Goal: Task Accomplishment & Management: Manage account settings

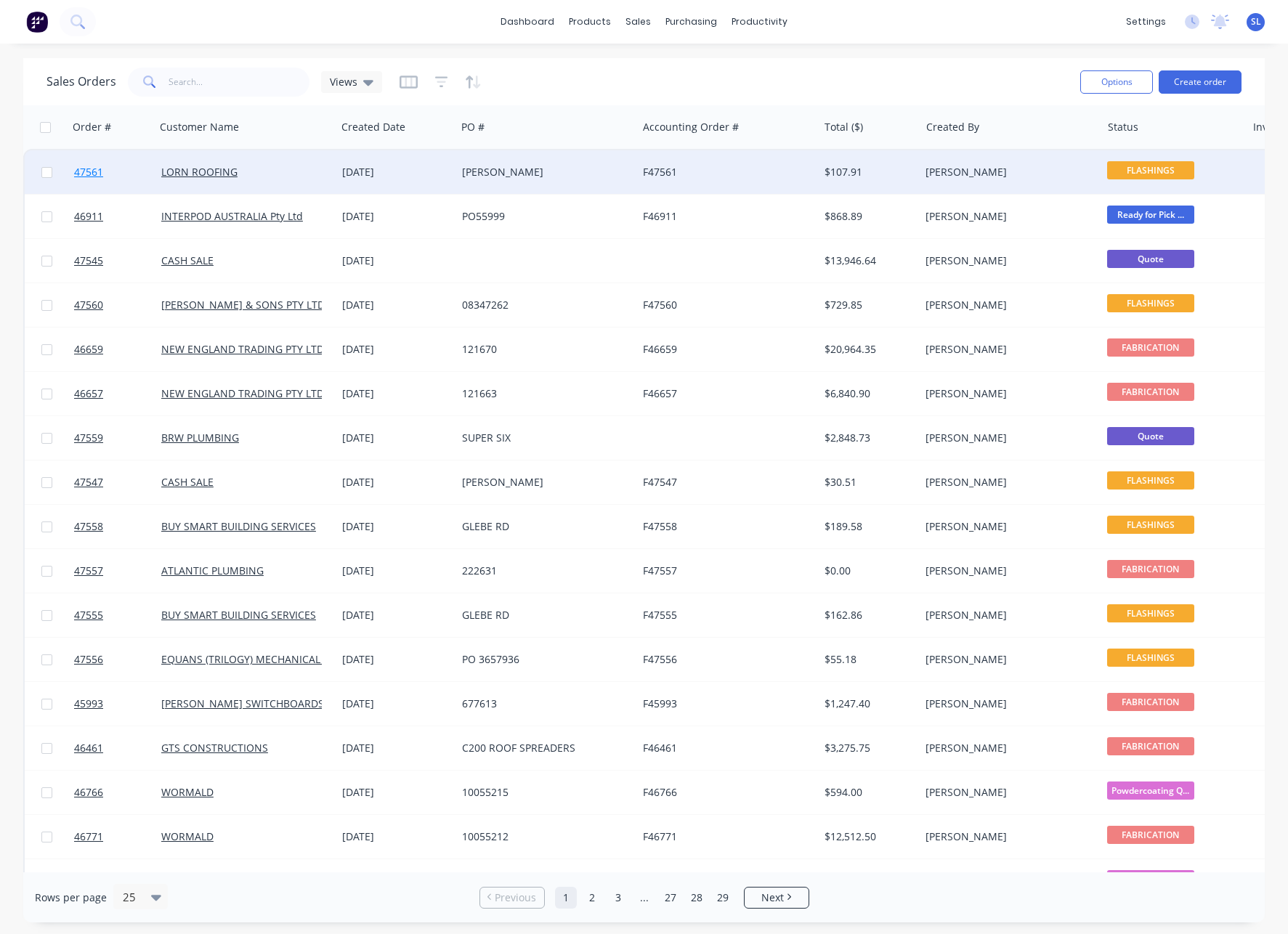
click at [95, 169] on span "47561" at bounding box center [89, 172] width 29 height 15
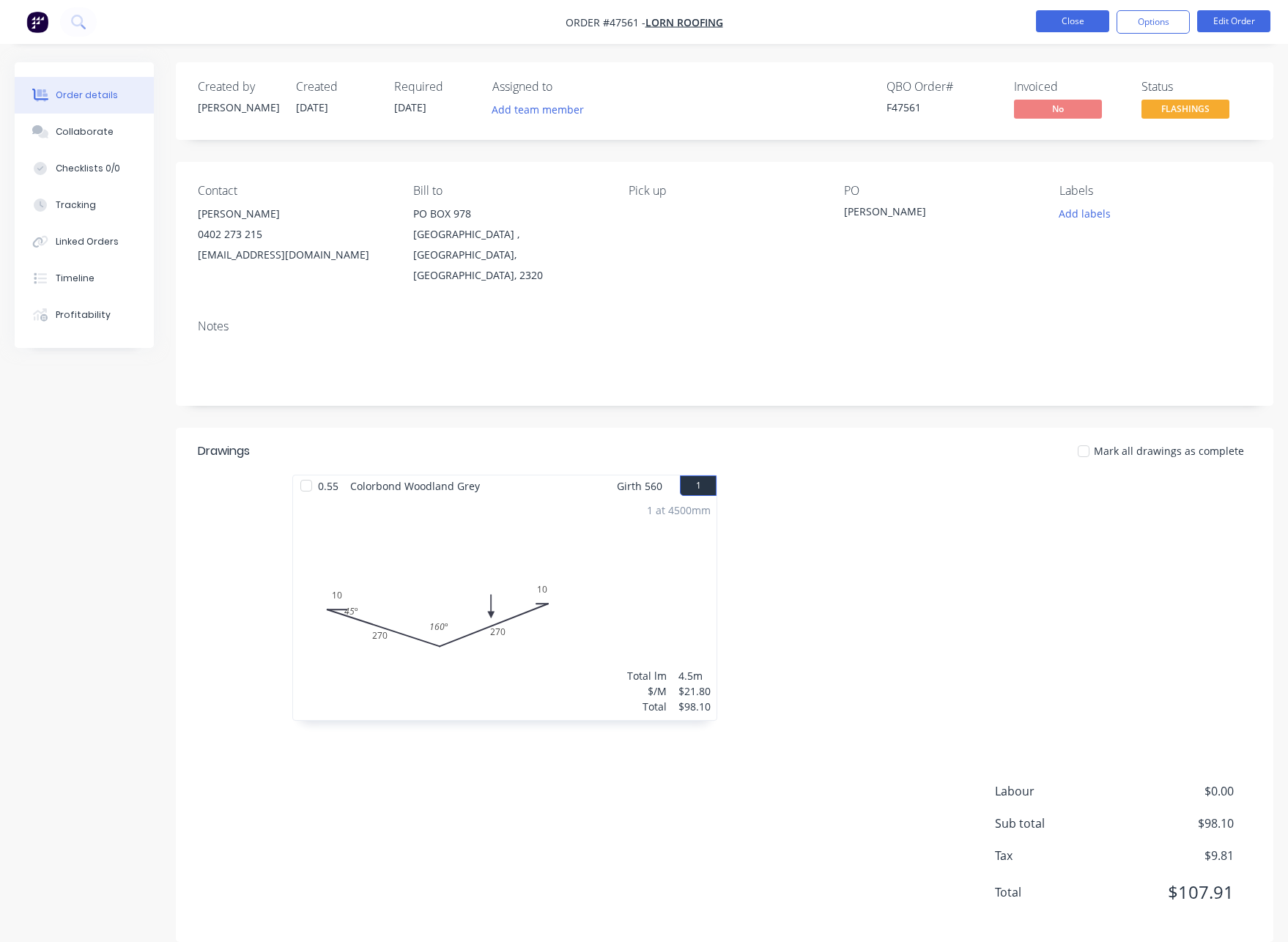
click at [1072, 13] on button "Close" at bounding box center [1073, 21] width 73 height 22
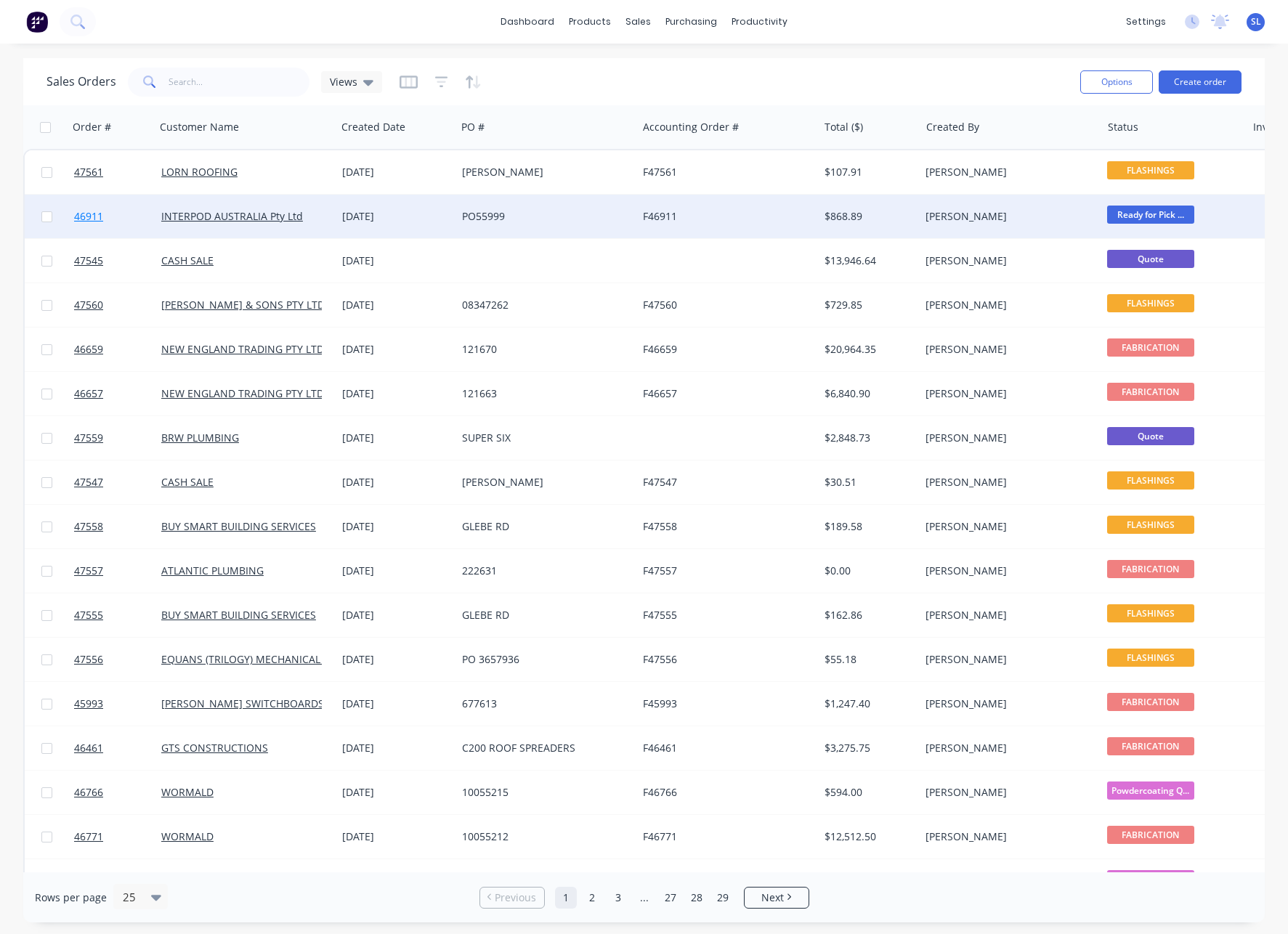
click at [96, 217] on span "46911" at bounding box center [89, 216] width 29 height 15
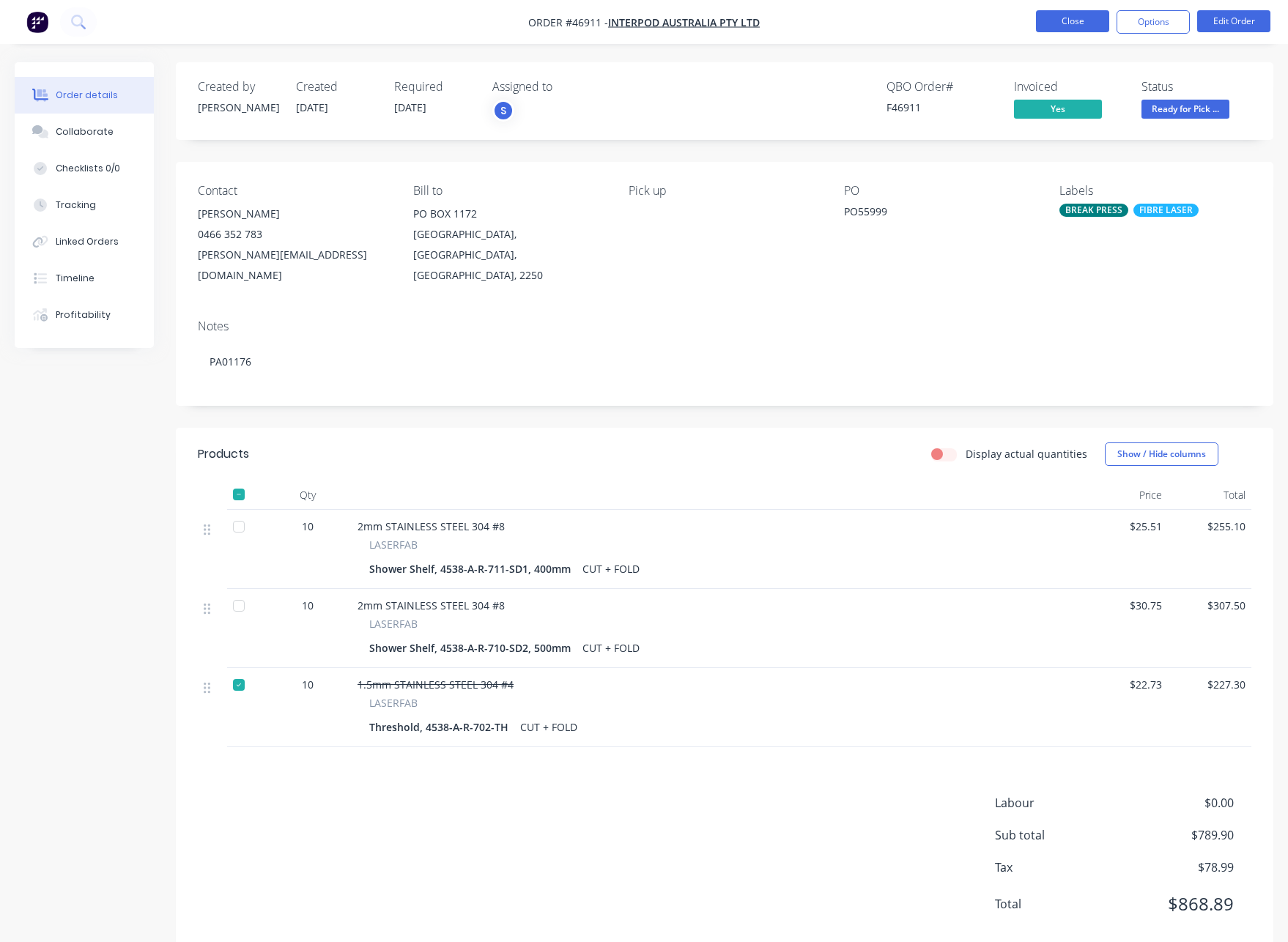
click at [1045, 27] on button "Close" at bounding box center [1073, 21] width 73 height 22
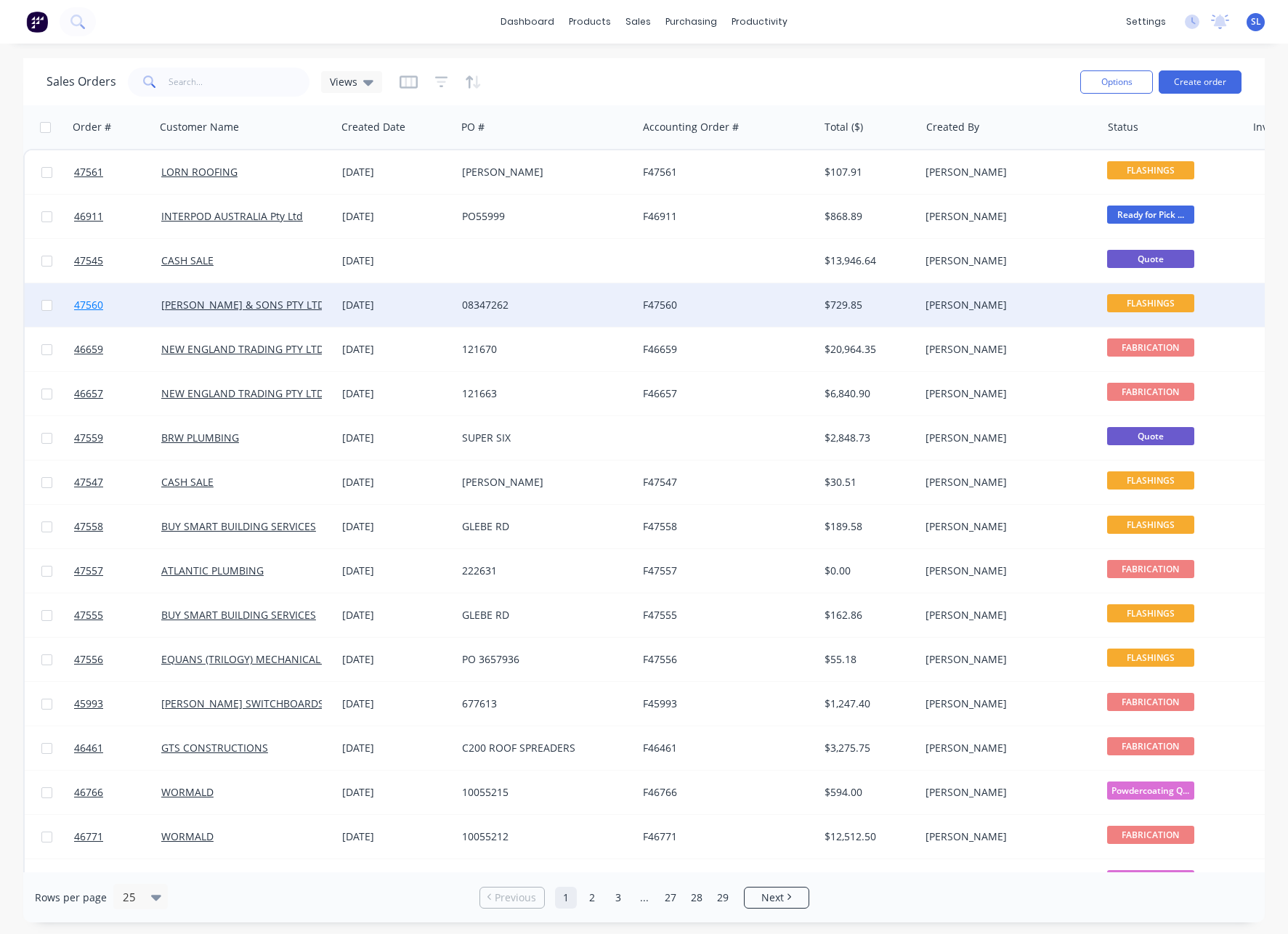
click at [85, 308] on span "47560" at bounding box center [89, 305] width 29 height 15
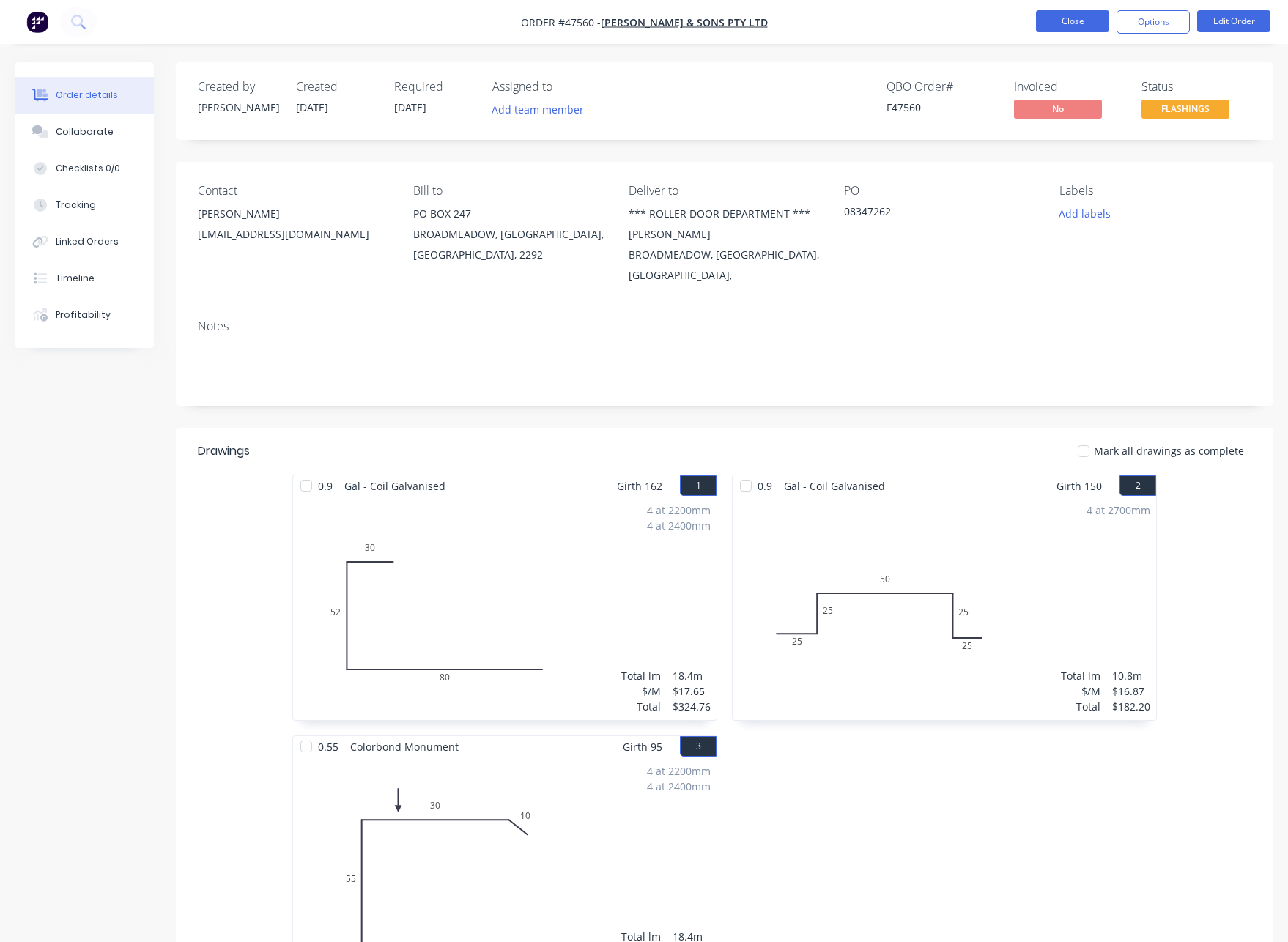
click at [1047, 13] on button "Close" at bounding box center [1073, 21] width 73 height 22
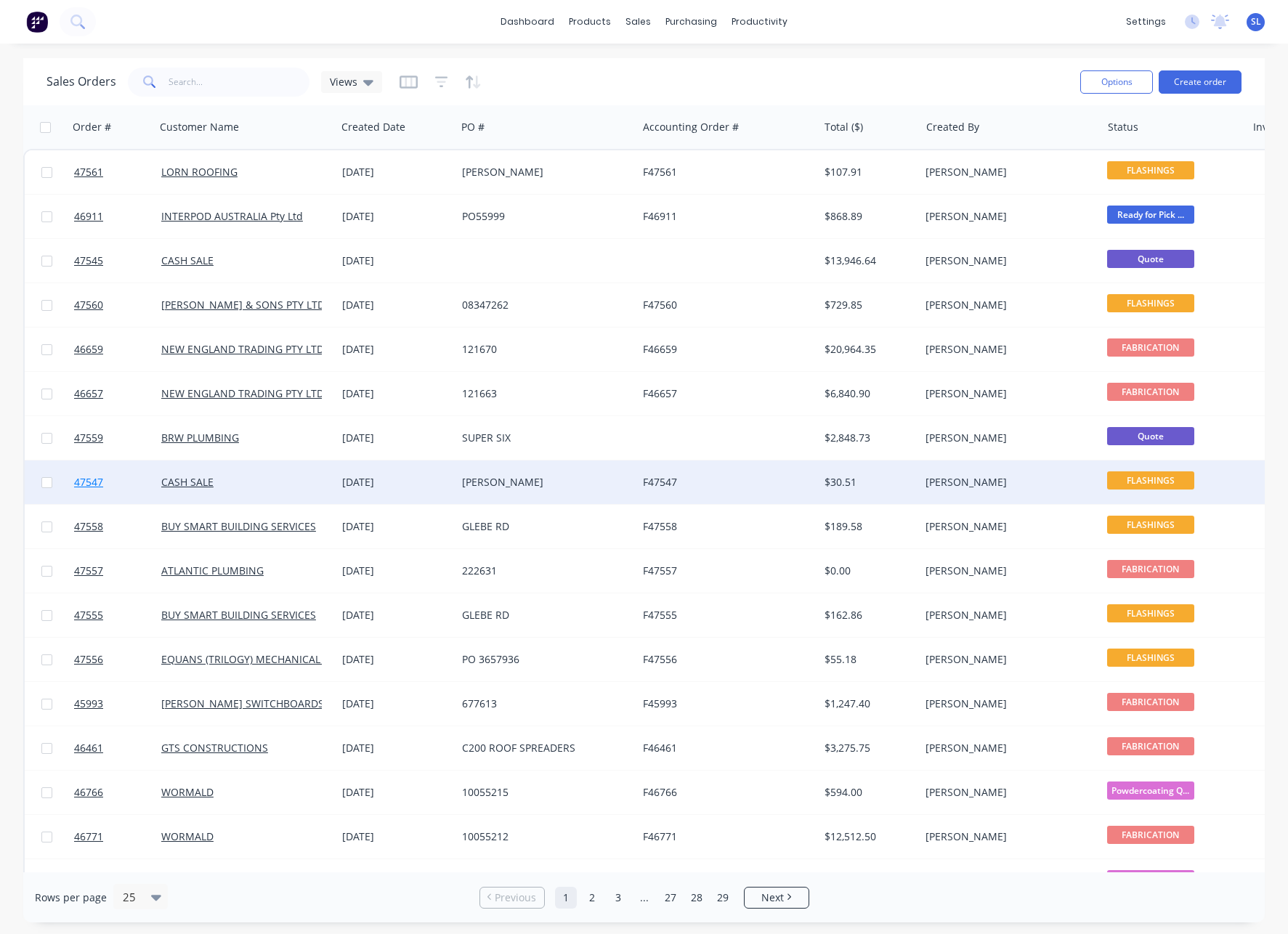
click at [81, 483] on span "47547" at bounding box center [89, 482] width 29 height 15
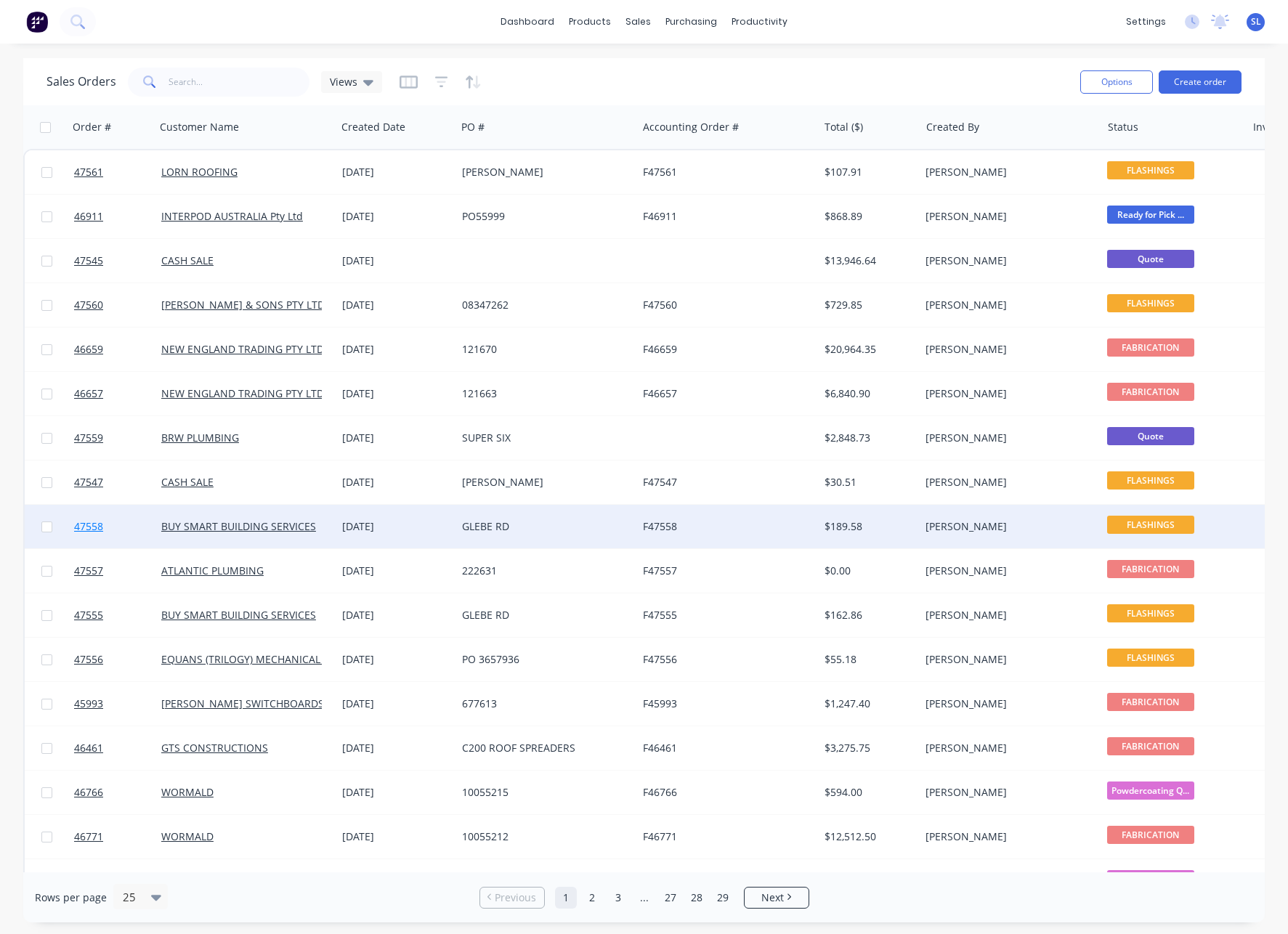
click at [90, 515] on link "47558" at bounding box center [118, 526] width 87 height 44
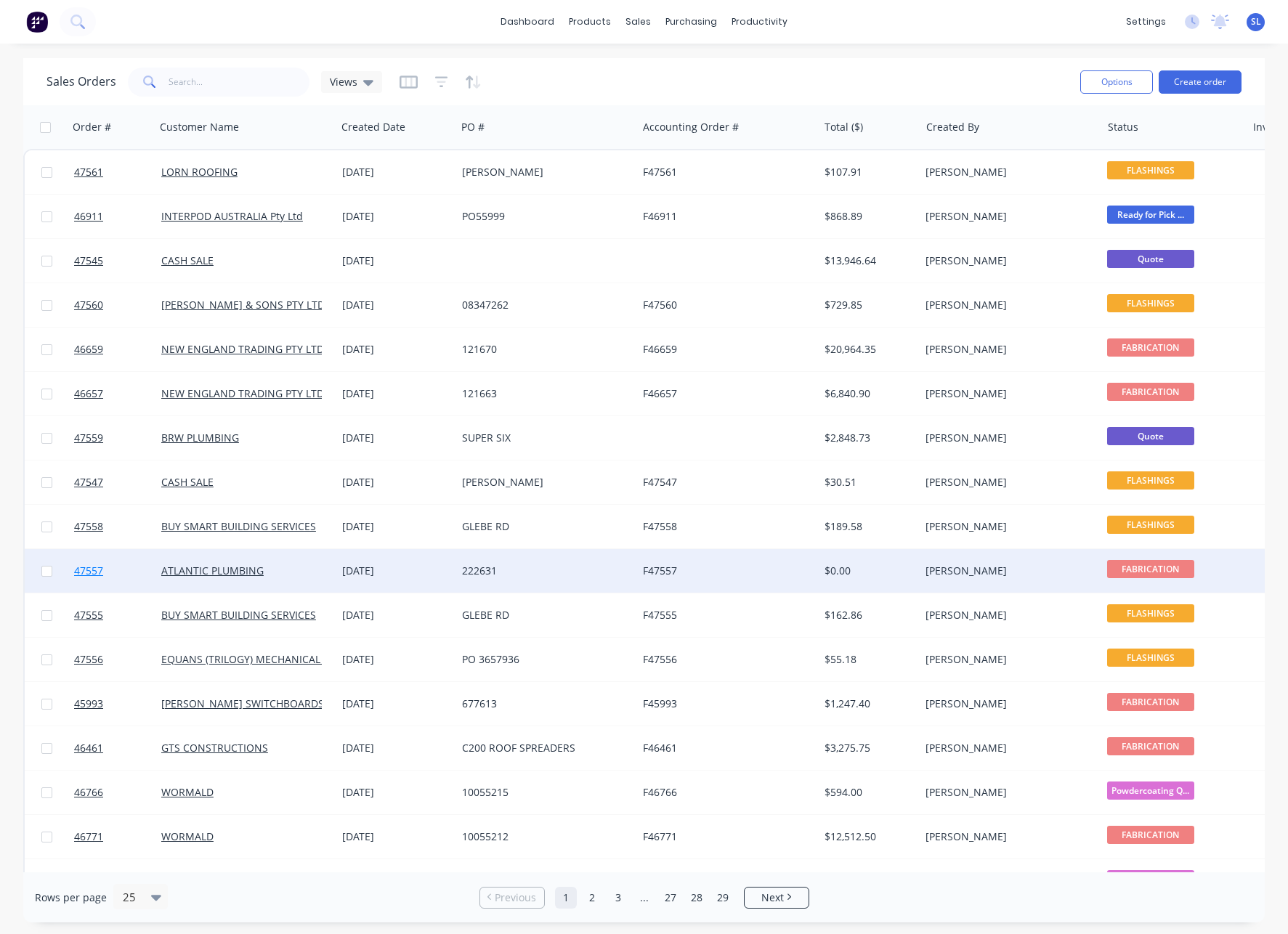
click at [102, 563] on link "47557" at bounding box center [118, 571] width 87 height 44
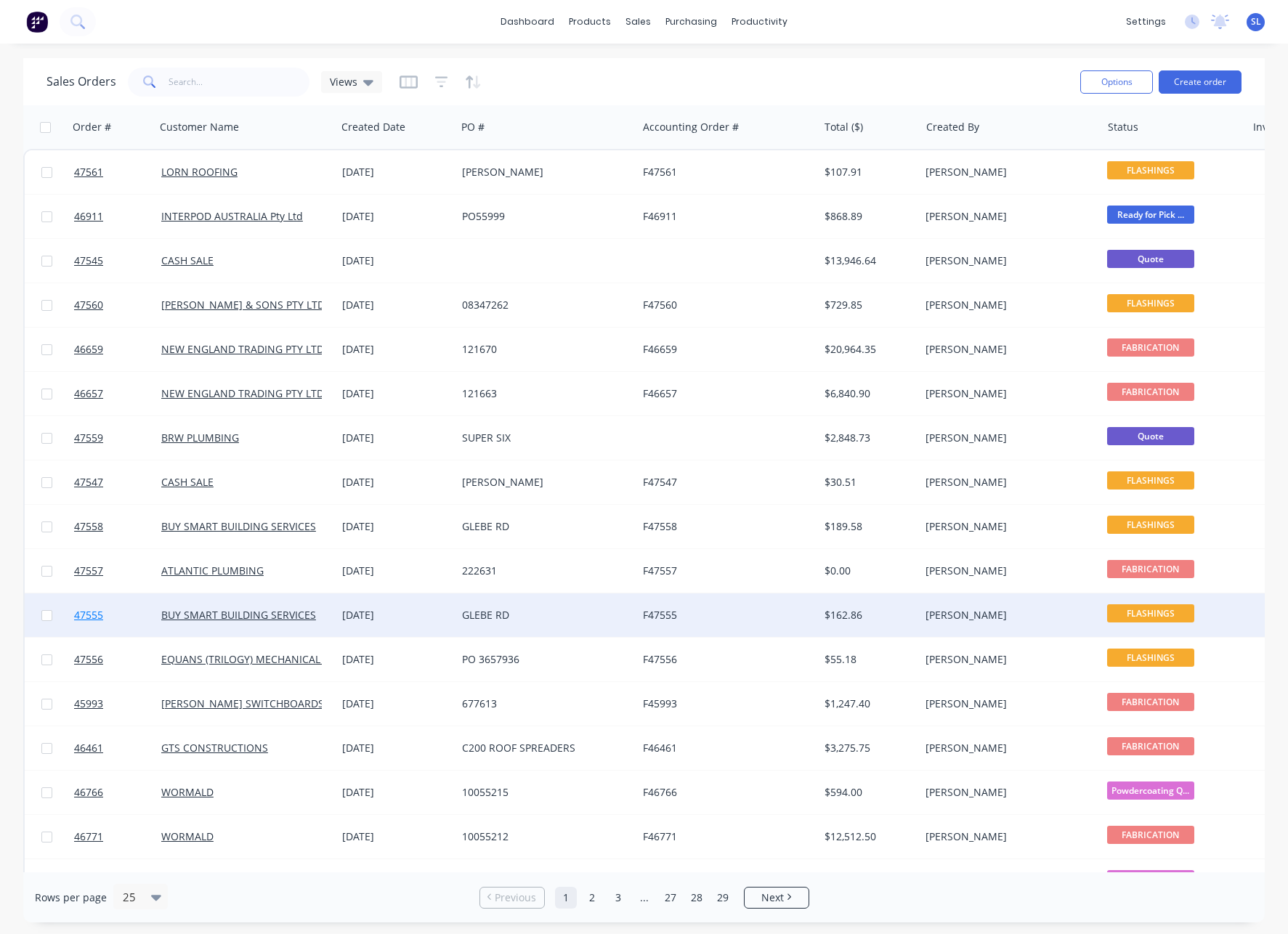
click at [91, 609] on span "47555" at bounding box center [89, 615] width 29 height 15
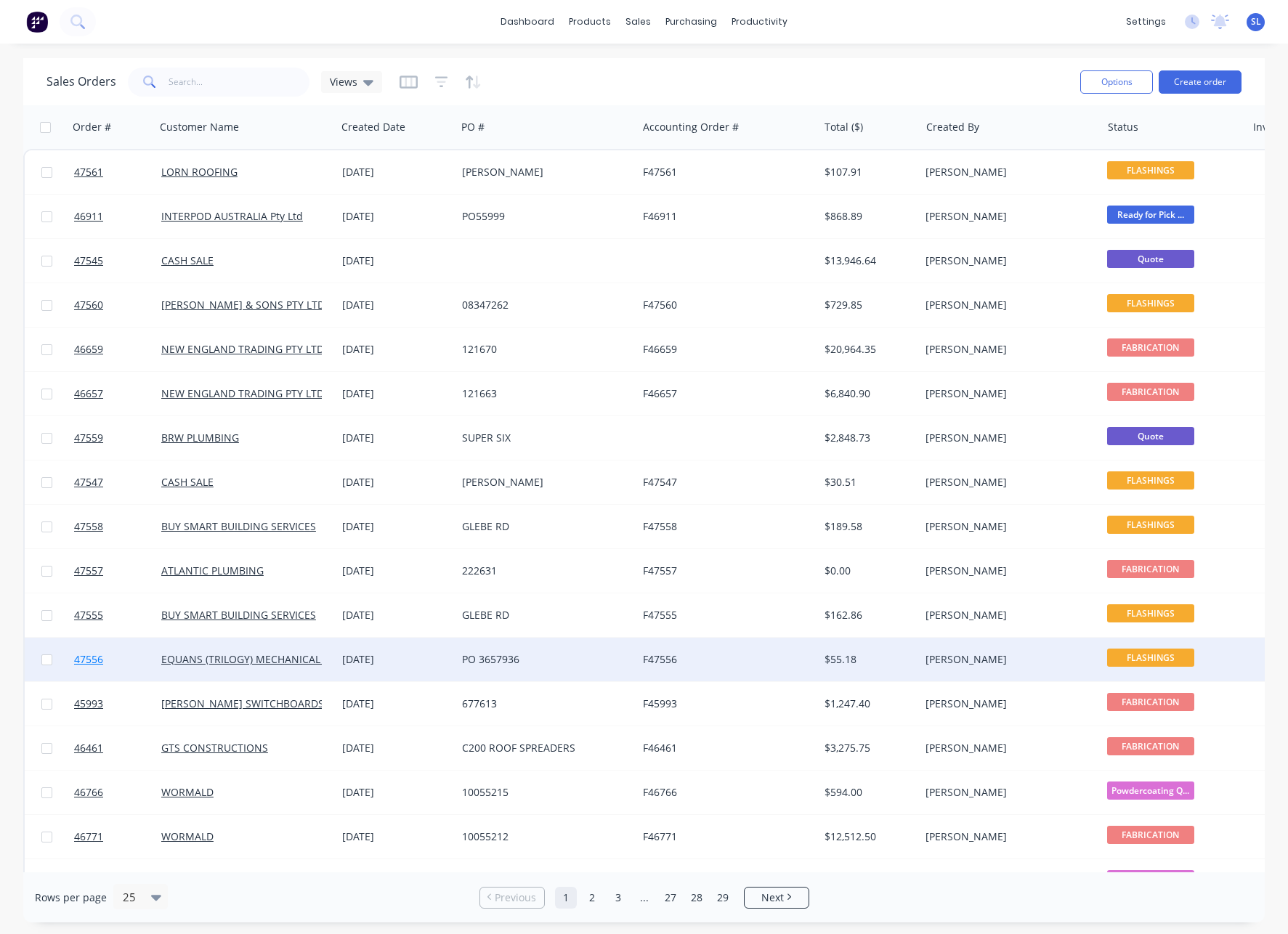
click at [93, 656] on span "47556" at bounding box center [89, 660] width 29 height 15
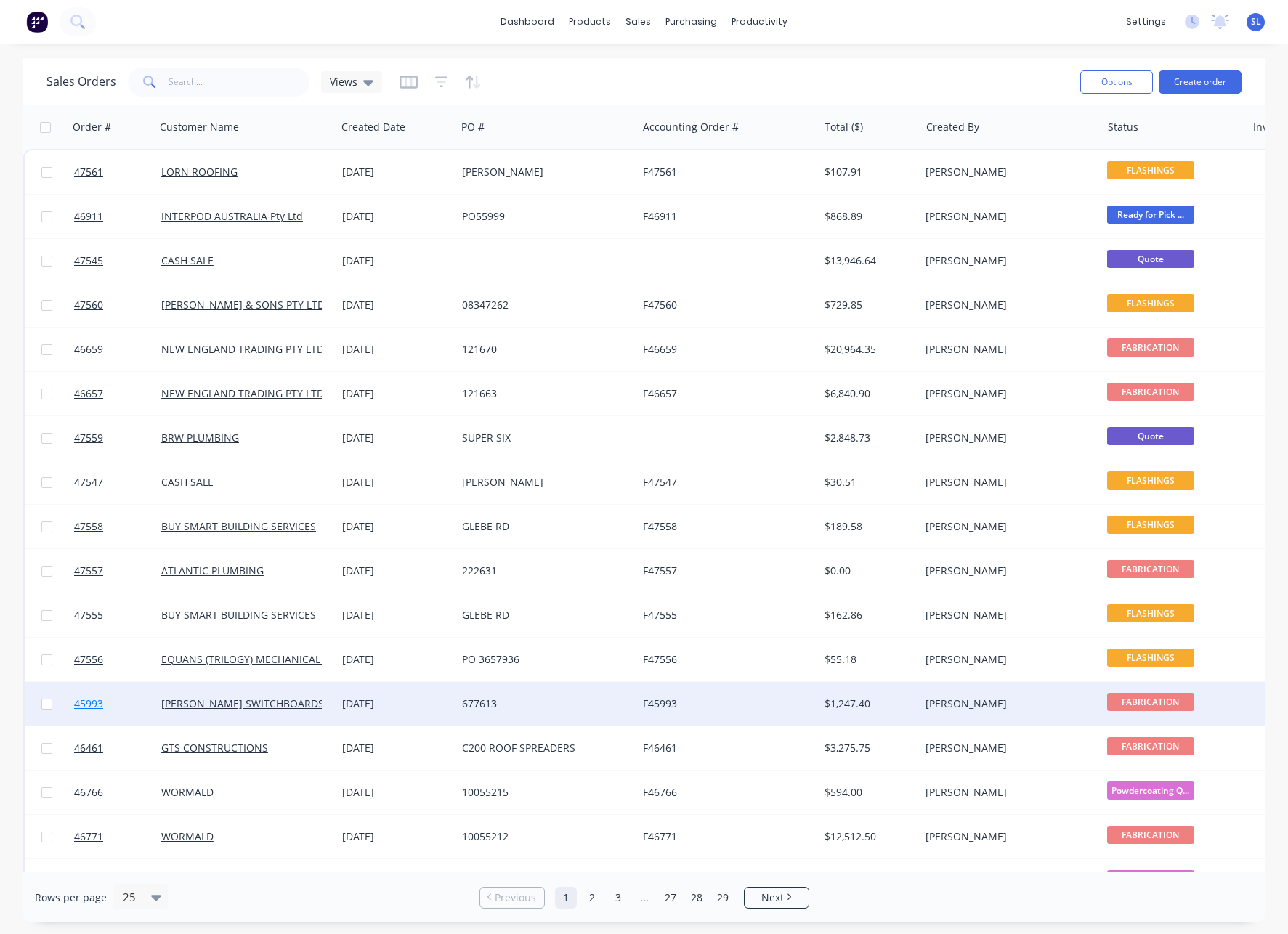
click at [85, 701] on span "45993" at bounding box center [89, 704] width 29 height 15
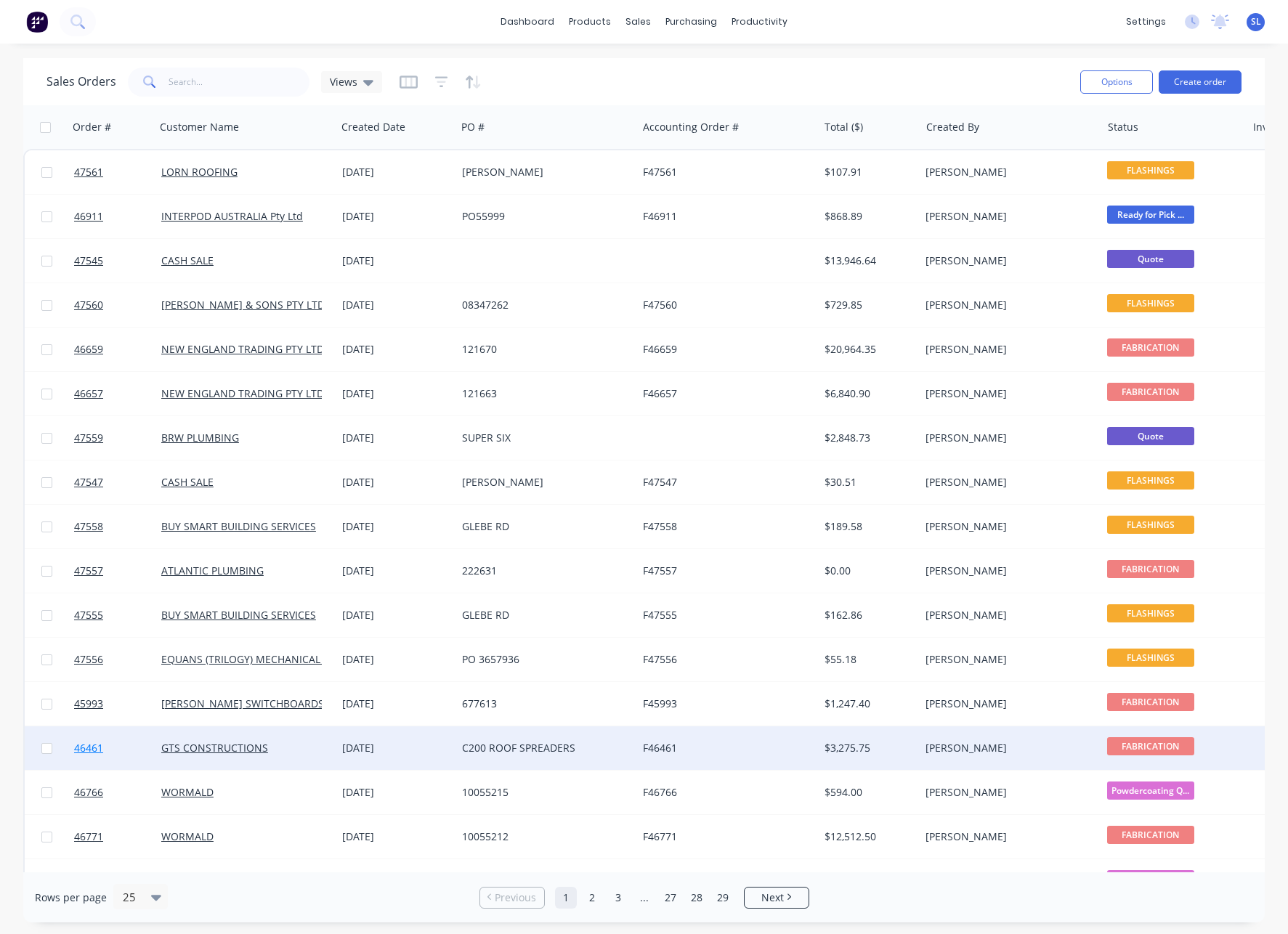
click at [90, 748] on span "46461" at bounding box center [89, 748] width 29 height 15
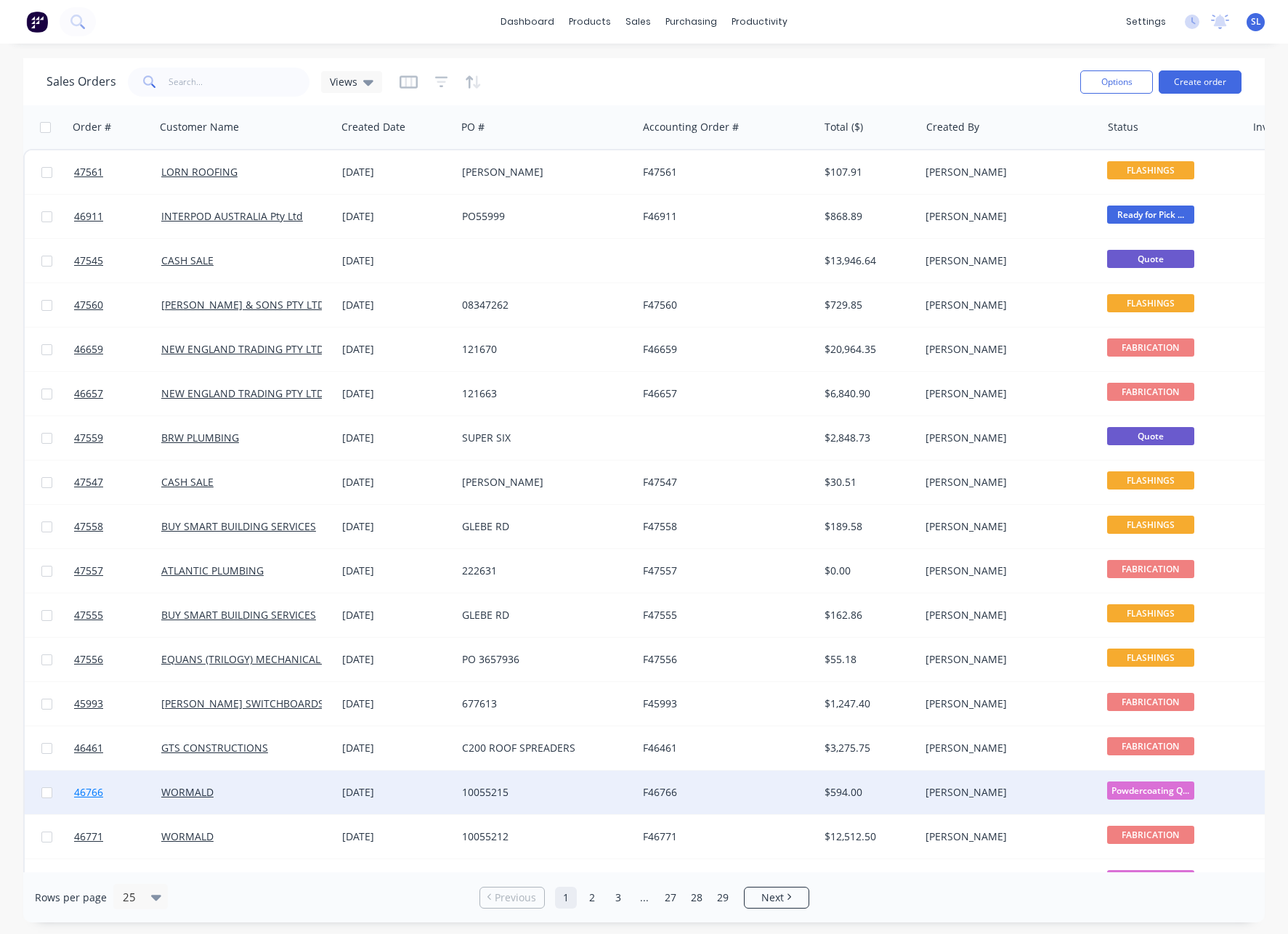
click at [87, 790] on span "46766" at bounding box center [89, 792] width 29 height 15
click at [87, 796] on span "46766" at bounding box center [89, 792] width 29 height 15
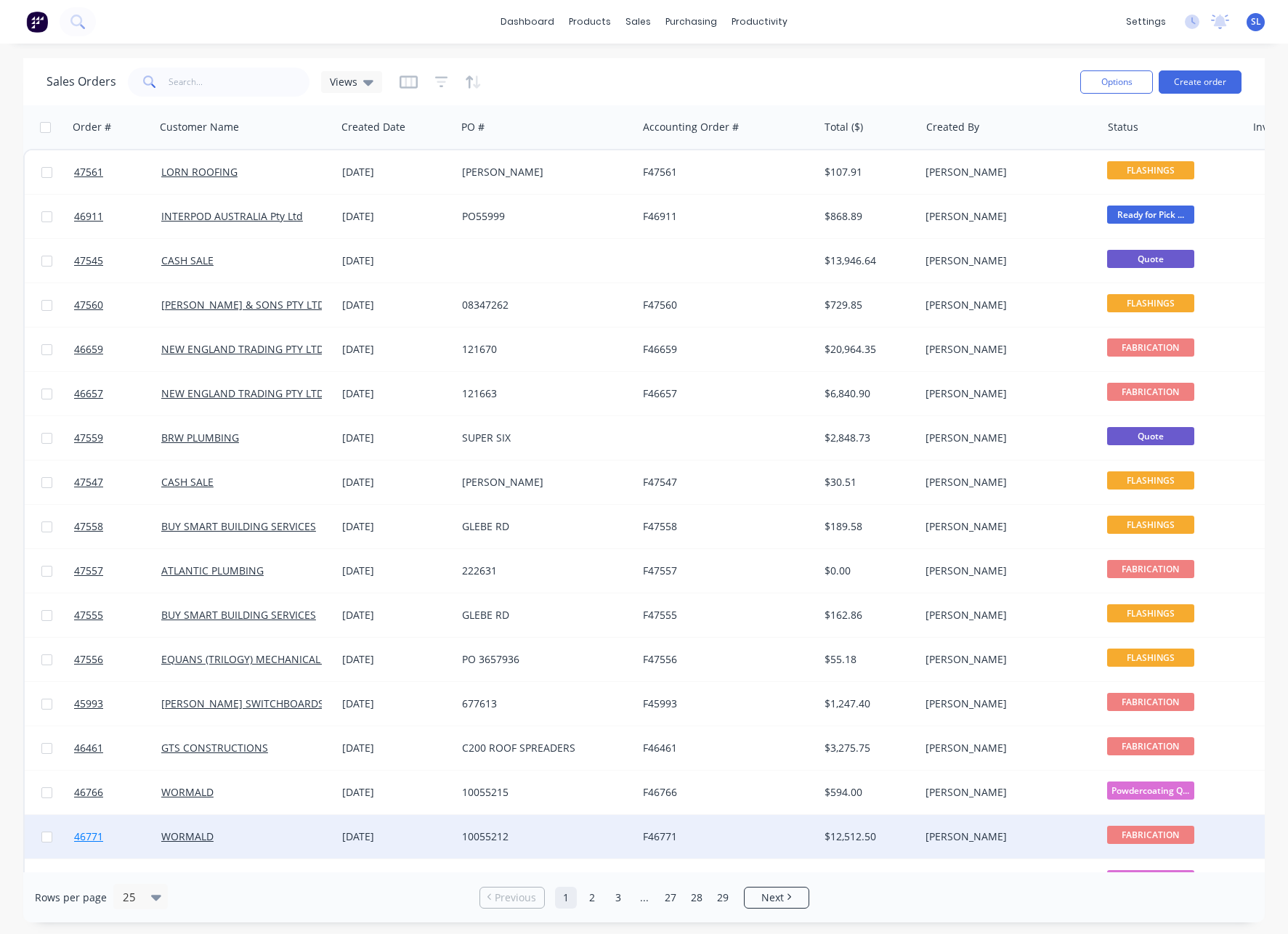
click at [87, 836] on span "46771" at bounding box center [89, 836] width 29 height 15
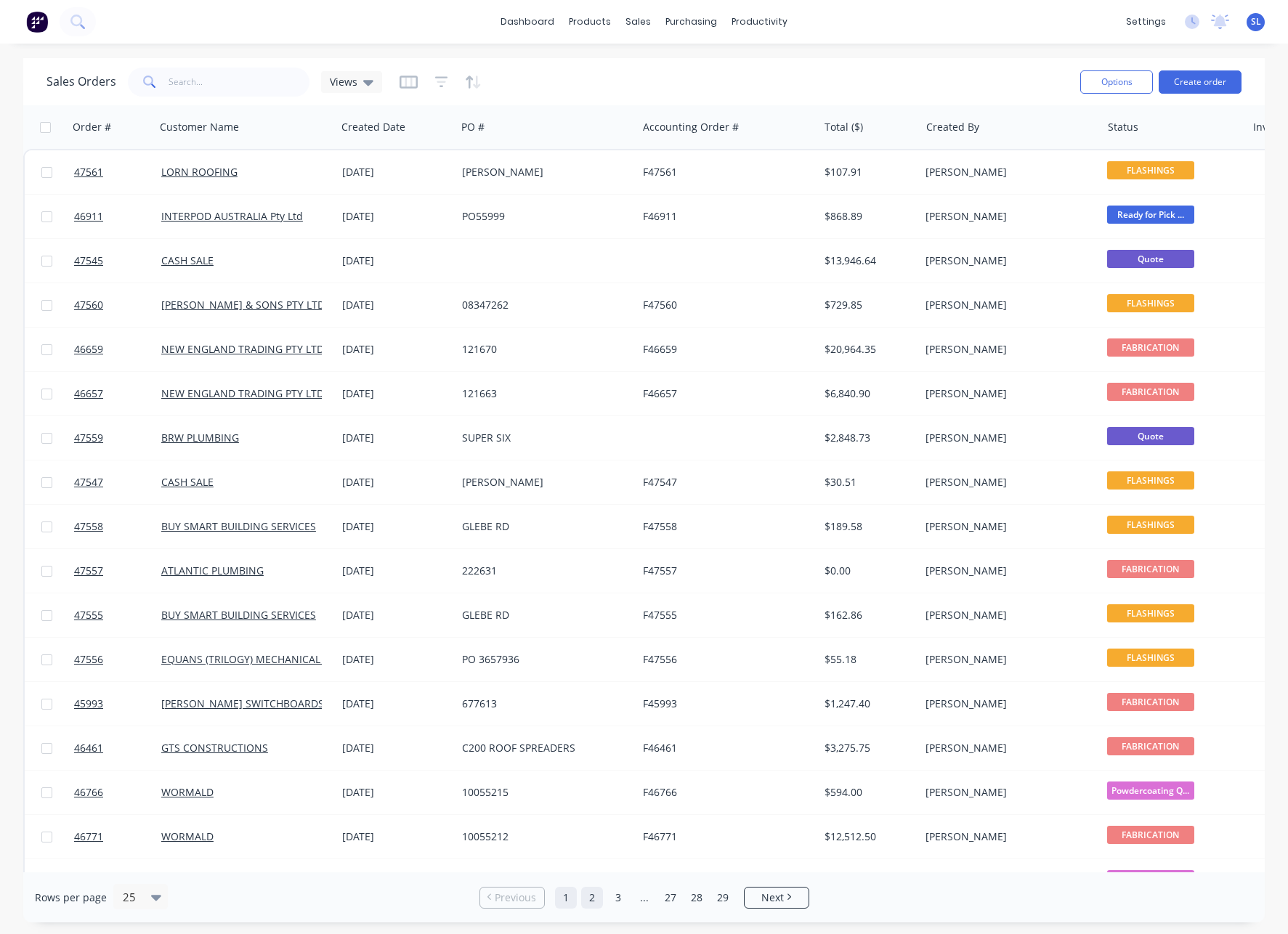
click at [598, 898] on link "2" at bounding box center [592, 898] width 22 height 22
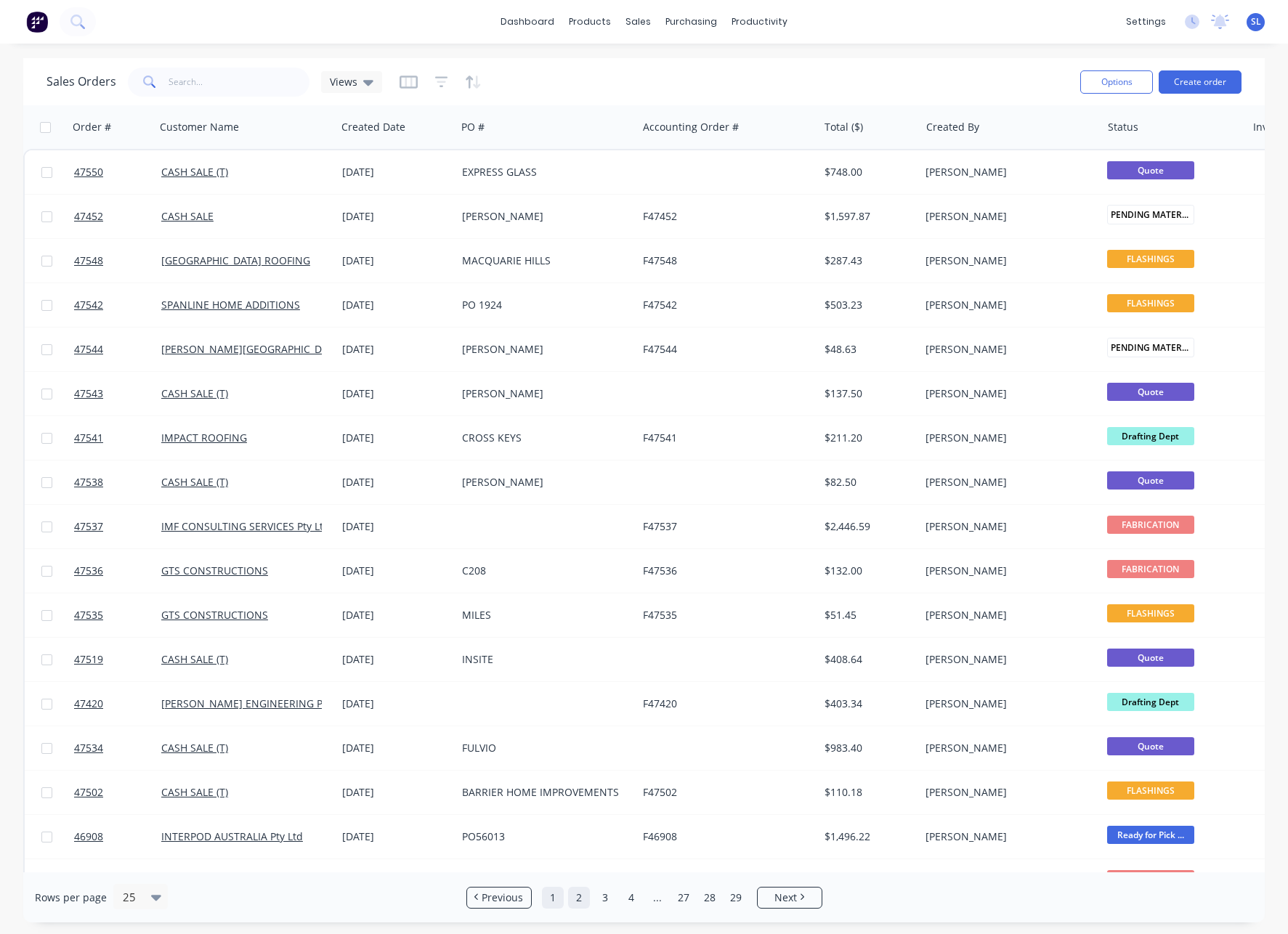
click at [556, 903] on link "1" at bounding box center [553, 898] width 22 height 22
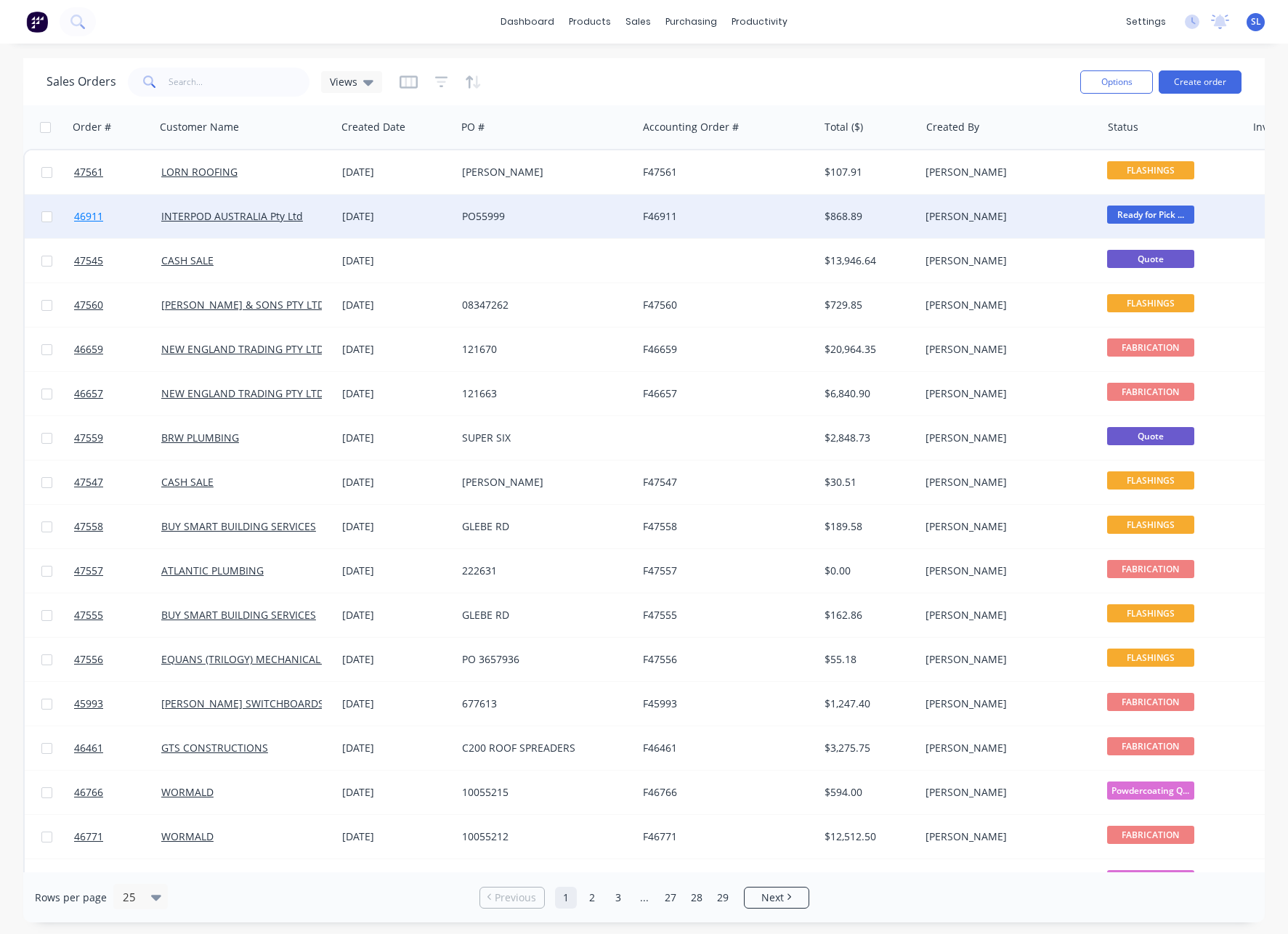
click at [85, 211] on span "46911" at bounding box center [89, 216] width 29 height 15
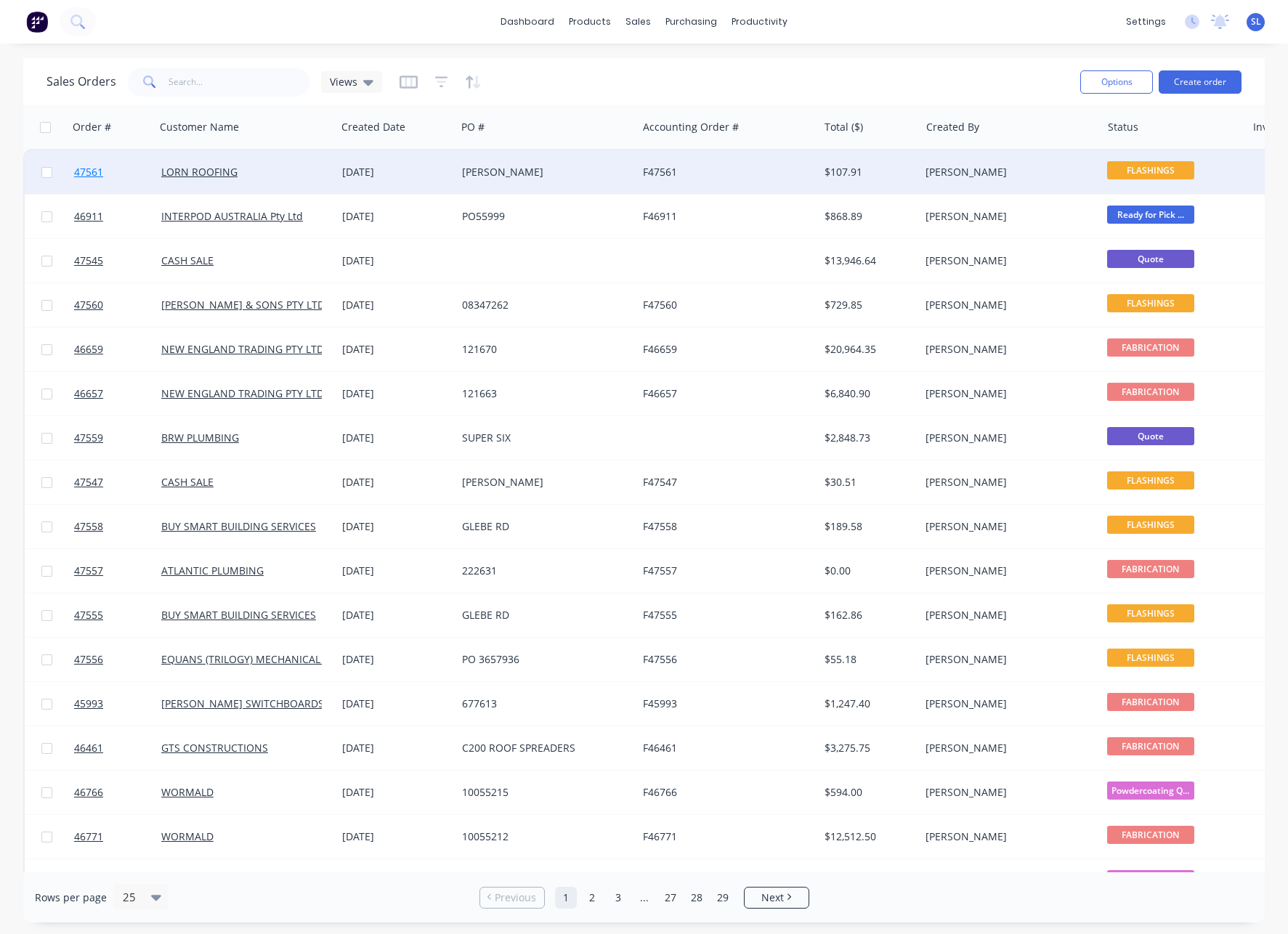
click at [92, 166] on span "47561" at bounding box center [89, 172] width 29 height 15
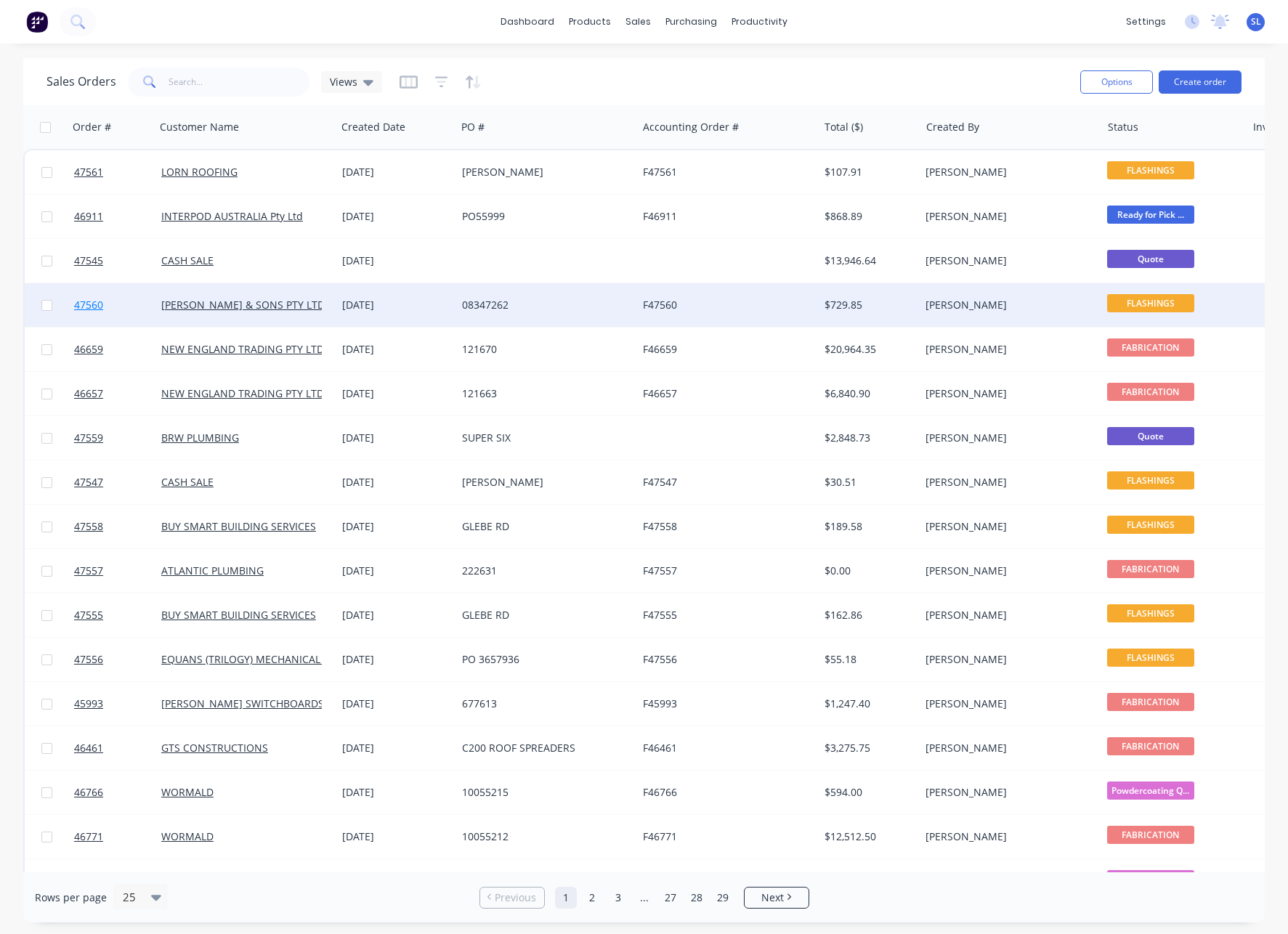
click at [84, 302] on span "47560" at bounding box center [89, 305] width 29 height 15
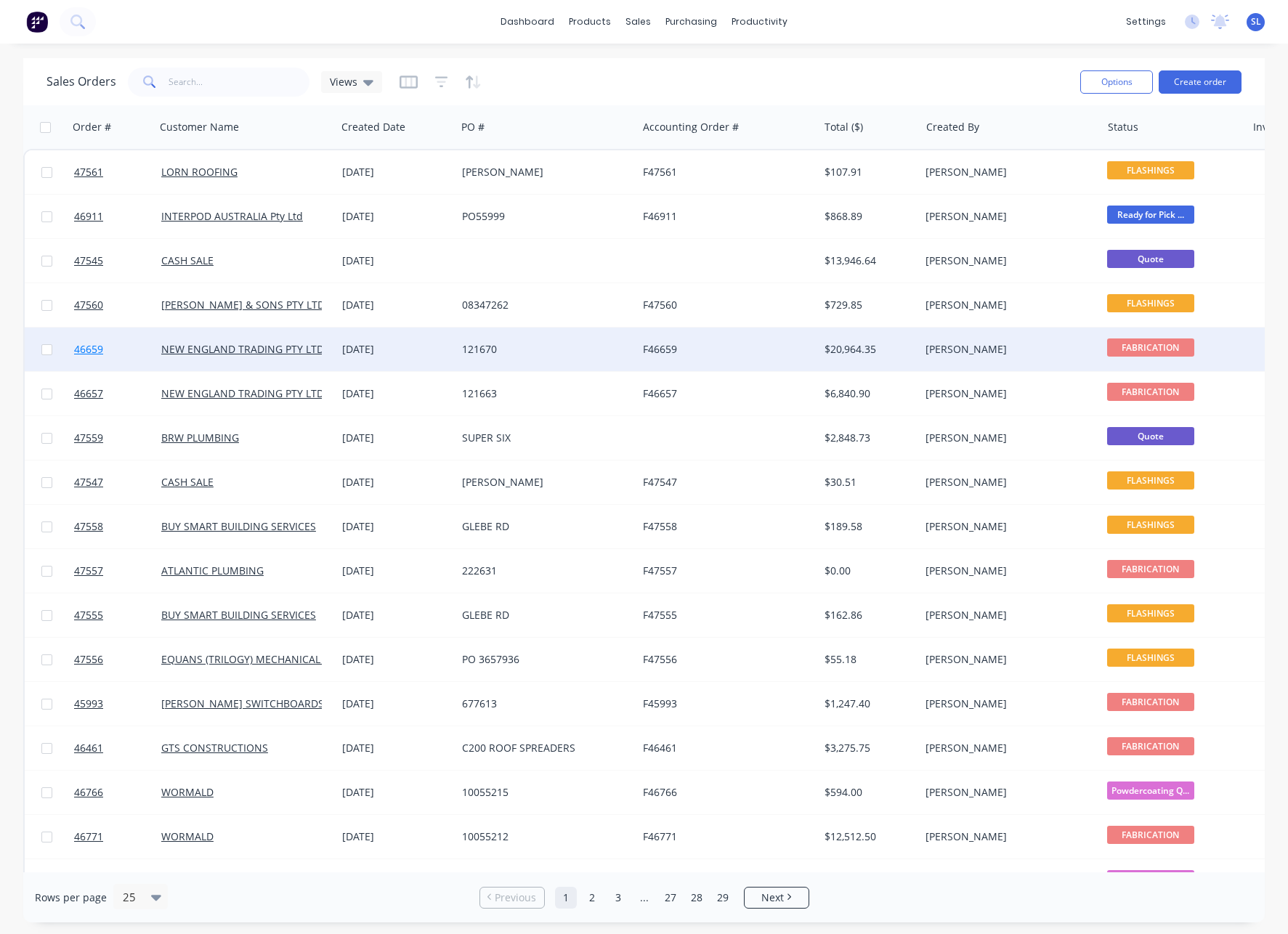
click at [92, 344] on span "46659" at bounding box center [89, 349] width 29 height 15
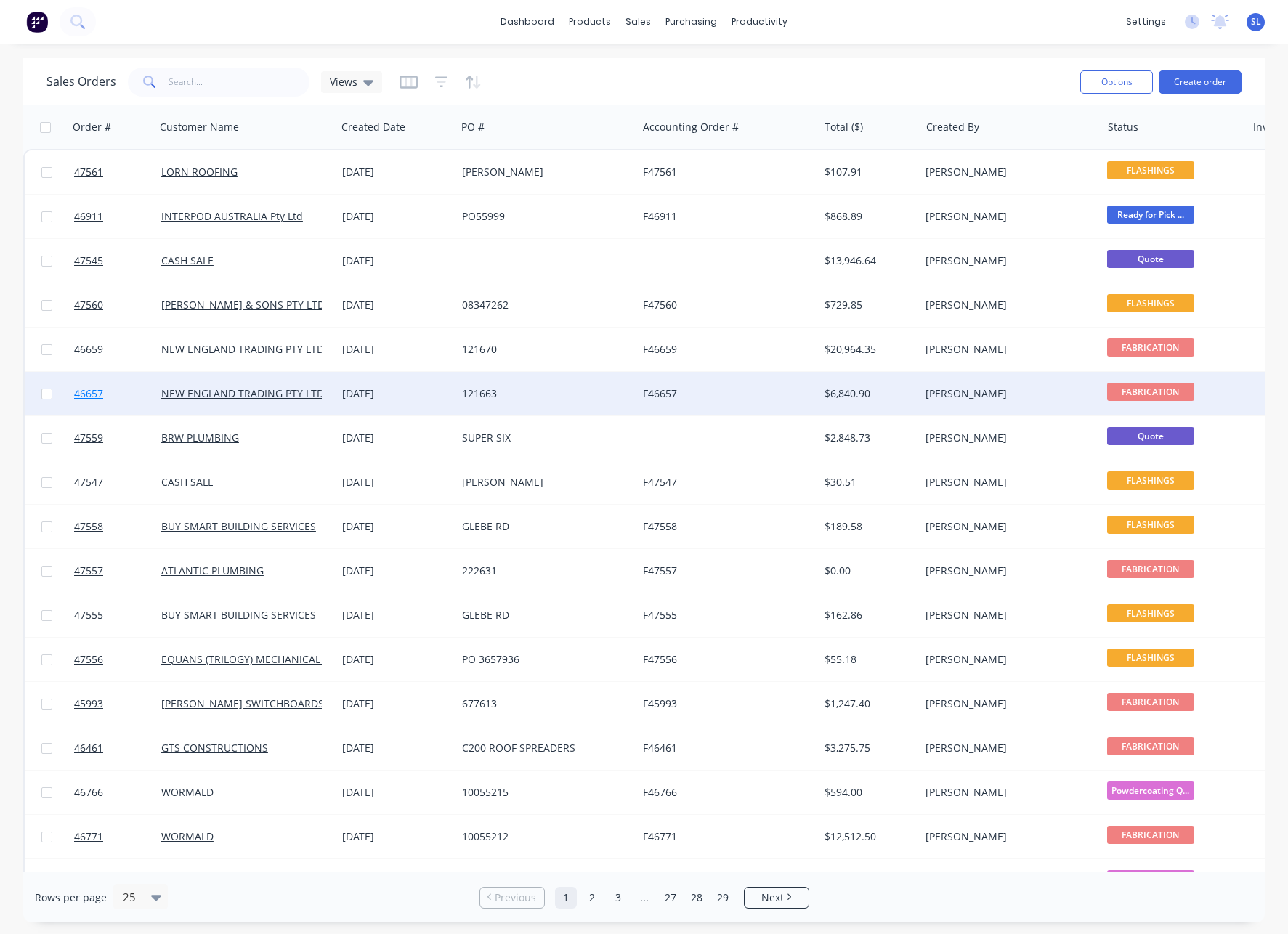
click at [84, 388] on span "46657" at bounding box center [89, 394] width 29 height 15
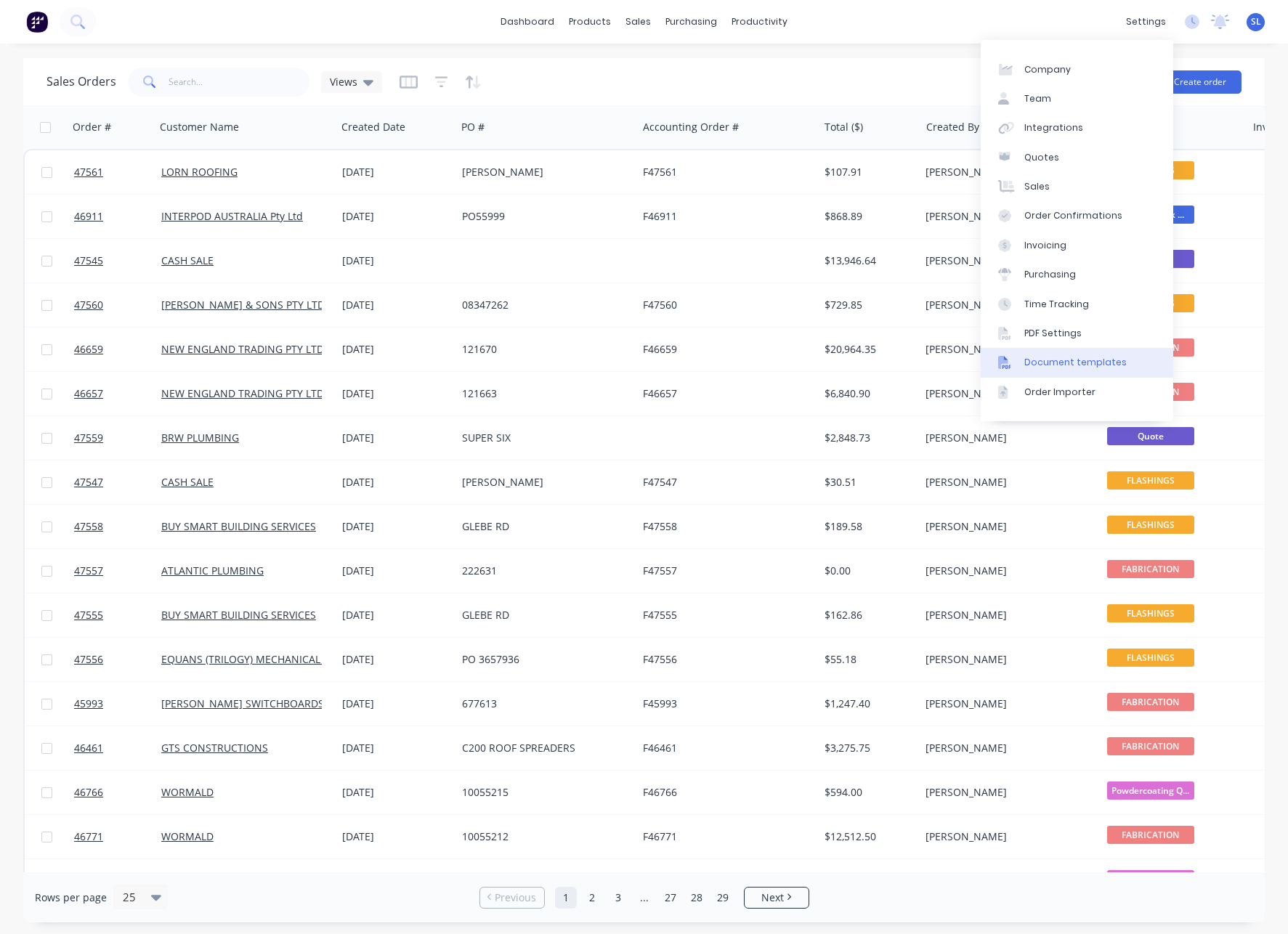
click at [1057, 370] on link "Document templates" at bounding box center [1077, 363] width 192 height 29
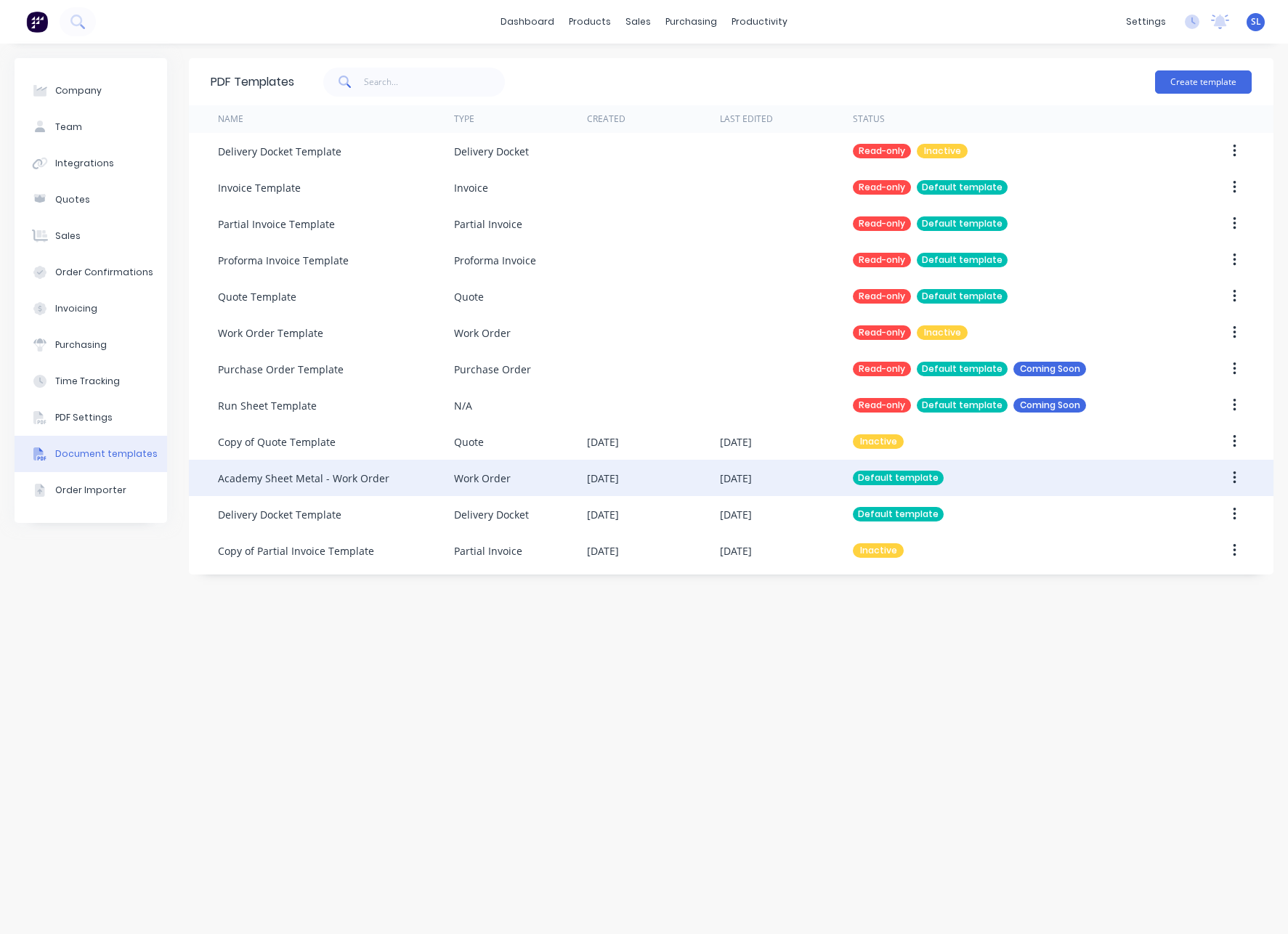
click at [525, 476] on div "Work Order" at bounding box center [521, 478] width 133 height 36
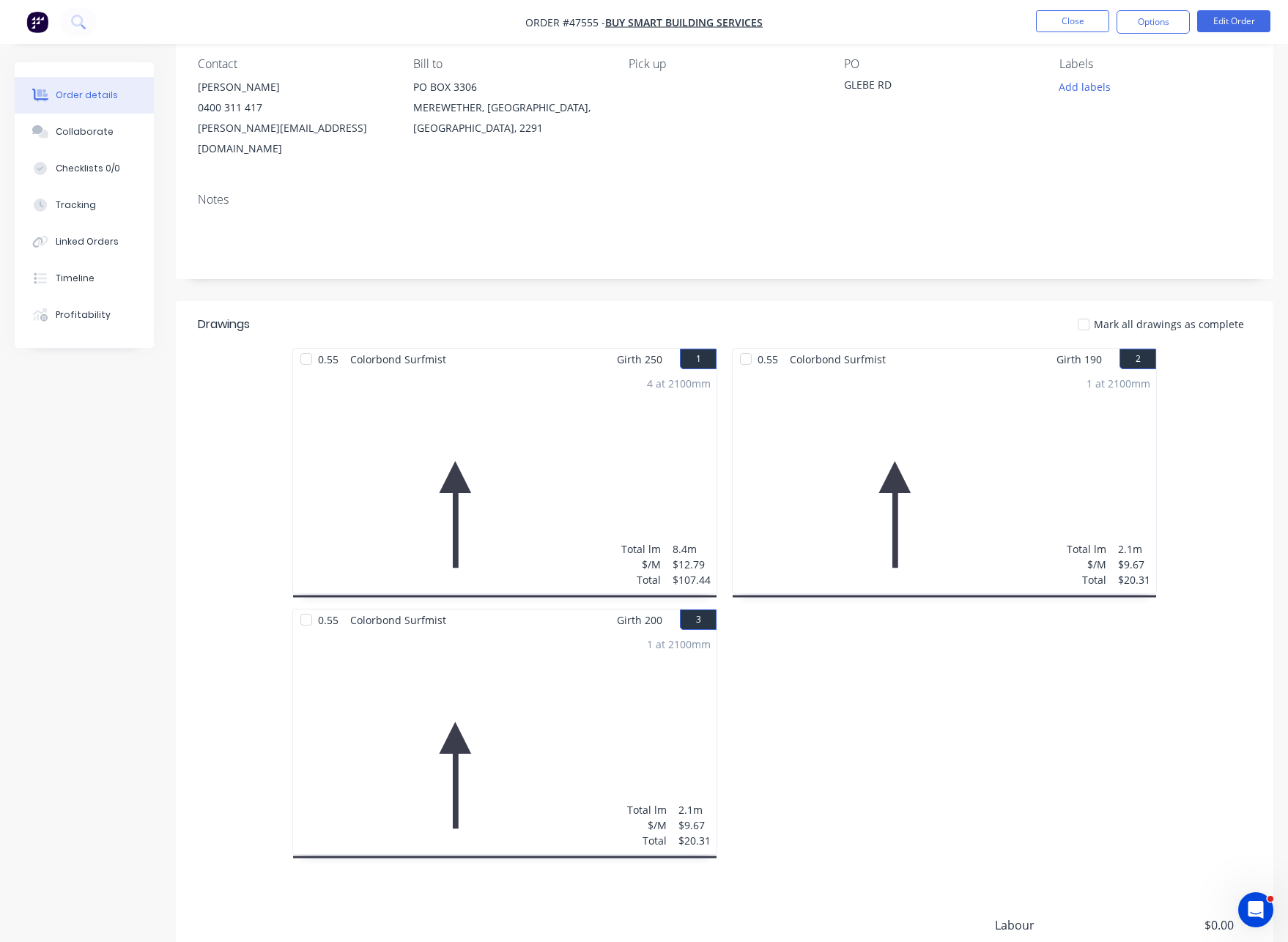
scroll to position [262, 0]
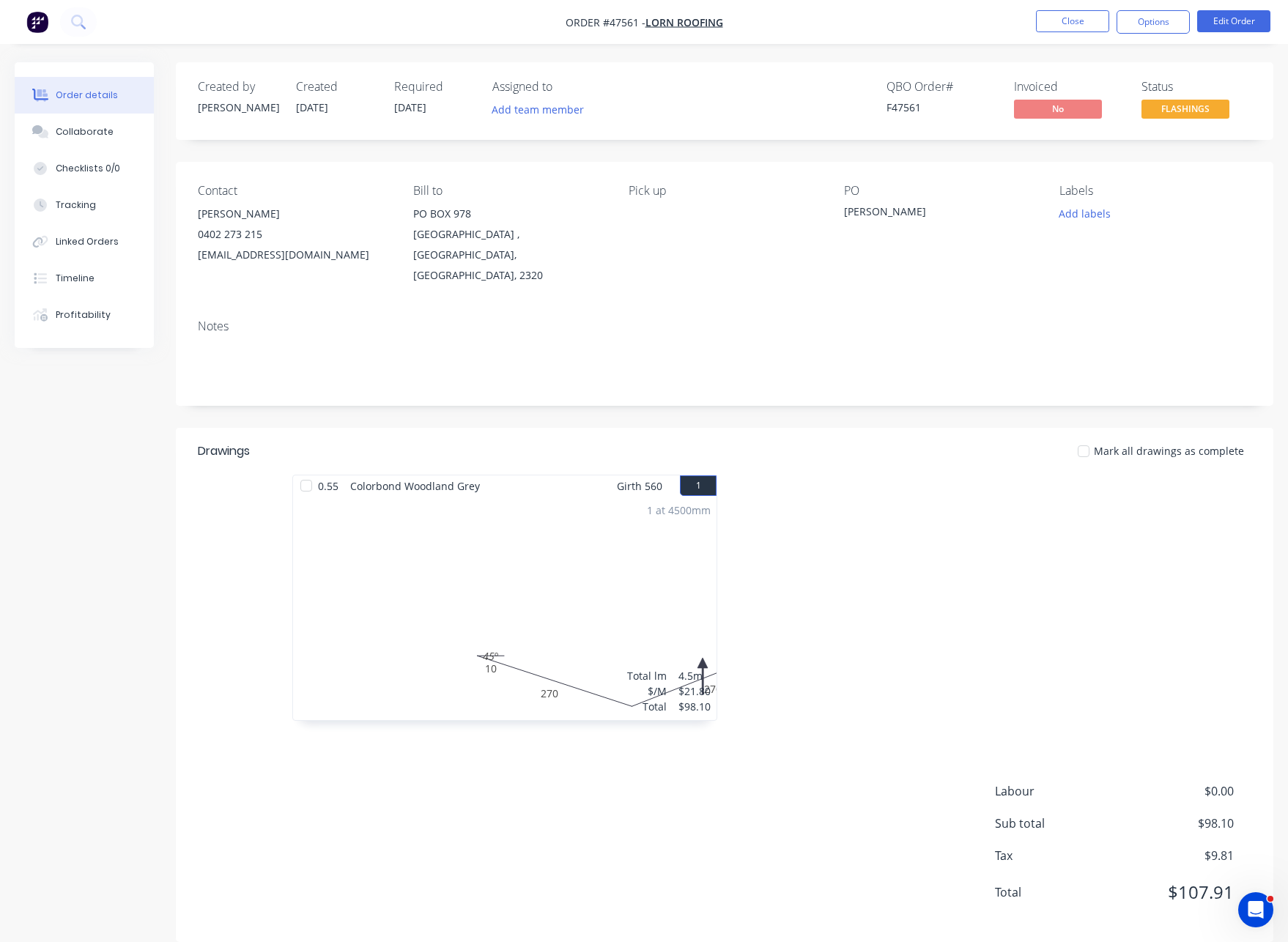
scroll to position [1, 0]
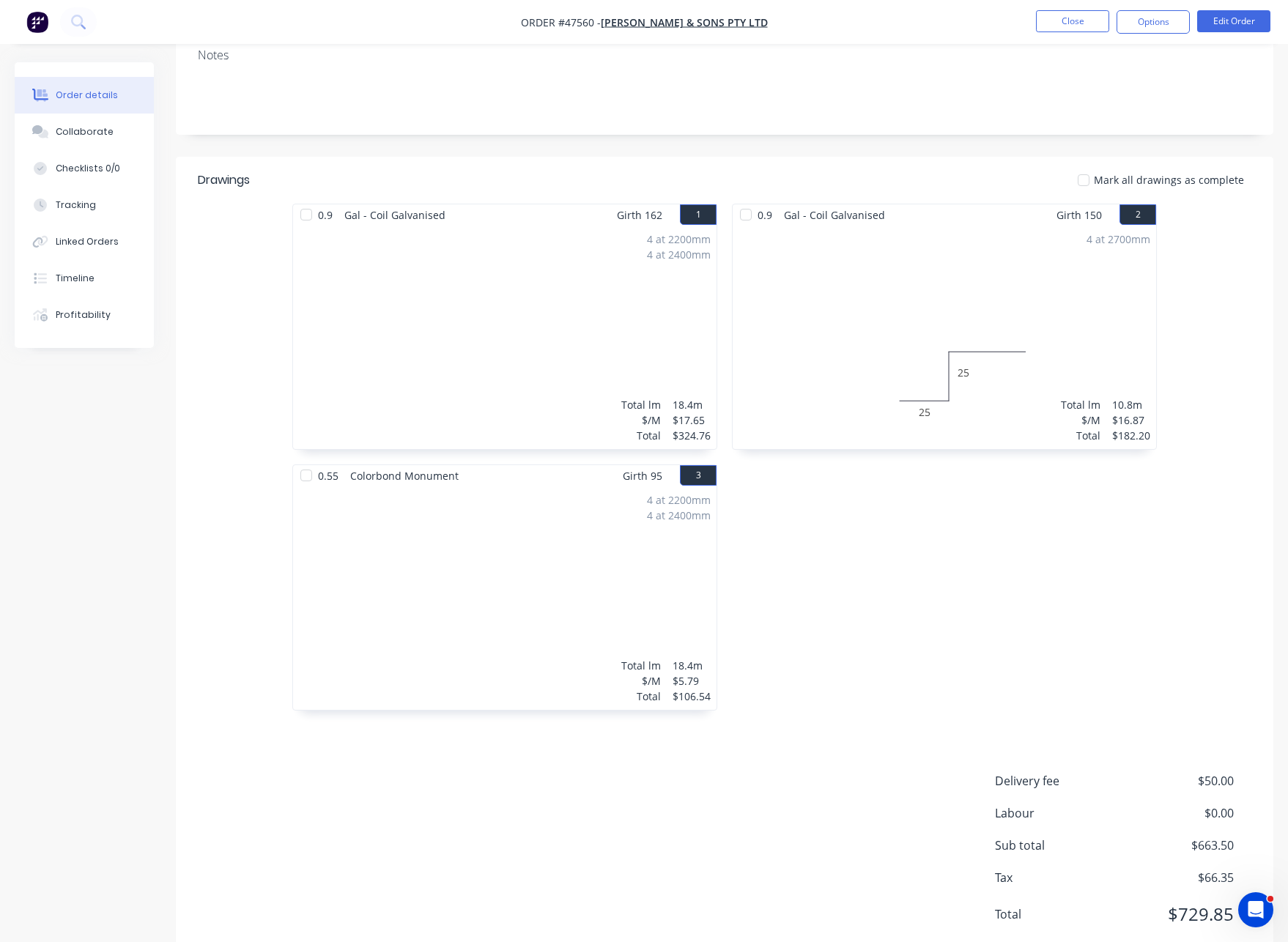
scroll to position [278, 0]
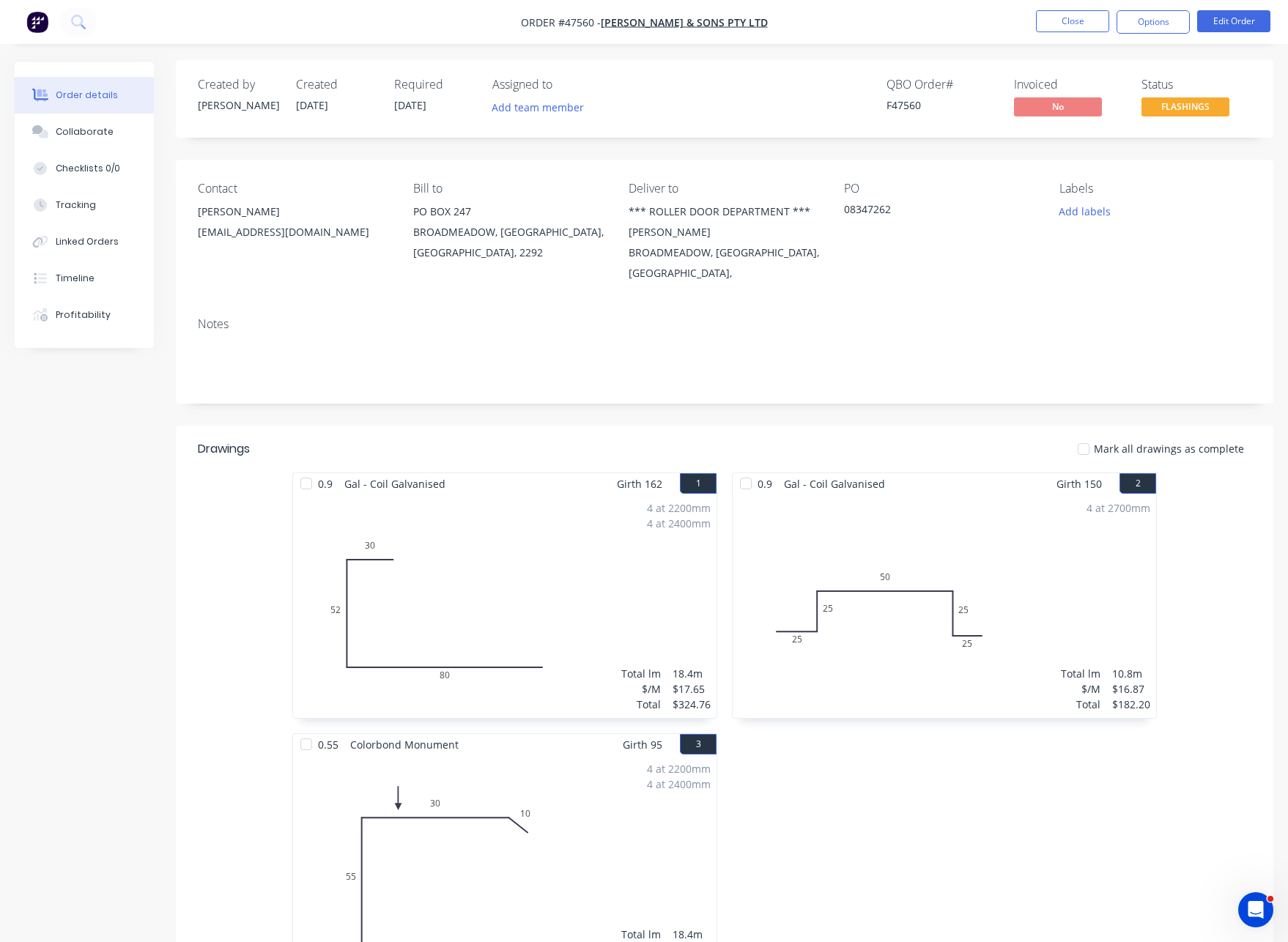
scroll to position [3, 0]
click at [1143, 23] on button "Options" at bounding box center [1153, 22] width 73 height 23
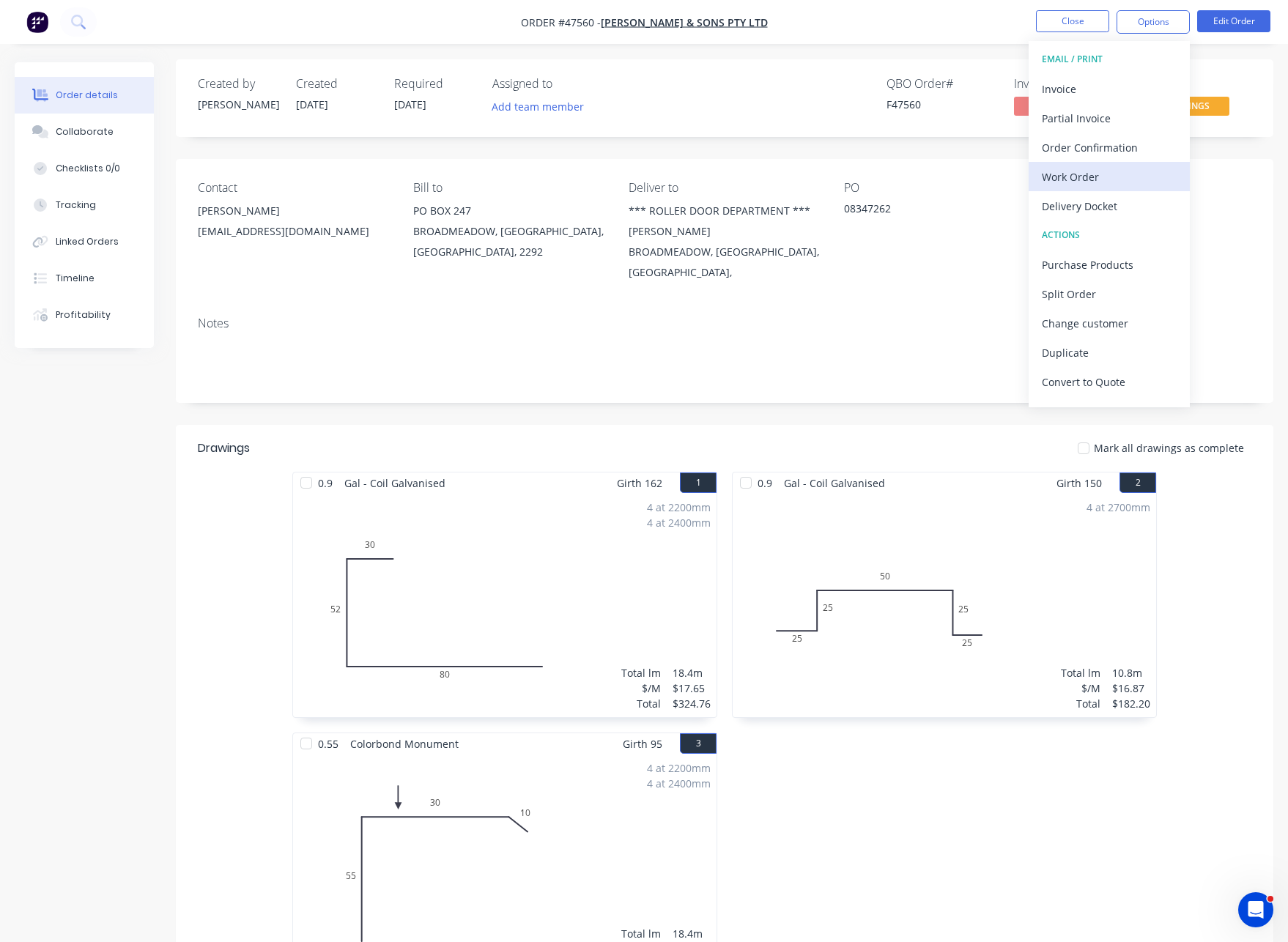
click at [1072, 167] on div "Work Order" at bounding box center [1110, 176] width 135 height 21
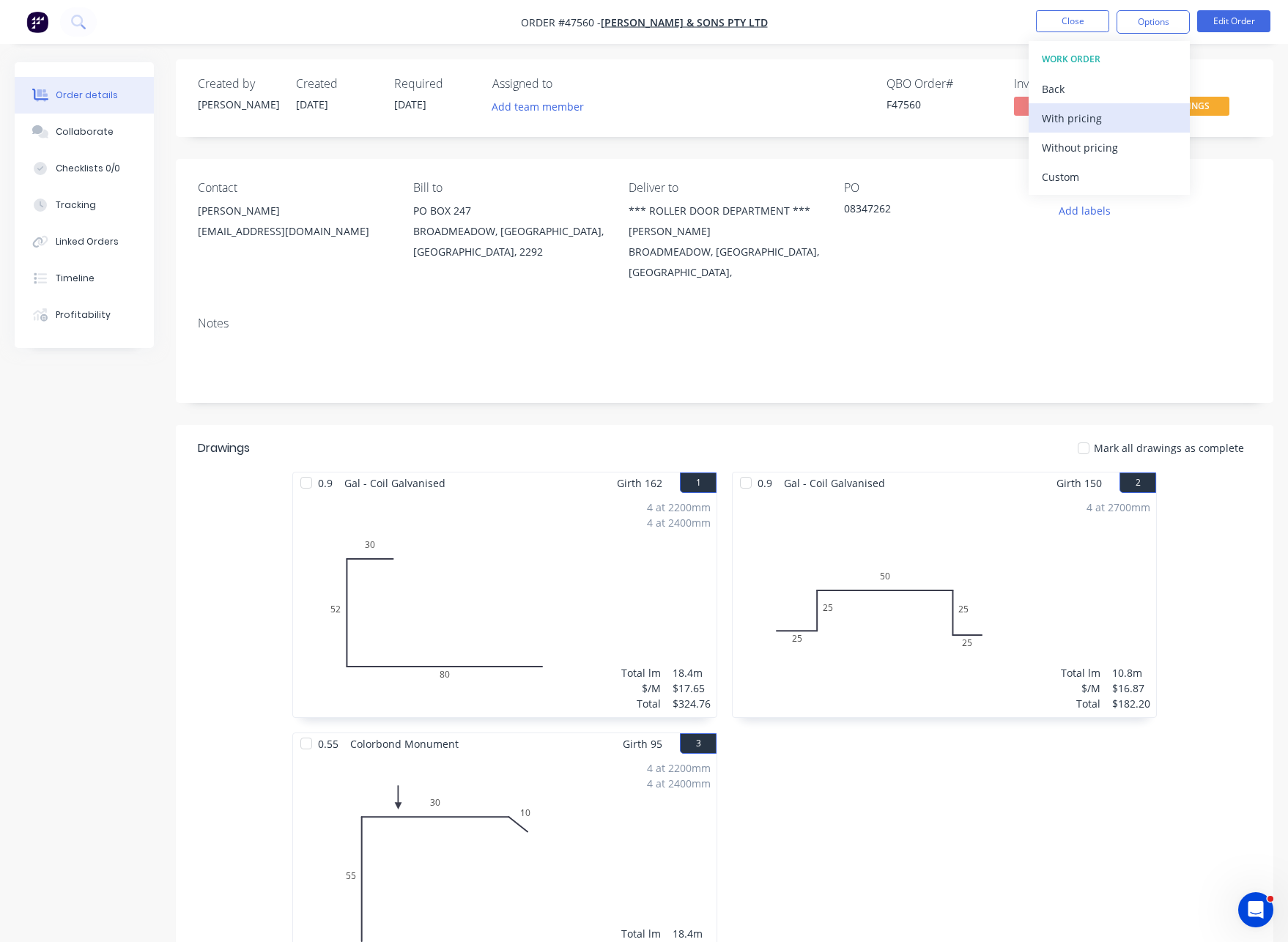
click at [1070, 112] on div "With pricing" at bounding box center [1110, 118] width 135 height 21
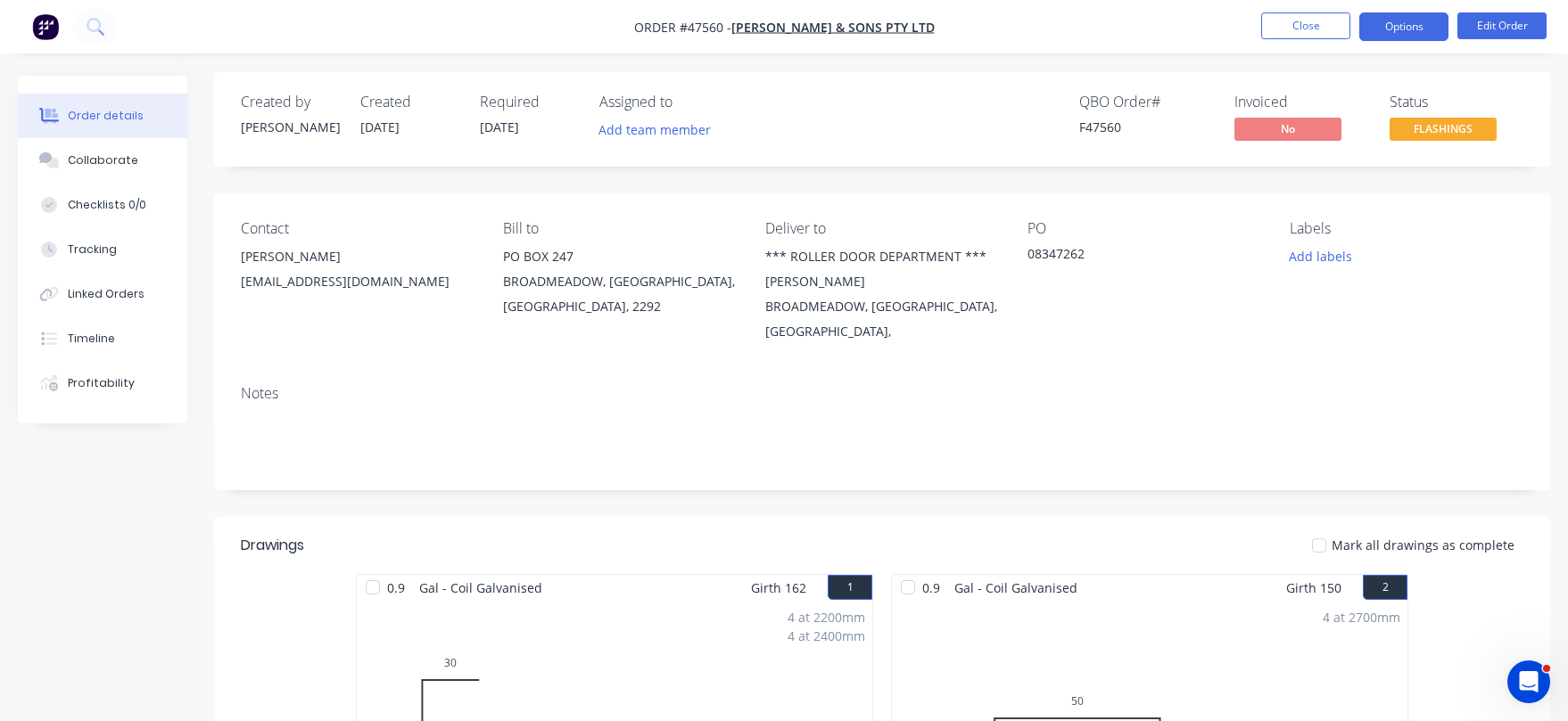
click at [1404, 21] on button "Options" at bounding box center [1404, 27] width 89 height 29
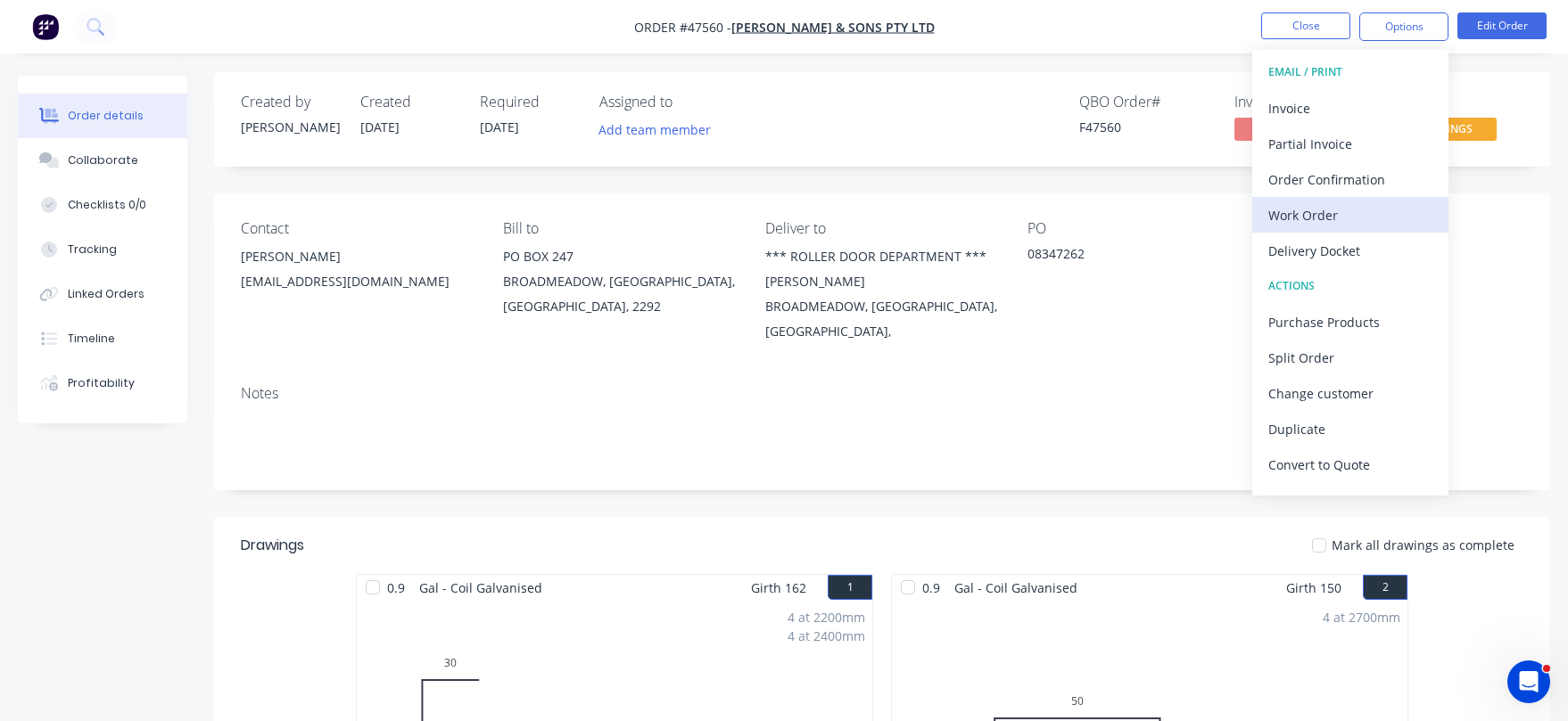
click at [1302, 204] on div "Work Order" at bounding box center [1351, 214] width 164 height 26
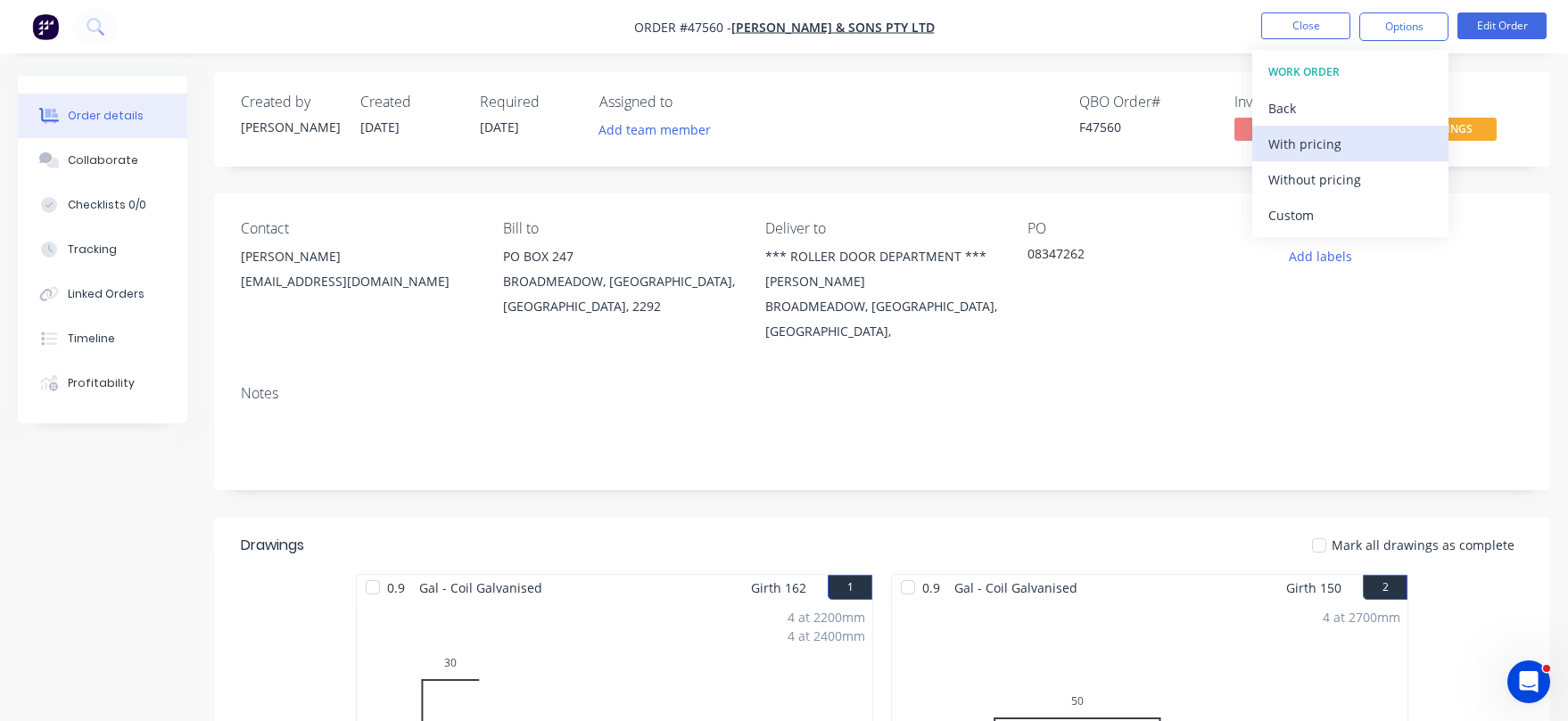
click at [1311, 149] on div "With pricing" at bounding box center [1351, 144] width 164 height 26
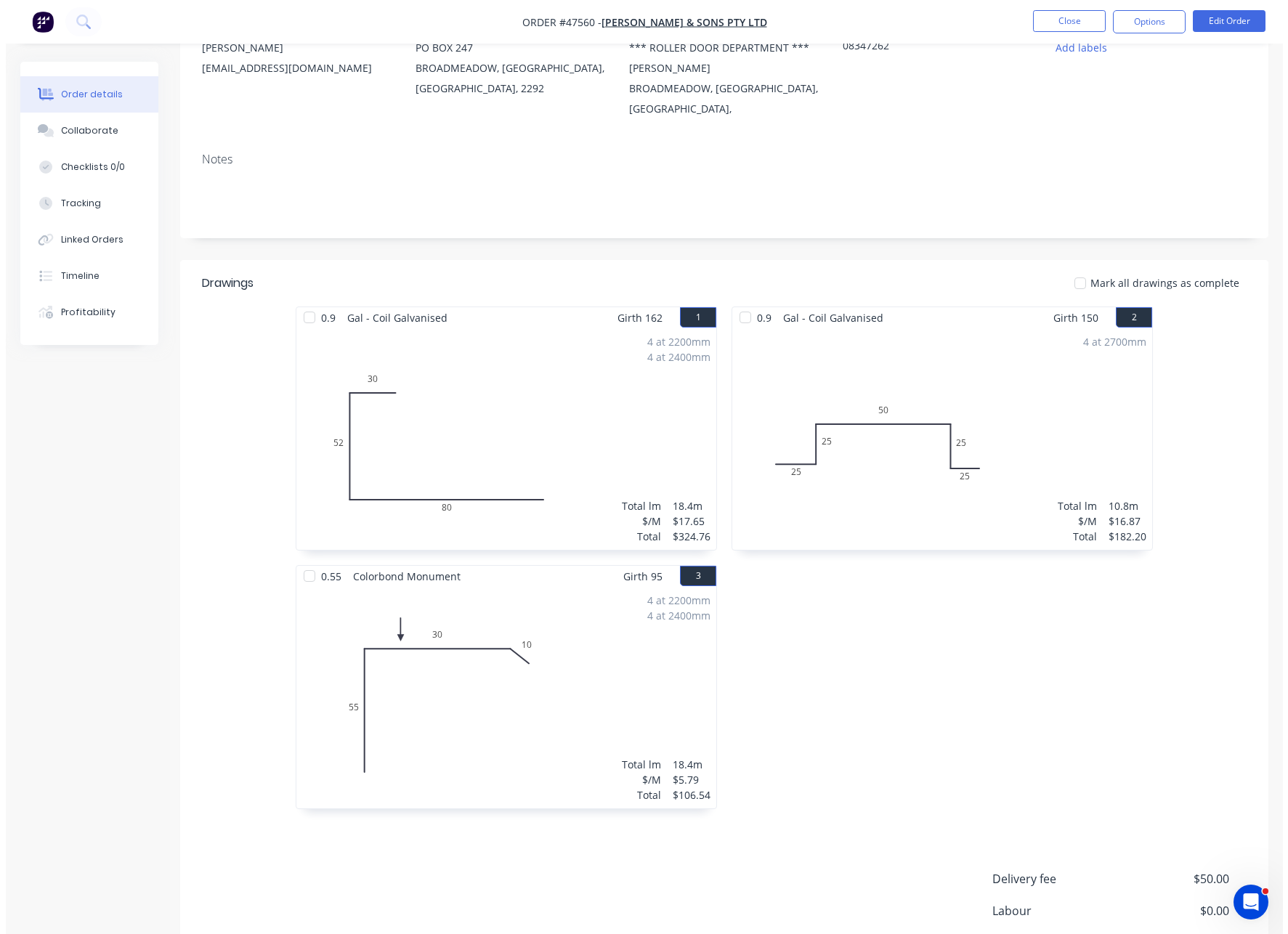
scroll to position [0, 0]
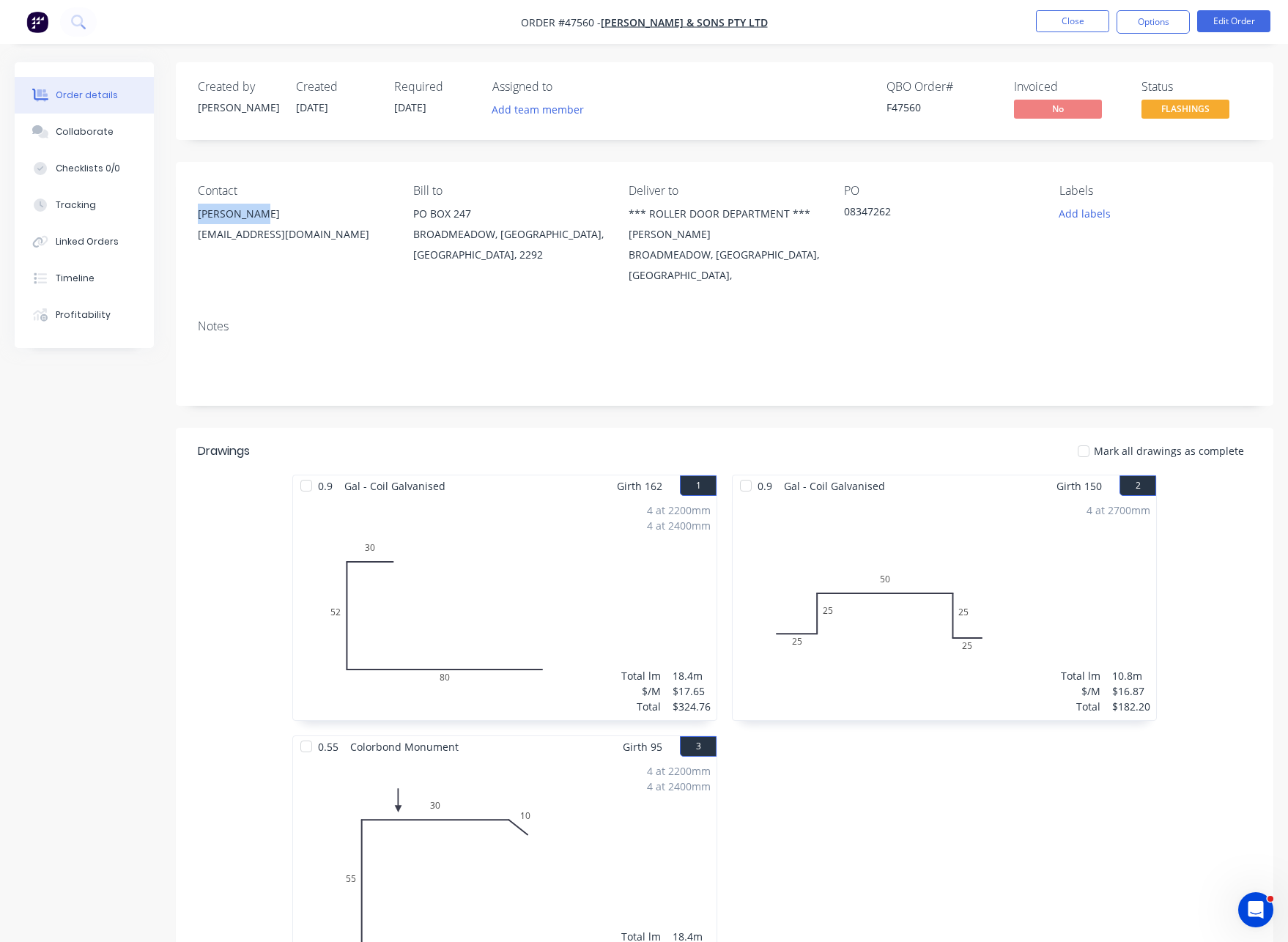
drag, startPoint x: 198, startPoint y: 211, endPoint x: 269, endPoint y: 209, distance: 71.0
click at [269, 209] on div "CHIARA EADE" at bounding box center [293, 214] width 192 height 21
copy div "CHIARA EADE"
drag, startPoint x: 196, startPoint y: 233, endPoint x: 388, endPoint y: 231, distance: 192.0
click at [388, 231] on div "Contact CHIARA EADE ROLLEROFFICE@SADDINGTONS.COM.AU Bill to PO BOX 247 BROADMEA…" at bounding box center [724, 234] width 1097 height 146
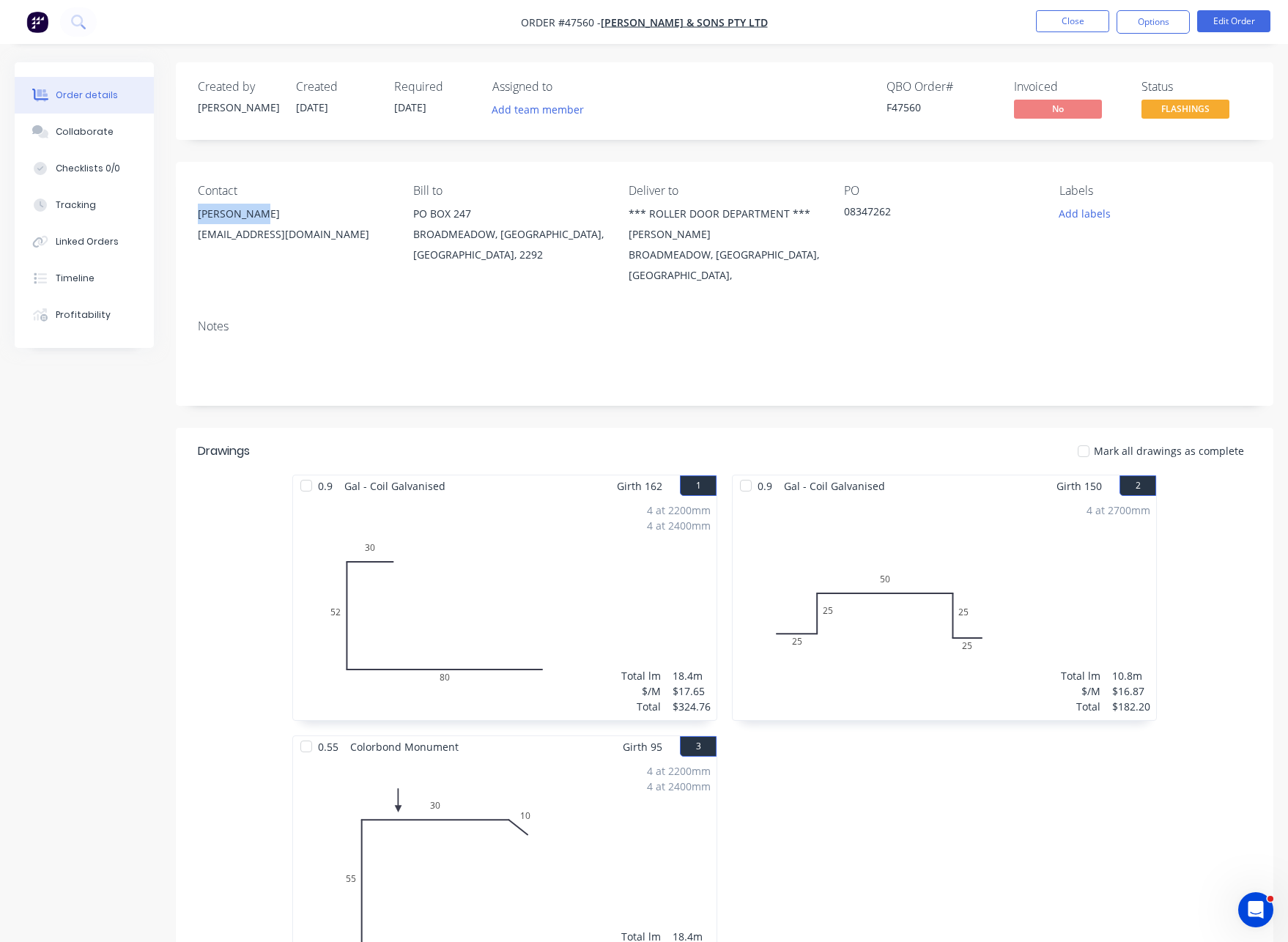
copy div "ROLLEROFFICE@SADDINGTONS.COM.A"
drag, startPoint x: 413, startPoint y: 214, endPoint x: 480, endPoint y: 213, distance: 67.0
click at [480, 213] on div "Contact CHIARA EADE ROLLEROFFICE@SADDINGTONS.COM.AU Bill to PO BOX 247 BROADMEA…" at bounding box center [724, 234] width 1097 height 146
copy div "PO BOX 247"
drag, startPoint x: 413, startPoint y: 232, endPoint x: 496, endPoint y: 239, distance: 83.3
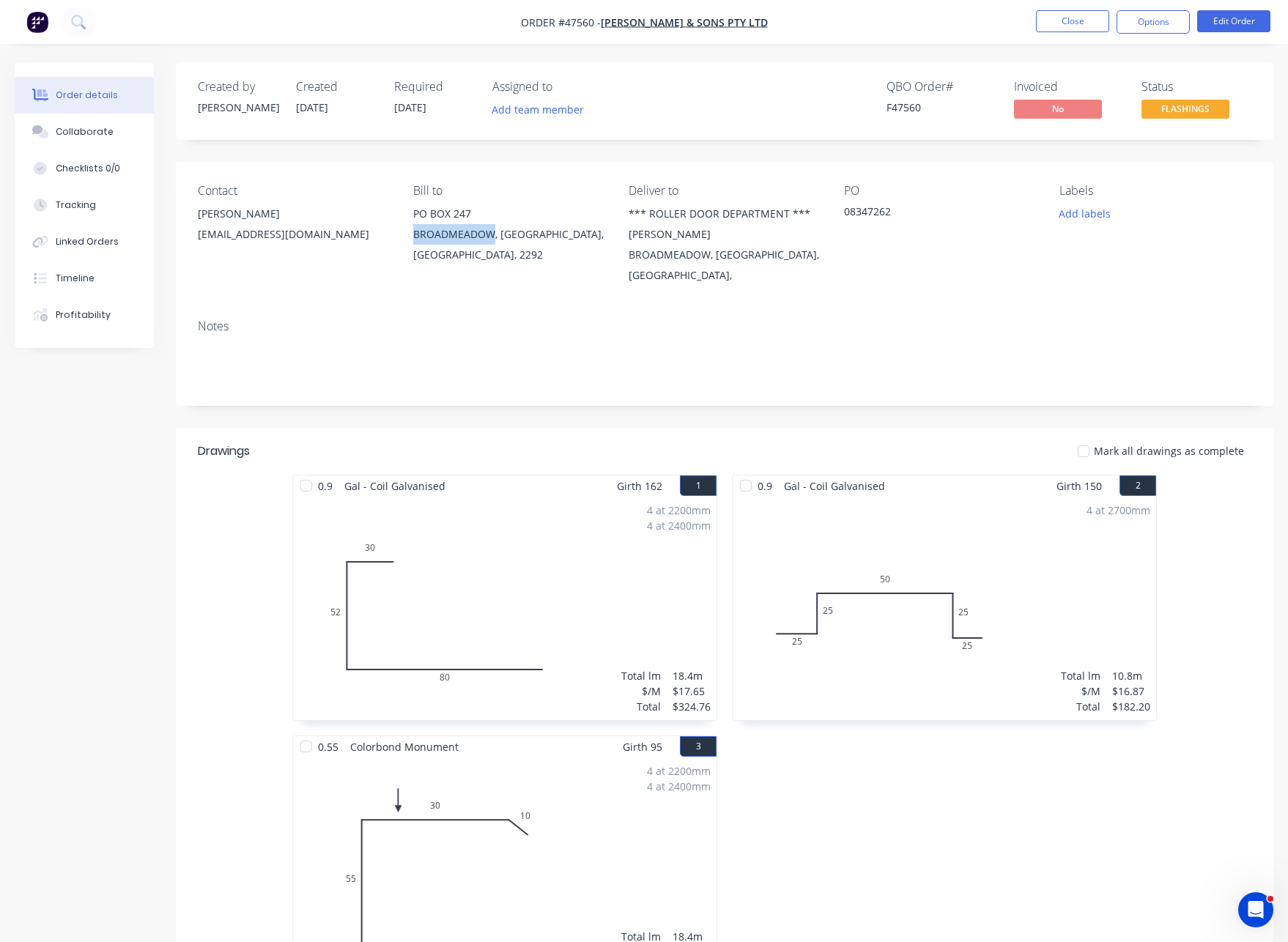
click at [496, 239] on div "Contact CHIARA EADE ROLLEROFFICE@SADDINGTONS.COM.AU Bill to PO BOX 247 BROADMEA…" at bounding box center [724, 234] width 1097 height 146
copy div "BROADMEADOW"
click at [856, 214] on div "08347262" at bounding box center [935, 214] width 183 height 21
copy div "08347262"
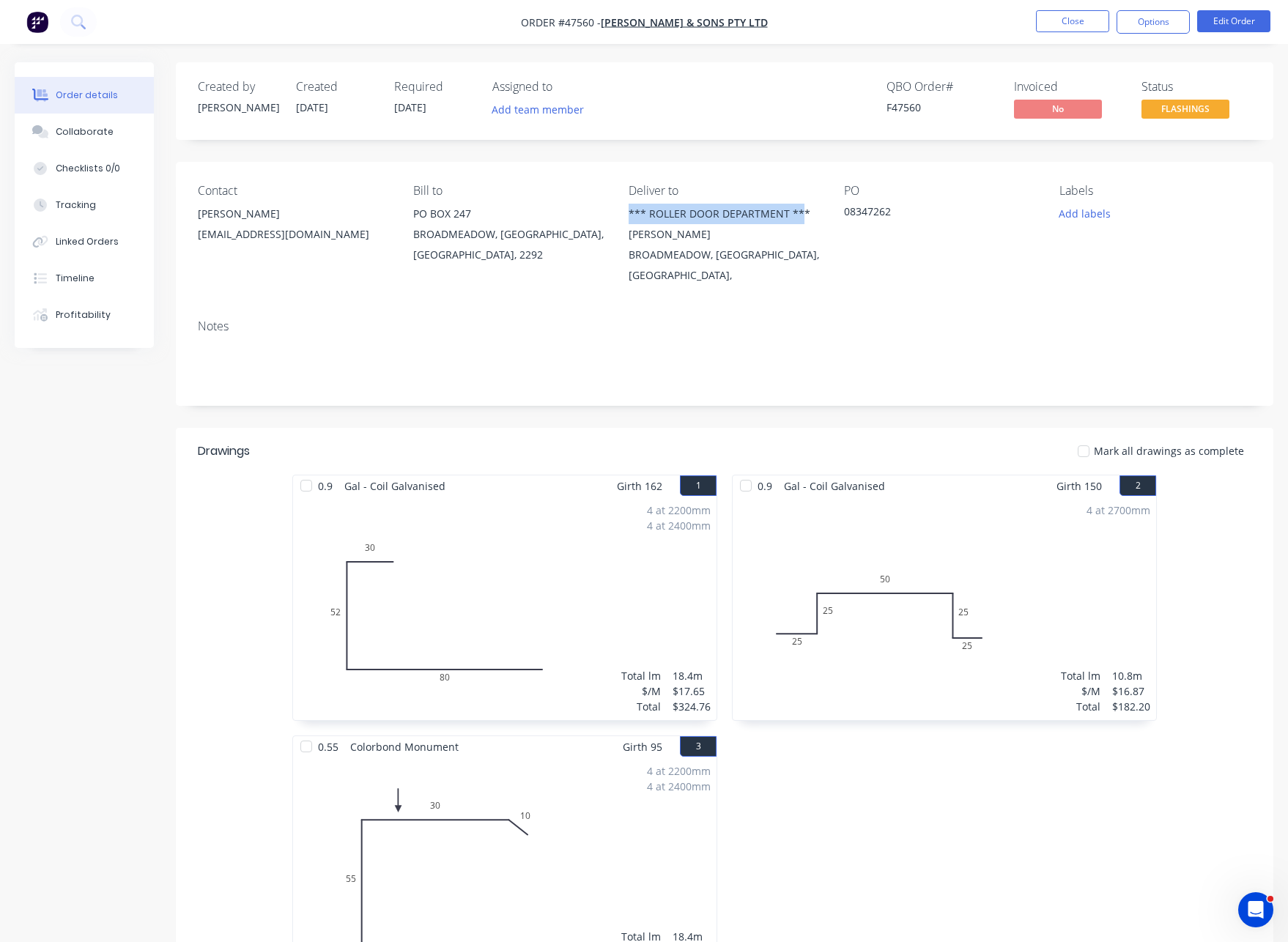
drag, startPoint x: 631, startPoint y: 209, endPoint x: 802, endPoint y: 211, distance: 171.0
click at [802, 211] on div "*** ROLLER DOOR DEPARTMENT *** BROWN RD" at bounding box center [724, 224] width 192 height 41
drag, startPoint x: 806, startPoint y: 212, endPoint x: 630, endPoint y: 211, distance: 176.0
click at [630, 211] on div "*** ROLLER DOOR DEPARTMENT *** BROWN RD" at bounding box center [724, 224] width 192 height 41
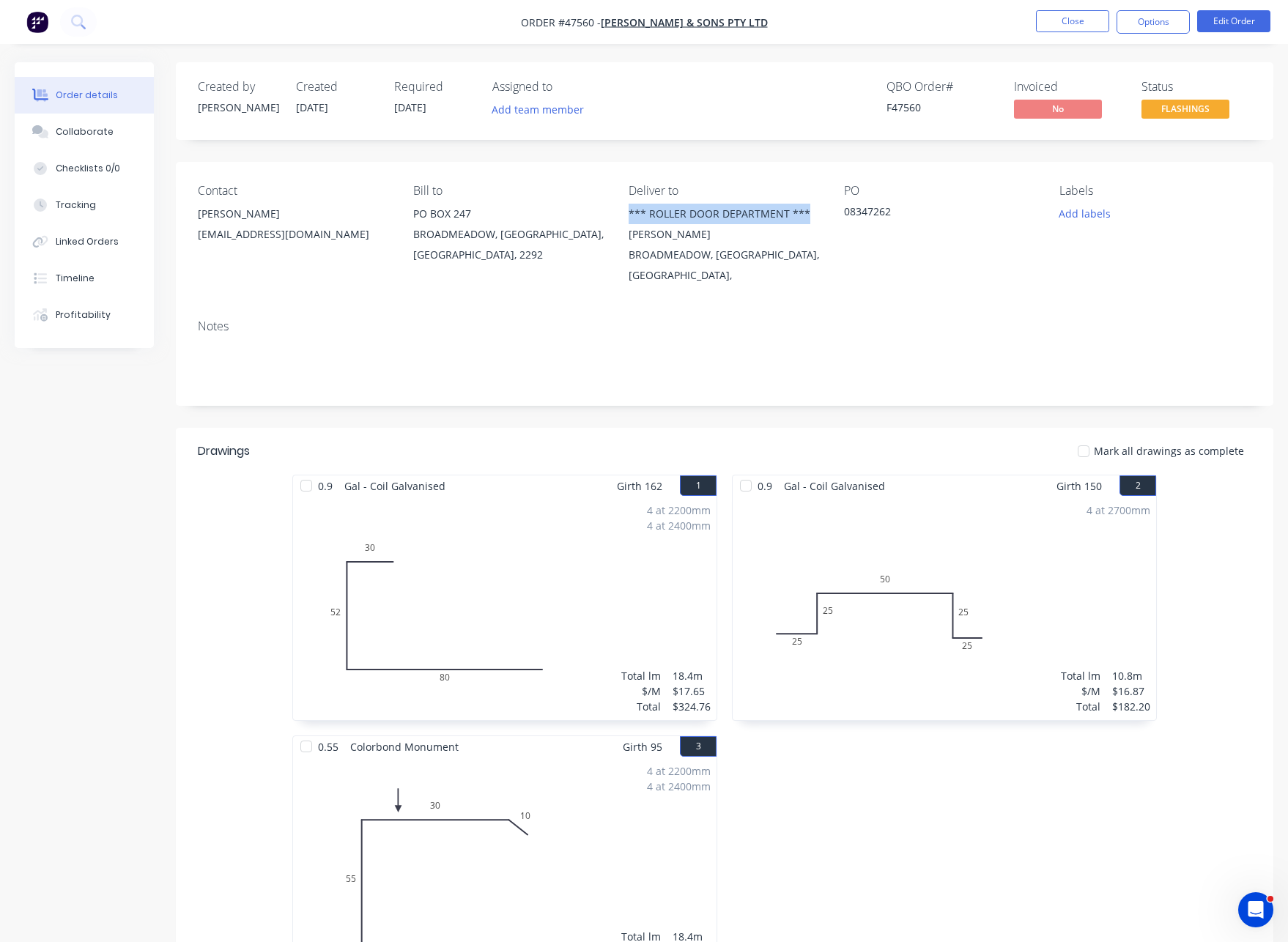
copy div "*** ROLLER DOOR DEPARTMENT ***"
drag, startPoint x: 622, startPoint y: 231, endPoint x: 703, endPoint y: 231, distance: 81.0
click at [703, 231] on div "Contact CHIARA EADE ROLLEROFFICE@SADDINGTONS.COM.AU Bill to PO BOX 247 BROADMEA…" at bounding box center [724, 234] width 1097 height 146
copy div "BROWN RD"
click at [641, 249] on div "BROADMEADOW, New South Wales, Australia," at bounding box center [724, 265] width 192 height 41
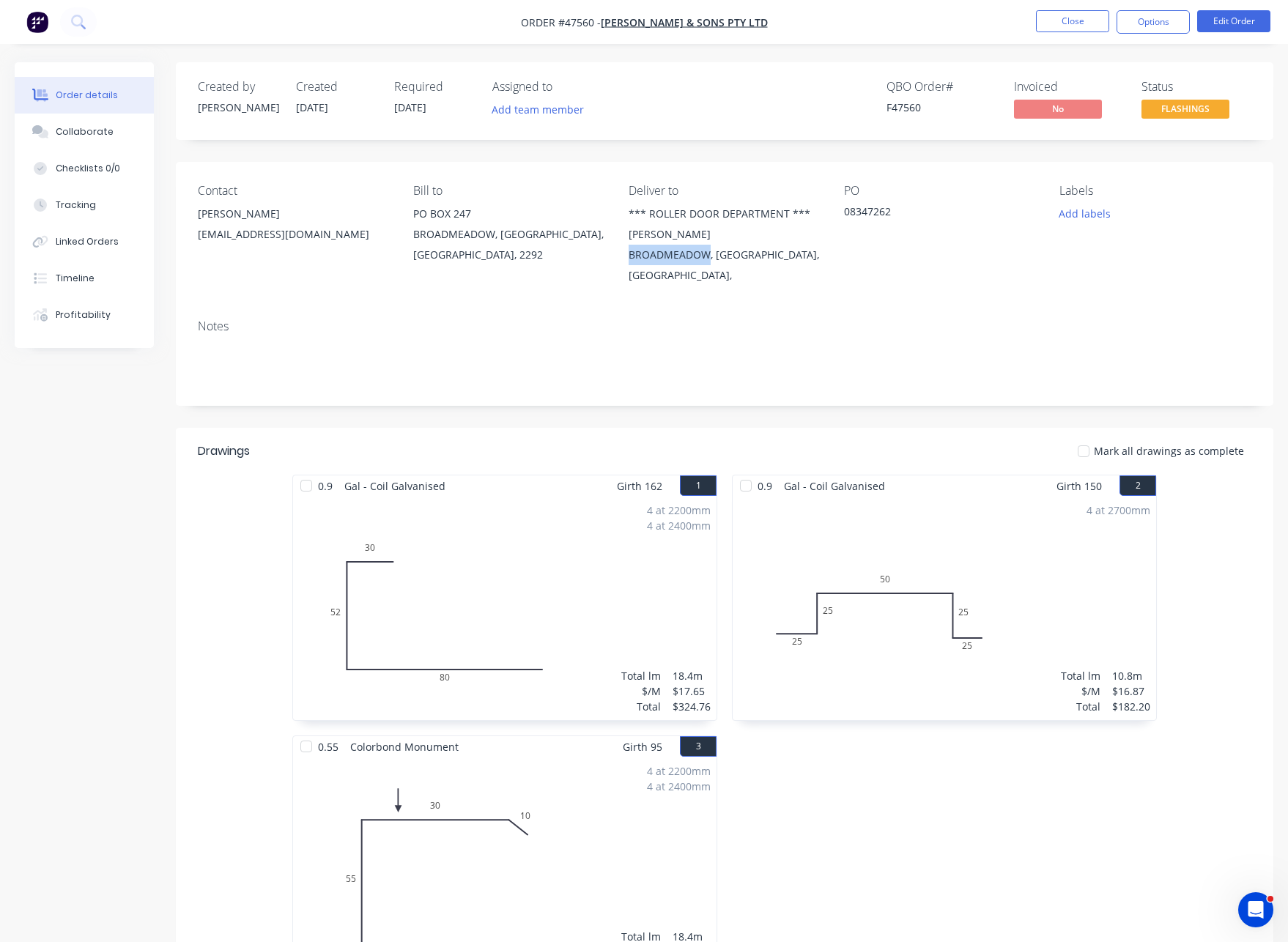
click at [641, 249] on div "BROADMEADOW, New South Wales, Australia," at bounding box center [724, 265] width 192 height 41
copy div "BROADMEADOW"
click at [1064, 32] on button "Close" at bounding box center [1073, 21] width 73 height 22
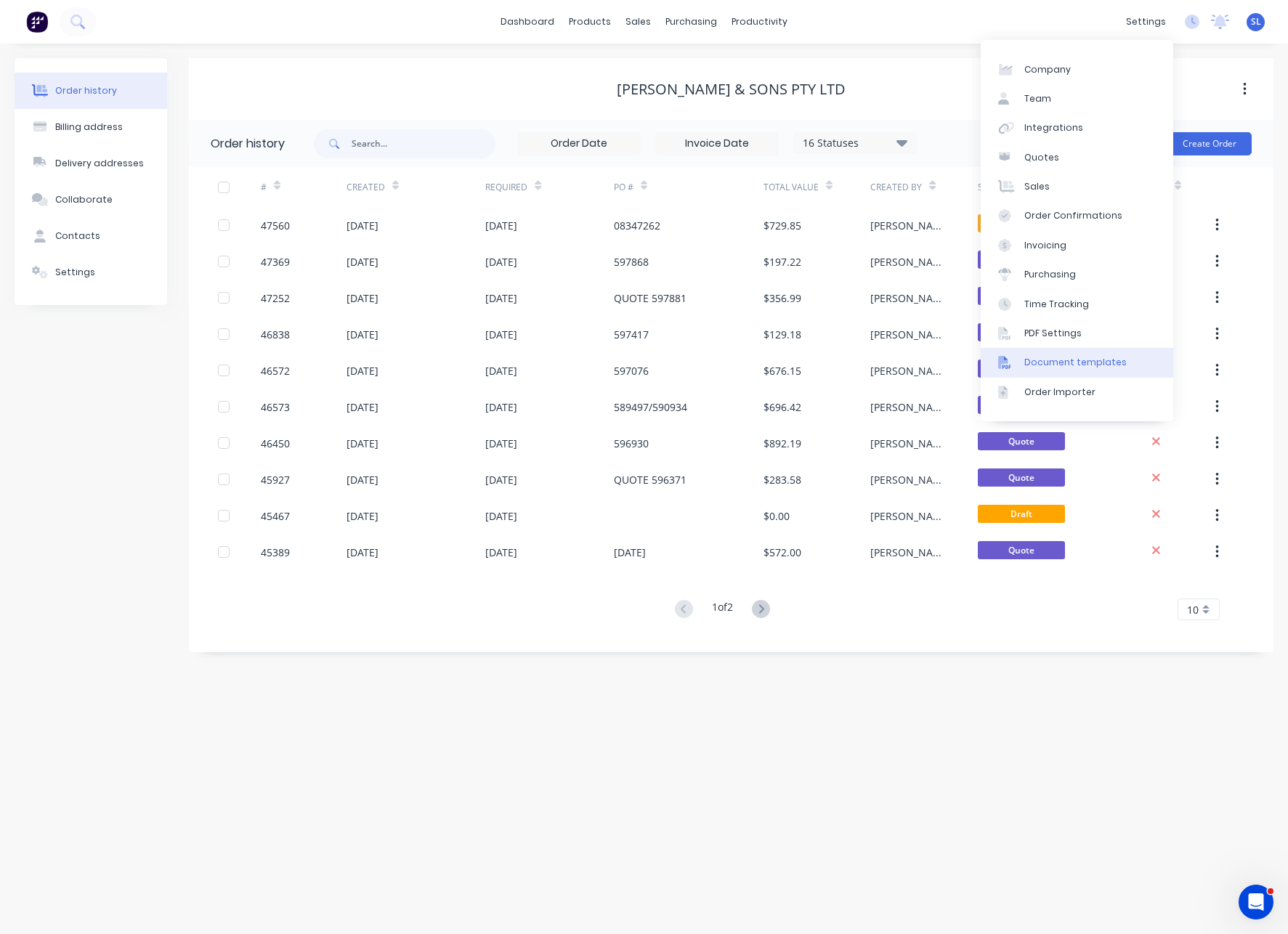
click at [1091, 365] on div "Document templates" at bounding box center [1075, 363] width 103 height 13
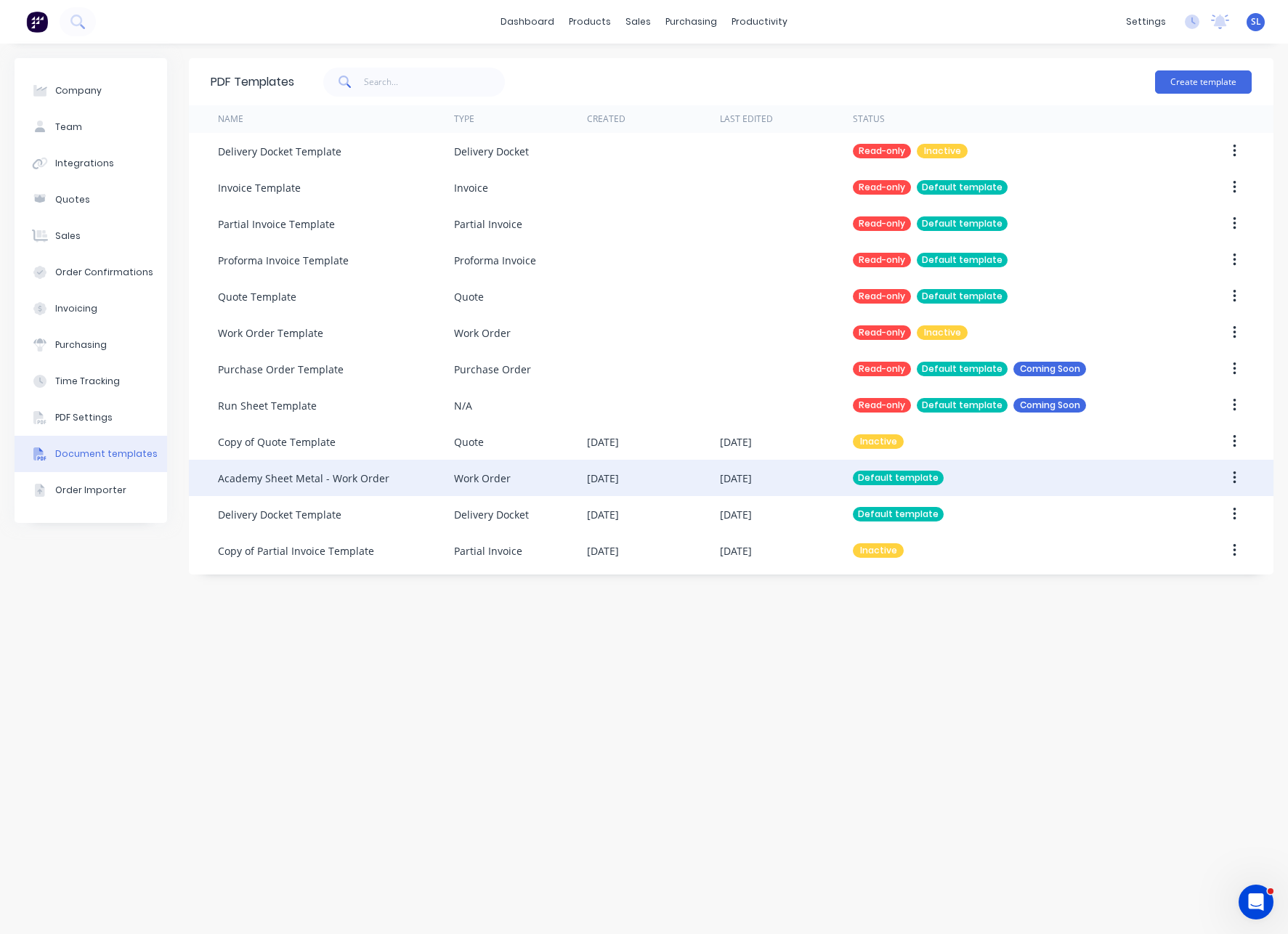
click at [396, 476] on div "Academy Sheet Metal - Work Order" at bounding box center [336, 478] width 236 height 36
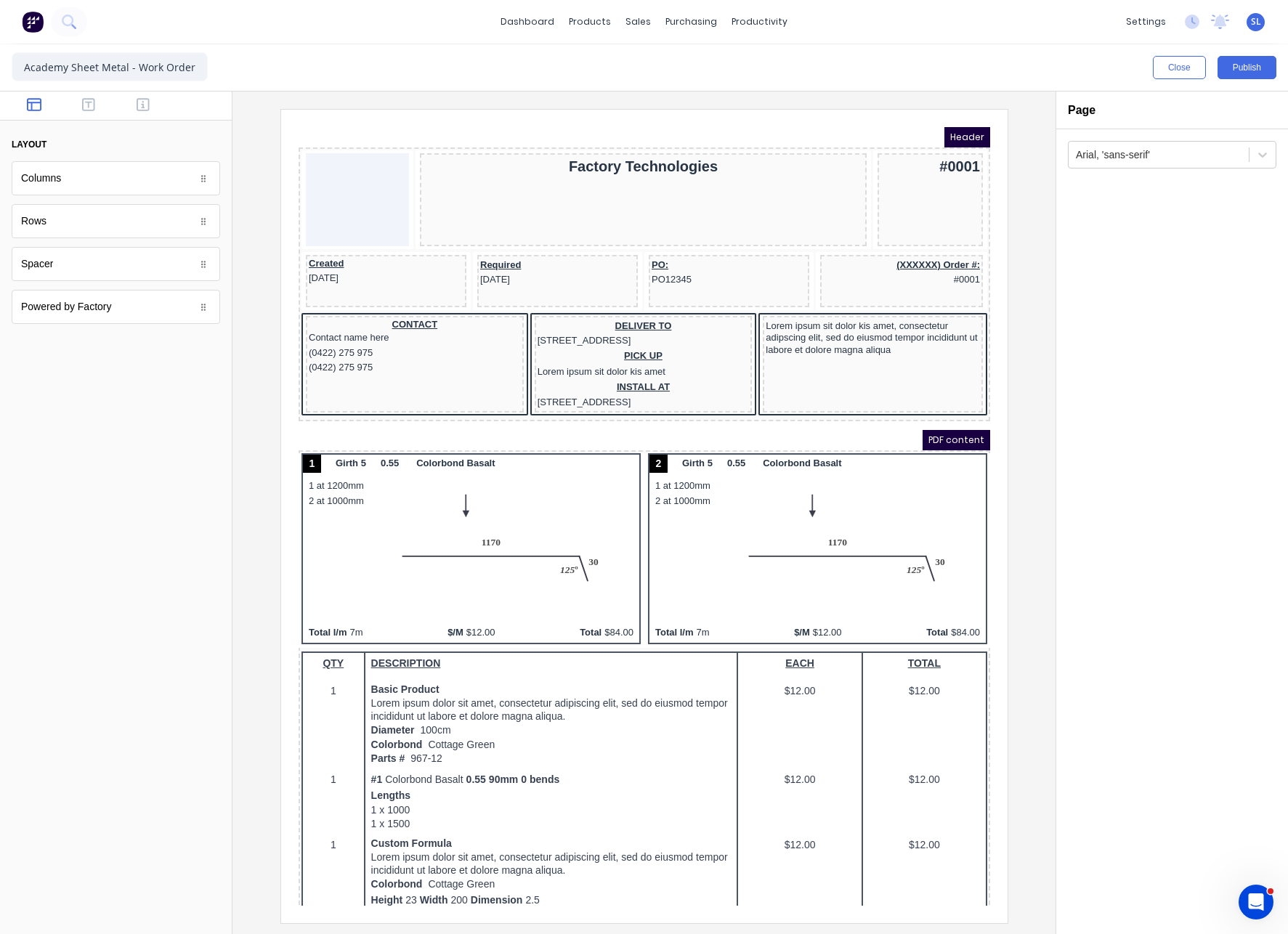
click at [486, 433] on div "PDF content" at bounding box center [626, 423] width 692 height 20
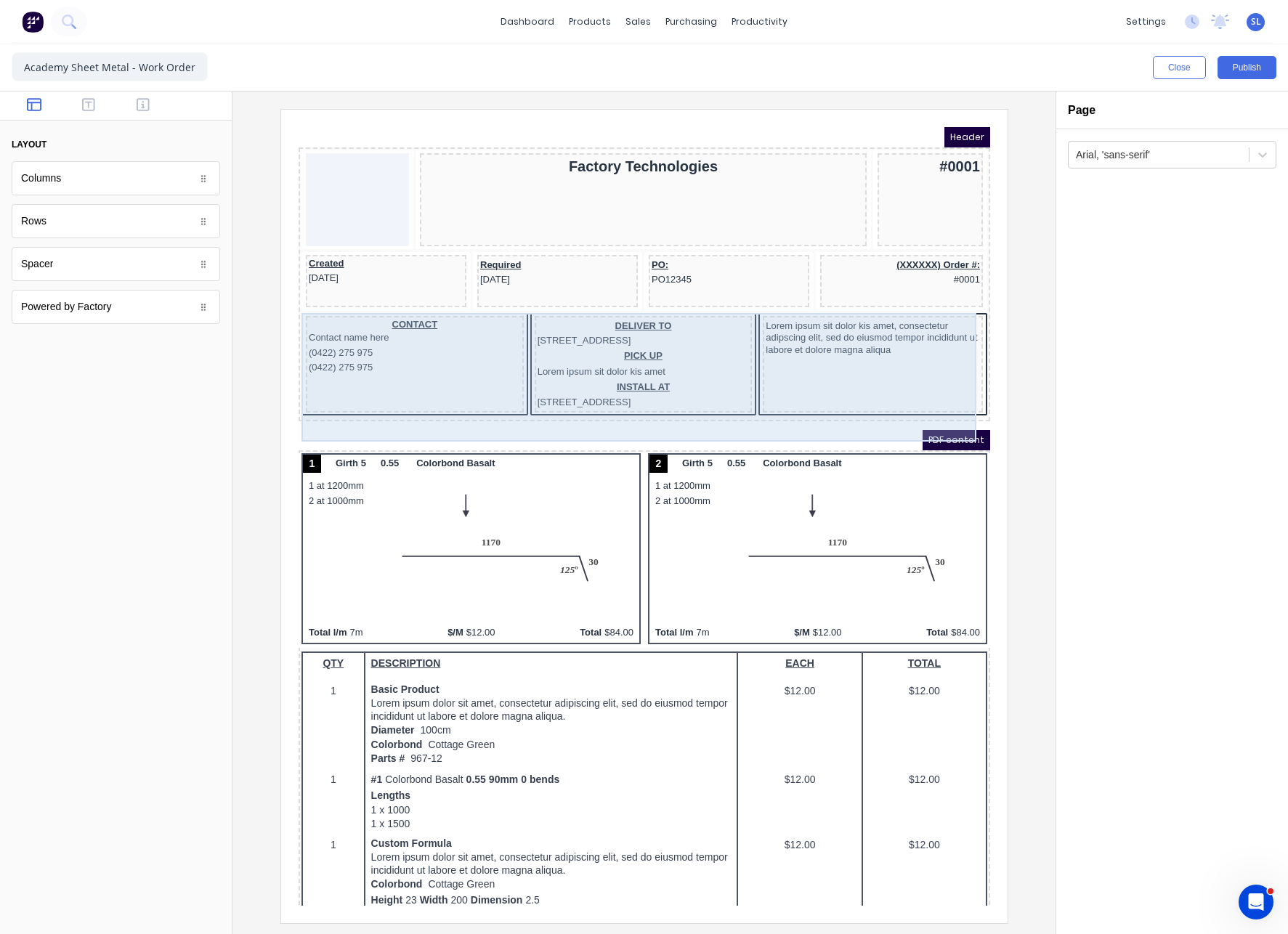
click at [826, 351] on div "Lorem ipsum sit dolor kis amet, consectetur adipscing elit, sed do eiusmod temp…" at bounding box center [855, 347] width 220 height 97
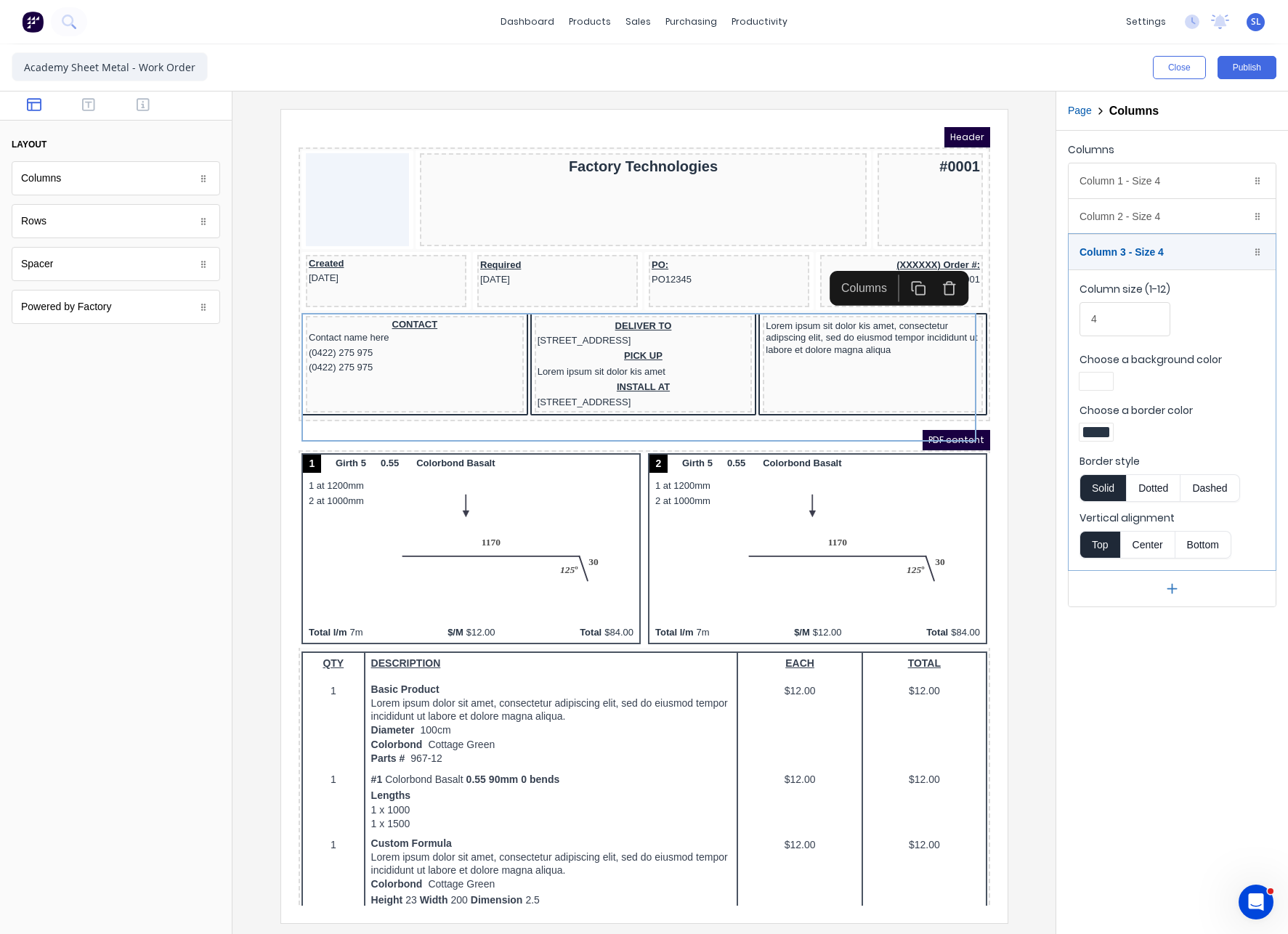
click at [1141, 479] on button "Dotted" at bounding box center [1153, 488] width 55 height 28
click at [1102, 483] on button "Solid" at bounding box center [1103, 488] width 47 height 28
click at [688, 706] on div "Columns Column 1 - Size 4 Duplicate Delete Column size (1-12) 4 Choose a backgr…" at bounding box center [346, 752] width 684 height 92
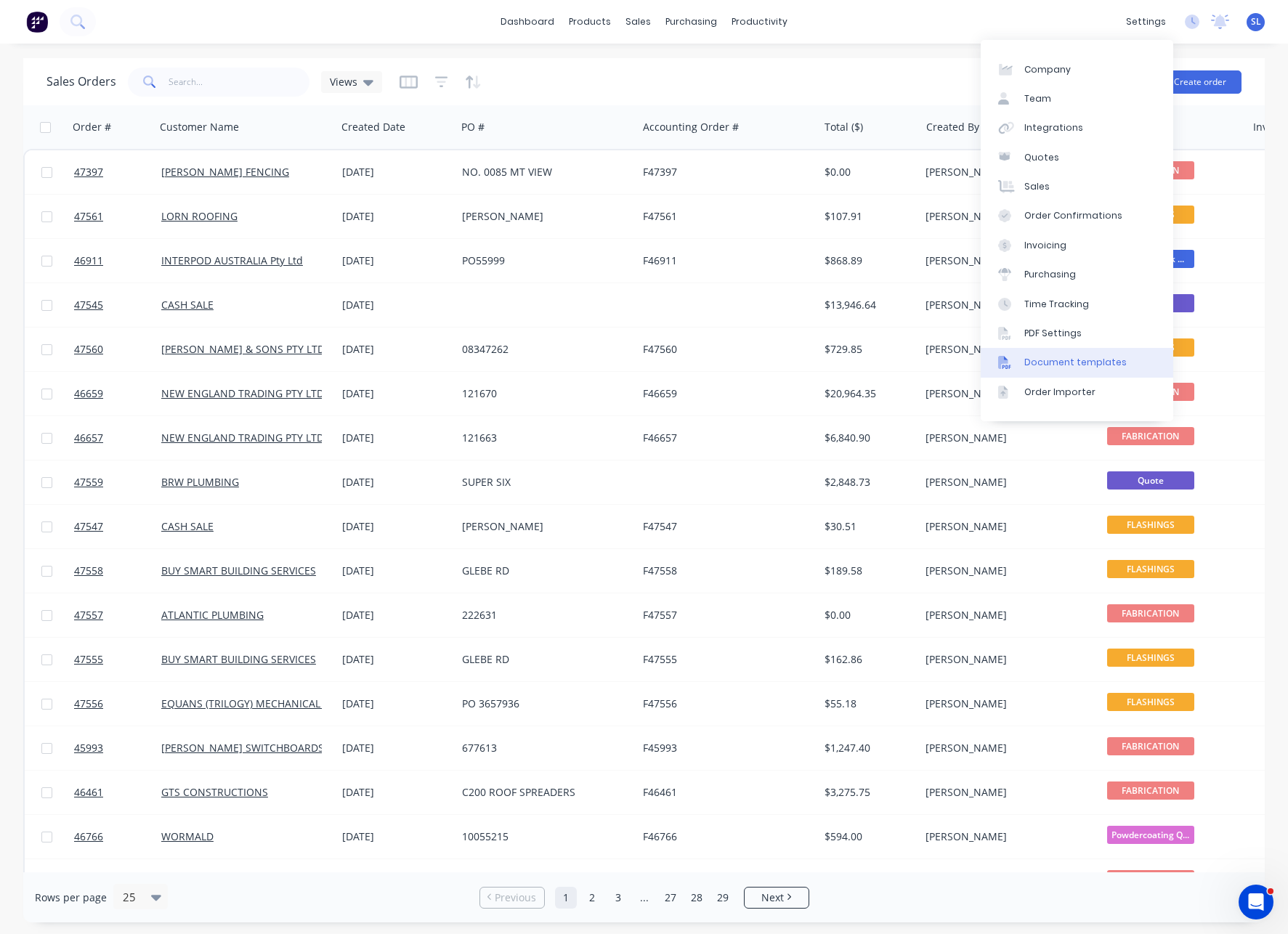
click at [1065, 355] on link "Document templates" at bounding box center [1077, 363] width 192 height 29
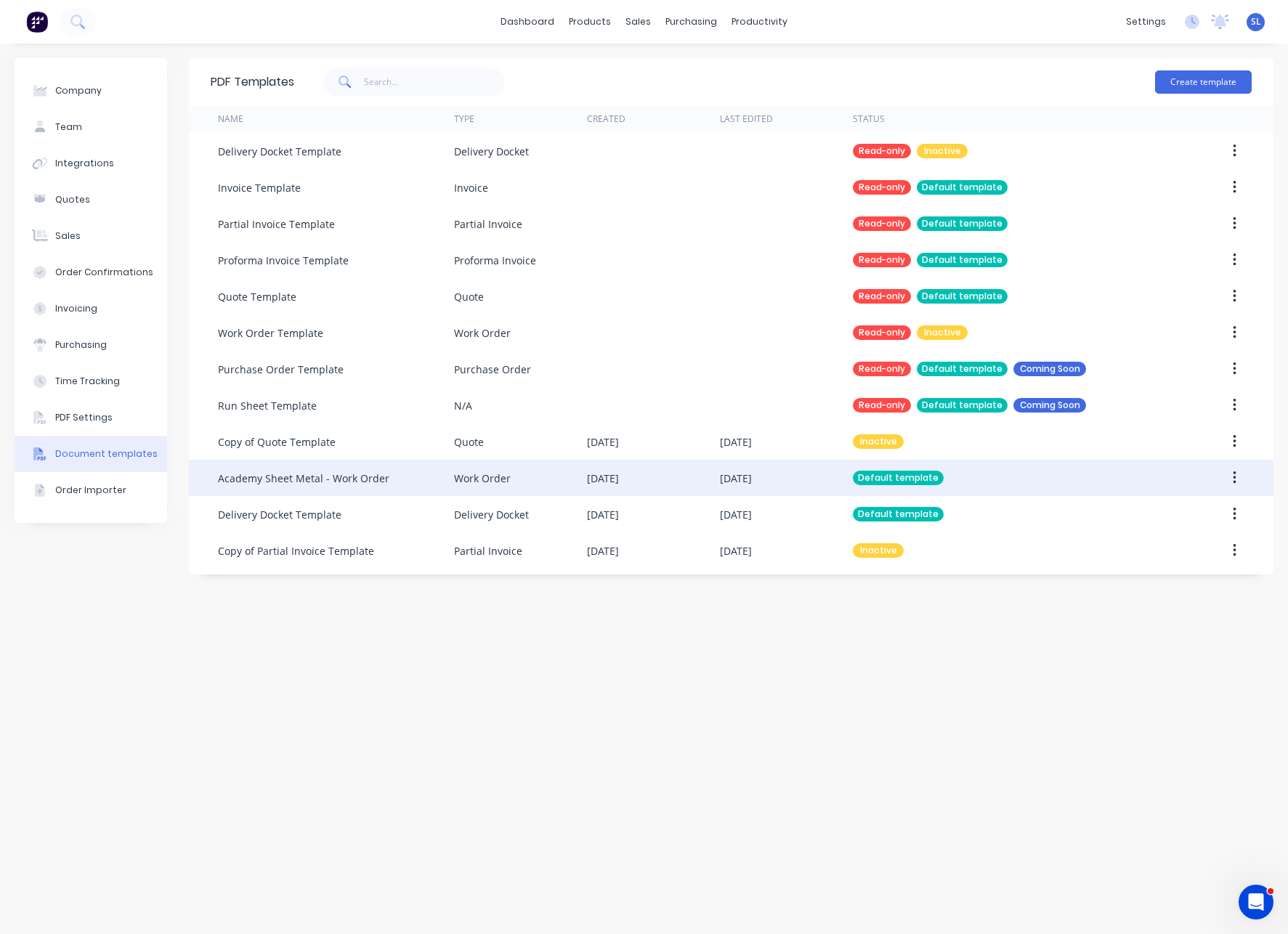
click at [466, 470] on div "Work Order" at bounding box center [483, 478] width 57 height 15
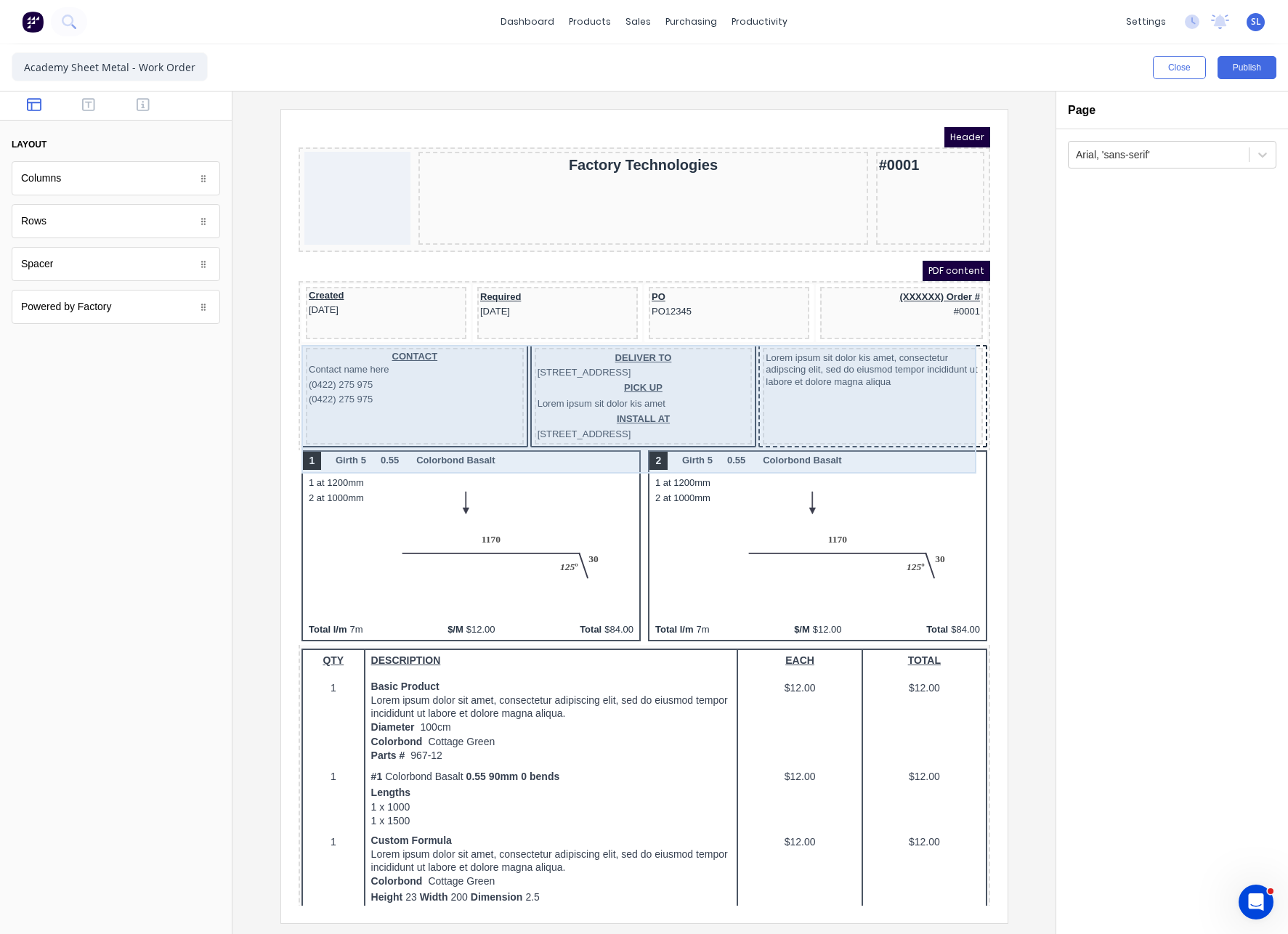
click at [949, 427] on div "Lorem ipsum sit dolor kis amet, consectetur adipscing elit, sed do eiusmod temp…" at bounding box center [855, 379] width 220 height 97
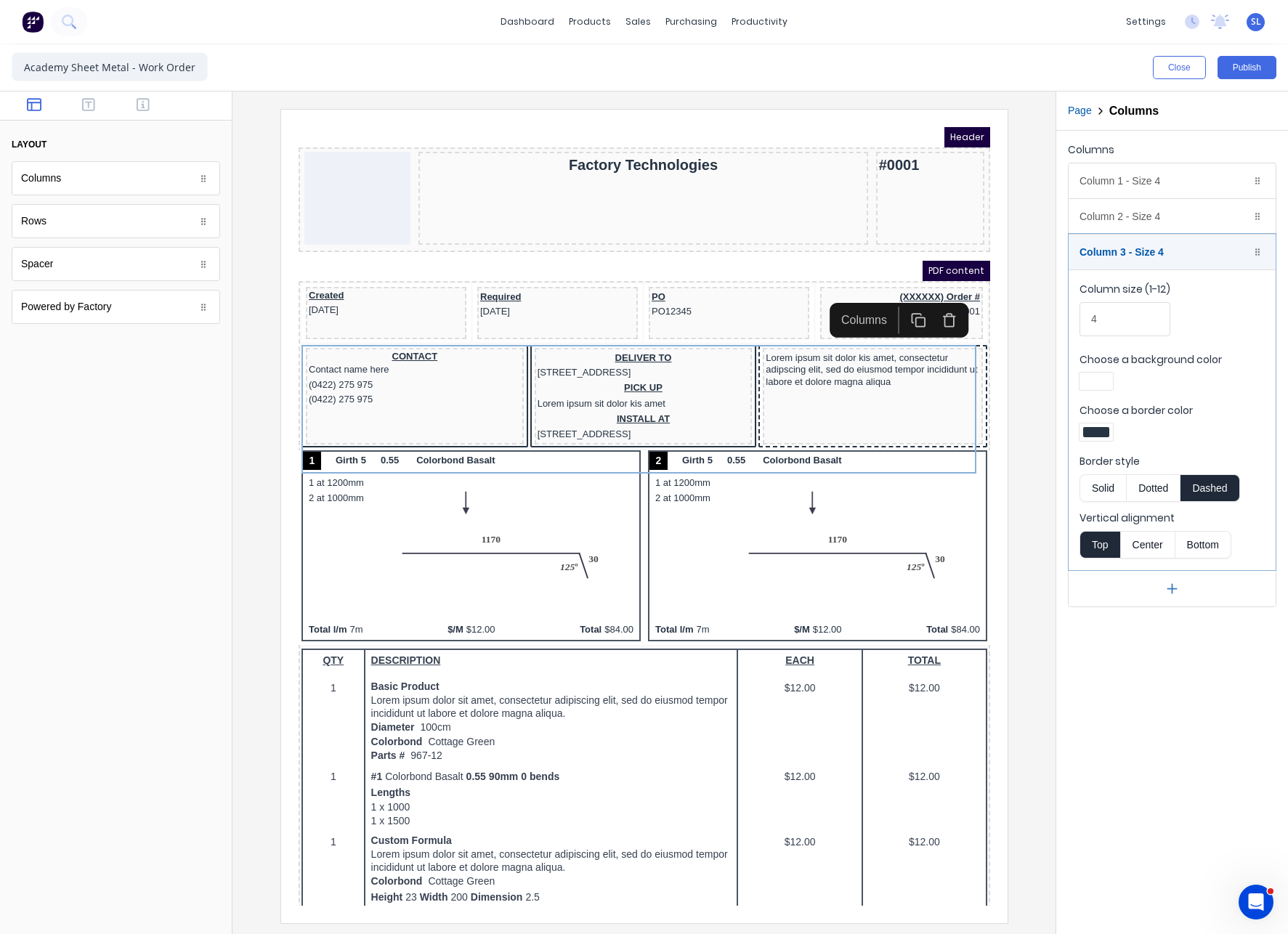
click at [1141, 485] on button "Dotted" at bounding box center [1153, 488] width 55 height 28
click at [38, 709] on div "Columns Column 1 - Size 4 Duplicate Delete Column size (1-12) 4 Choose a backgr…" at bounding box center [35, 715] width 6 height 12
click at [1236, 66] on button "Publish" at bounding box center [1246, 68] width 59 height 23
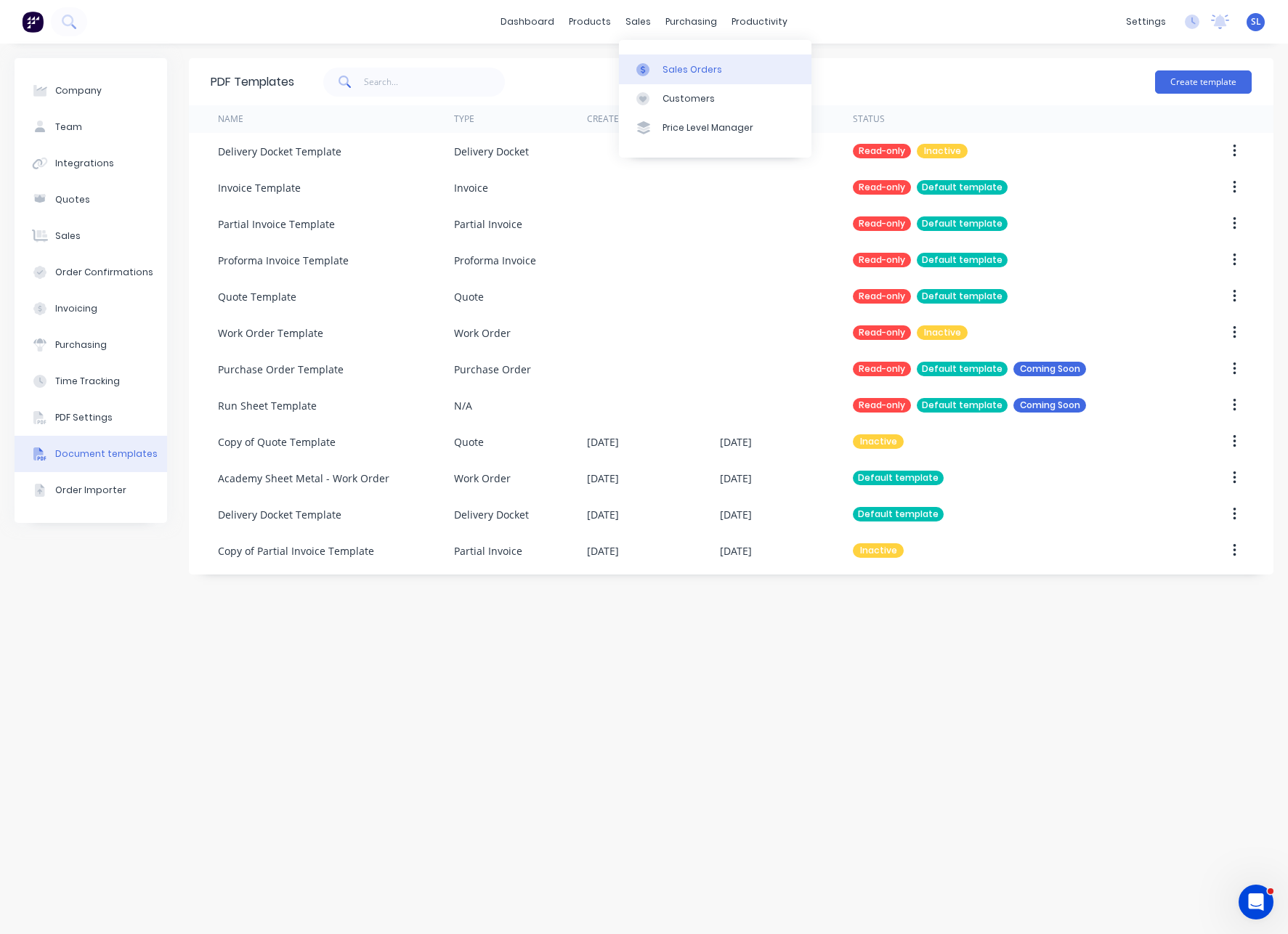
click at [663, 71] on div "Sales Orders" at bounding box center [692, 70] width 60 height 13
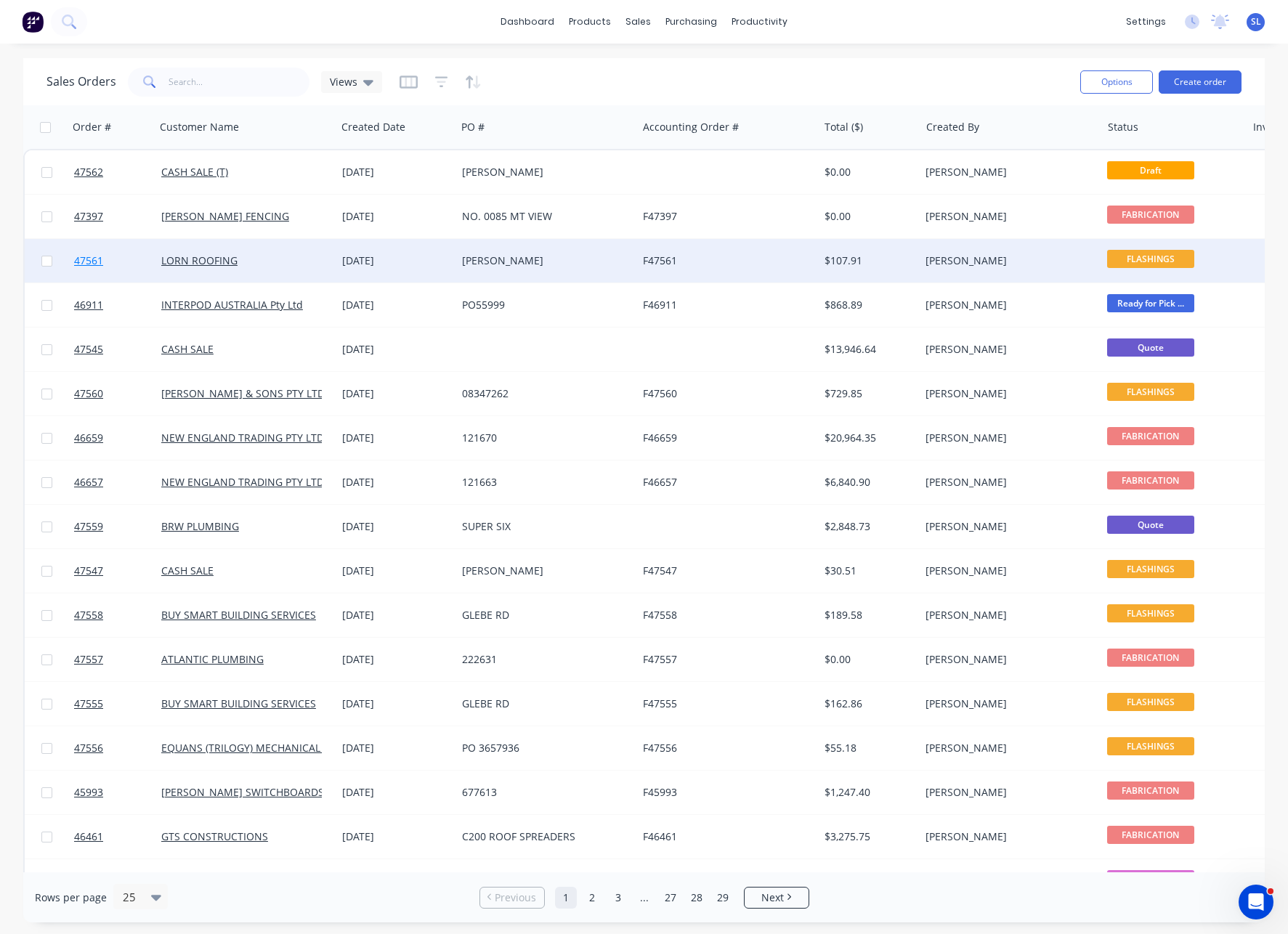
click at [82, 266] on span "47561" at bounding box center [89, 261] width 29 height 15
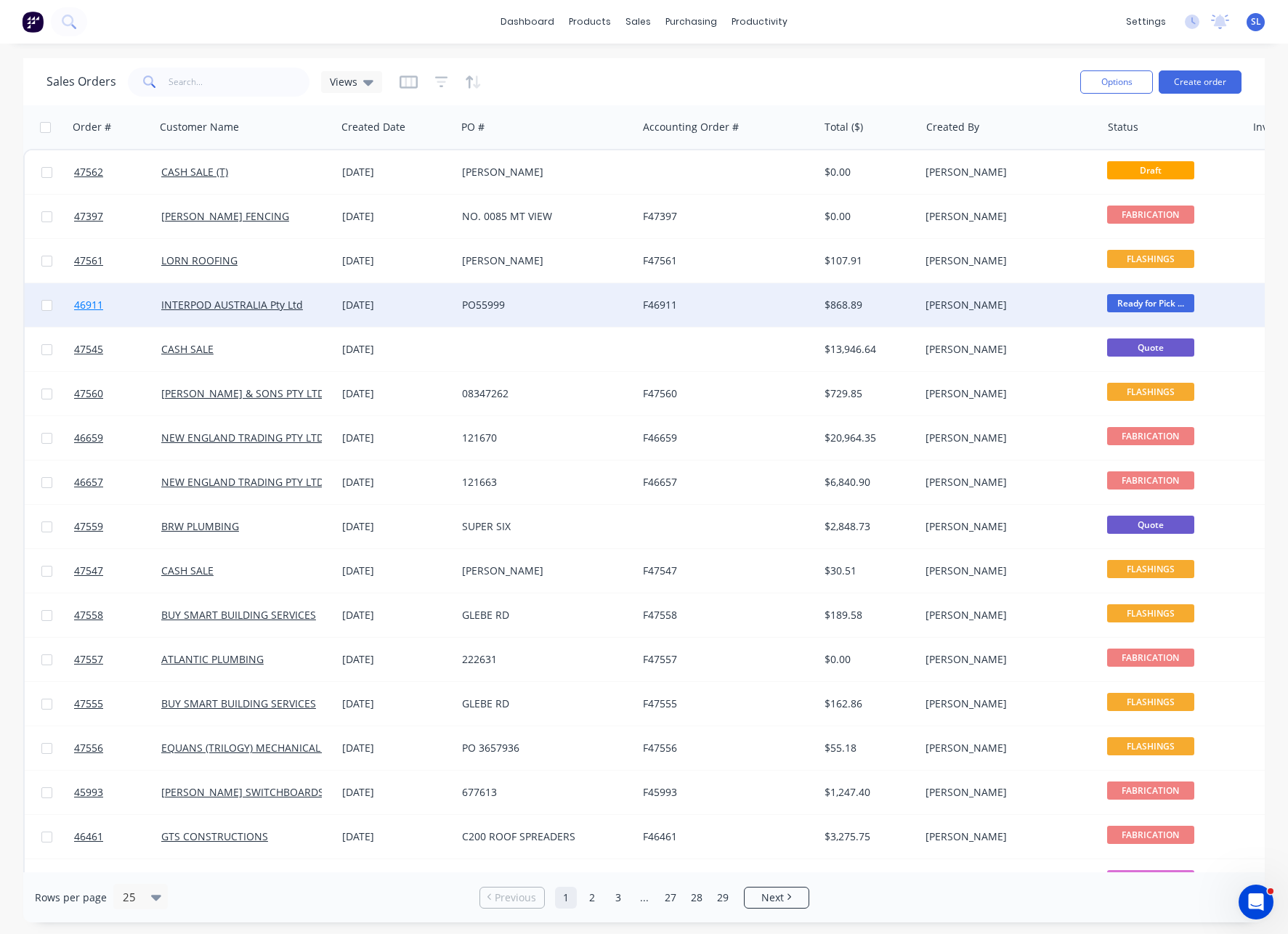
click at [84, 306] on span "46911" at bounding box center [89, 305] width 29 height 15
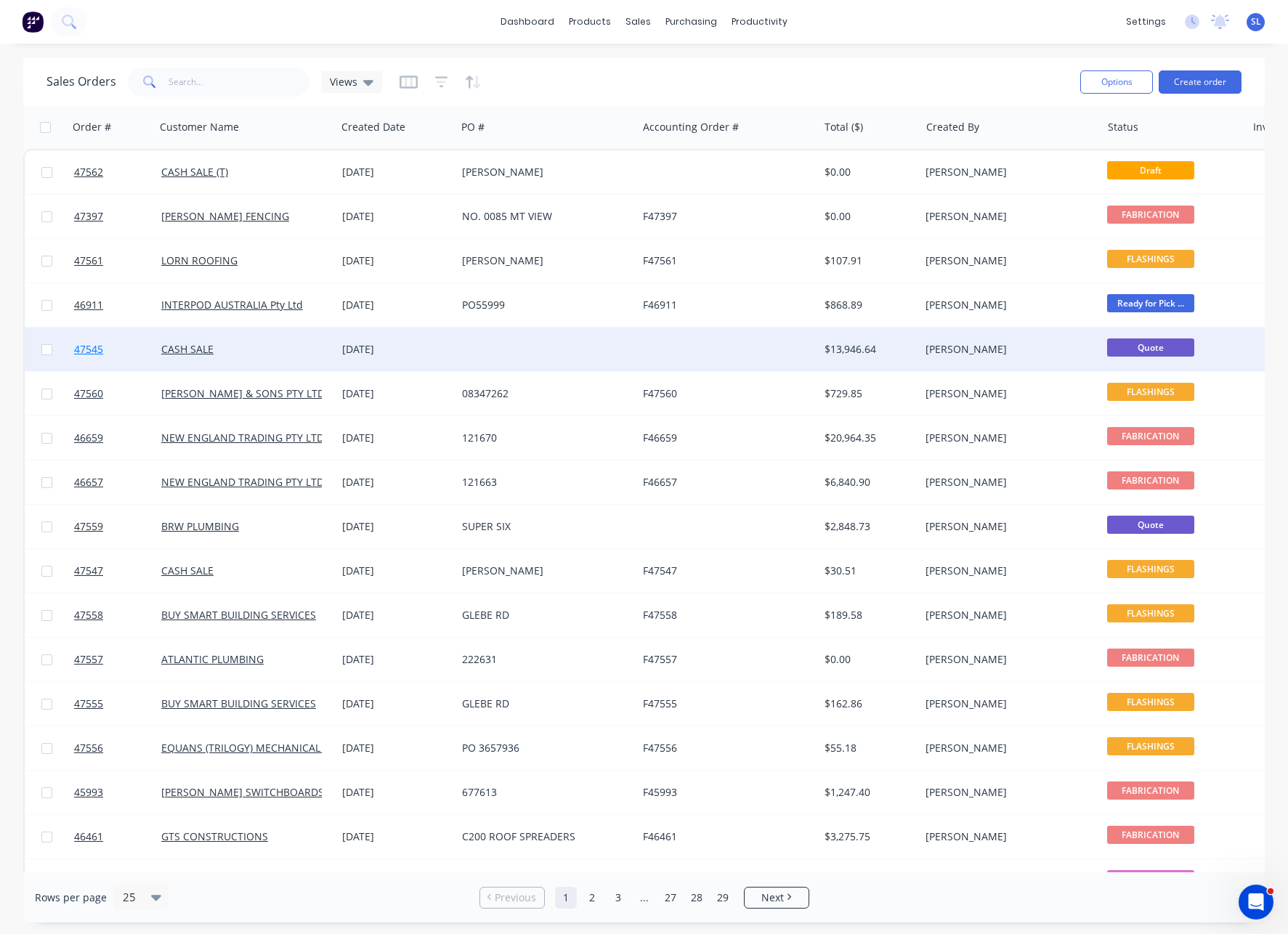
click at [88, 345] on span "47545" at bounding box center [89, 349] width 29 height 15
click at [98, 352] on span "47545" at bounding box center [89, 349] width 29 height 15
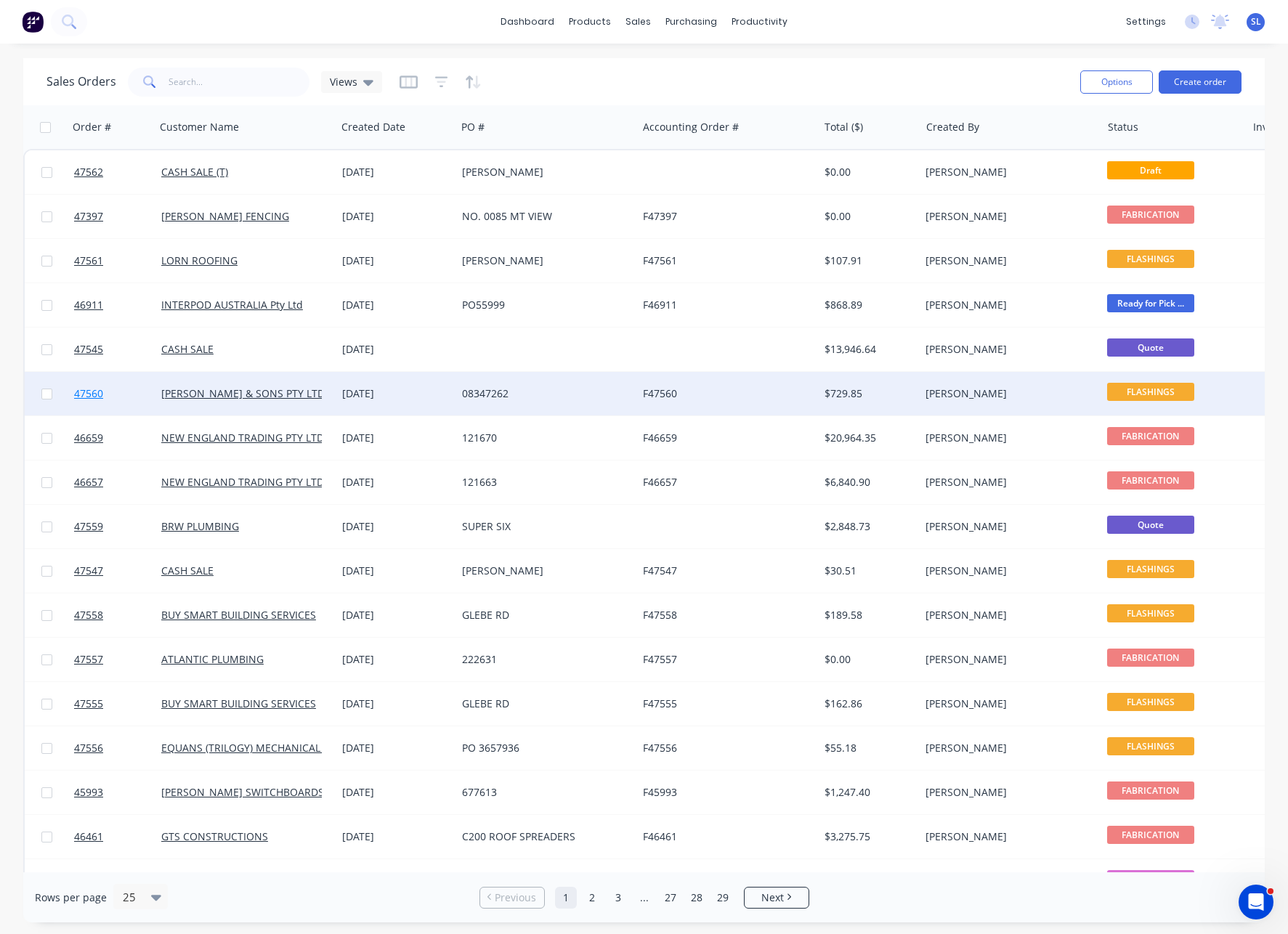
click at [91, 389] on span "47560" at bounding box center [89, 394] width 29 height 15
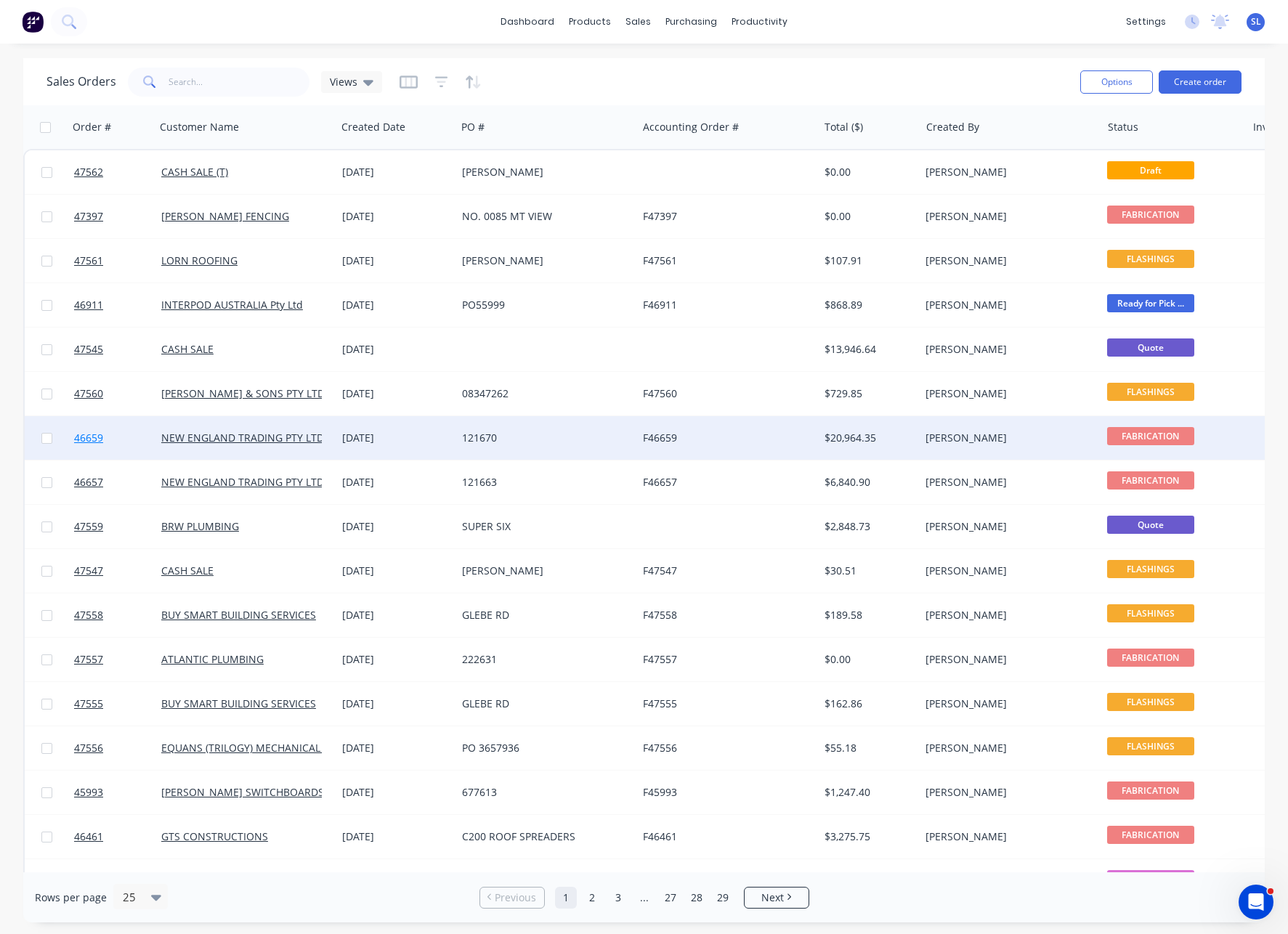
click at [89, 438] on span "46659" at bounding box center [89, 438] width 29 height 15
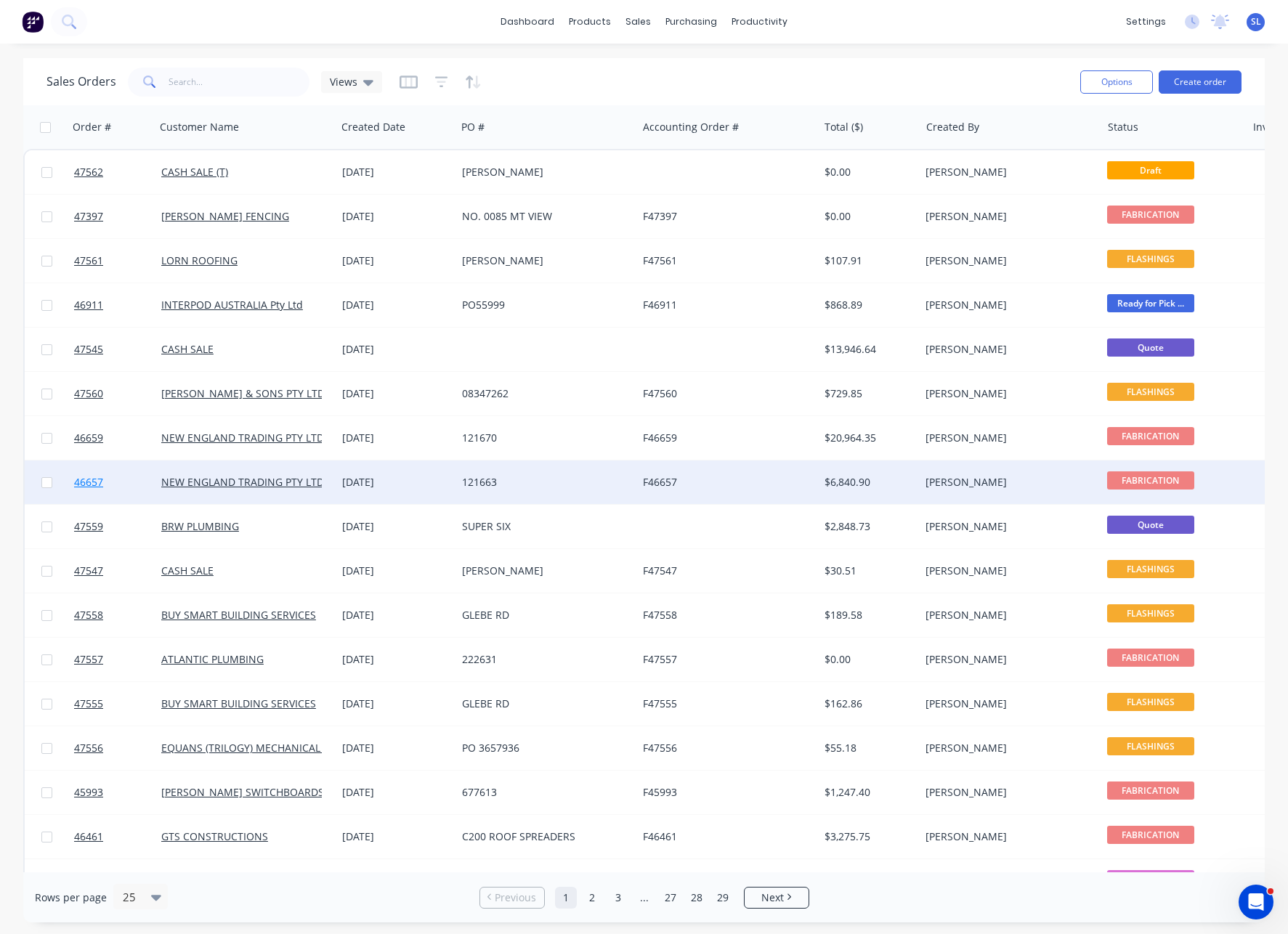
click at [88, 480] on span "46657" at bounding box center [89, 482] width 29 height 15
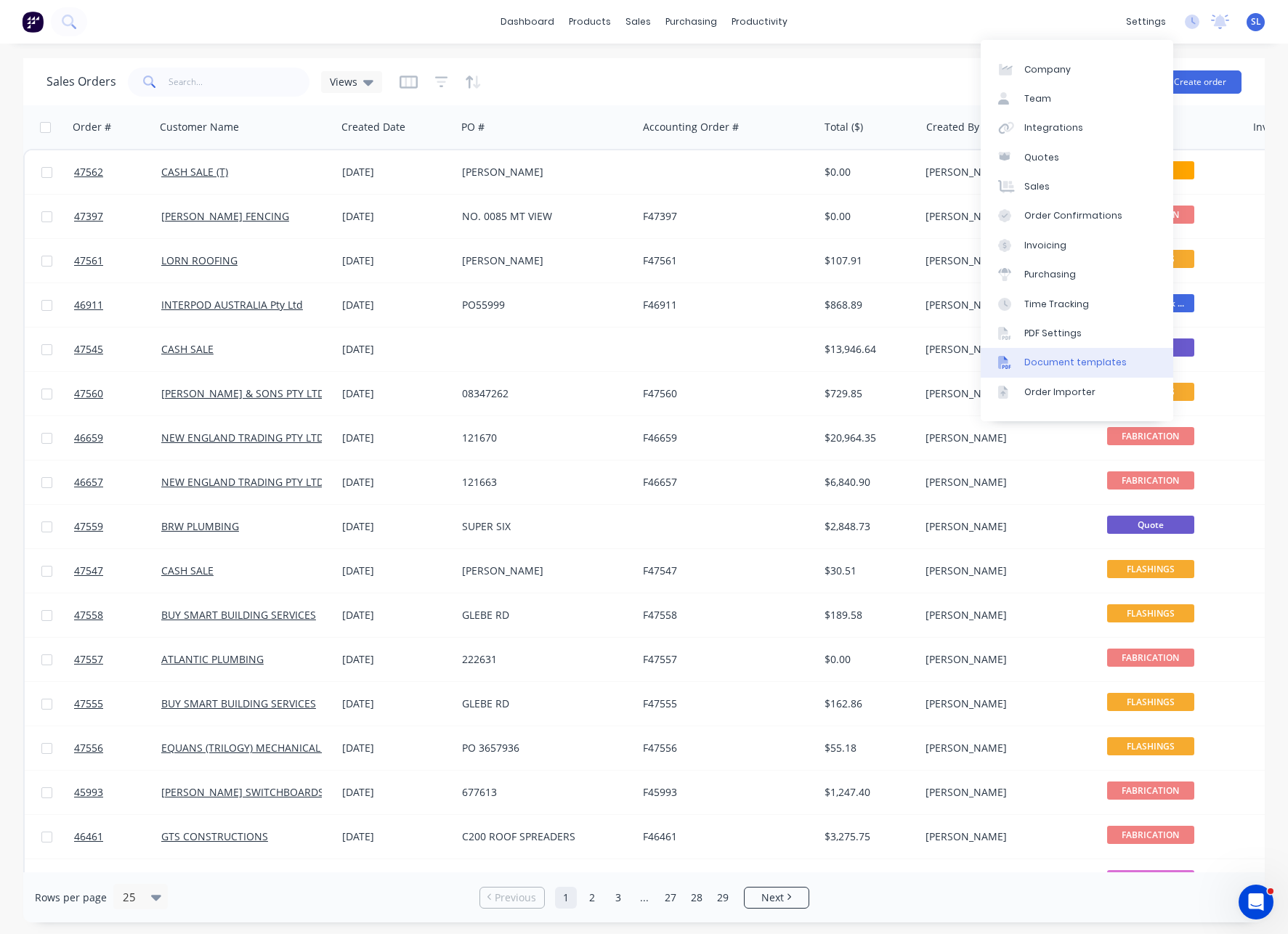
click at [1037, 358] on div "Document templates" at bounding box center [1075, 363] width 103 height 13
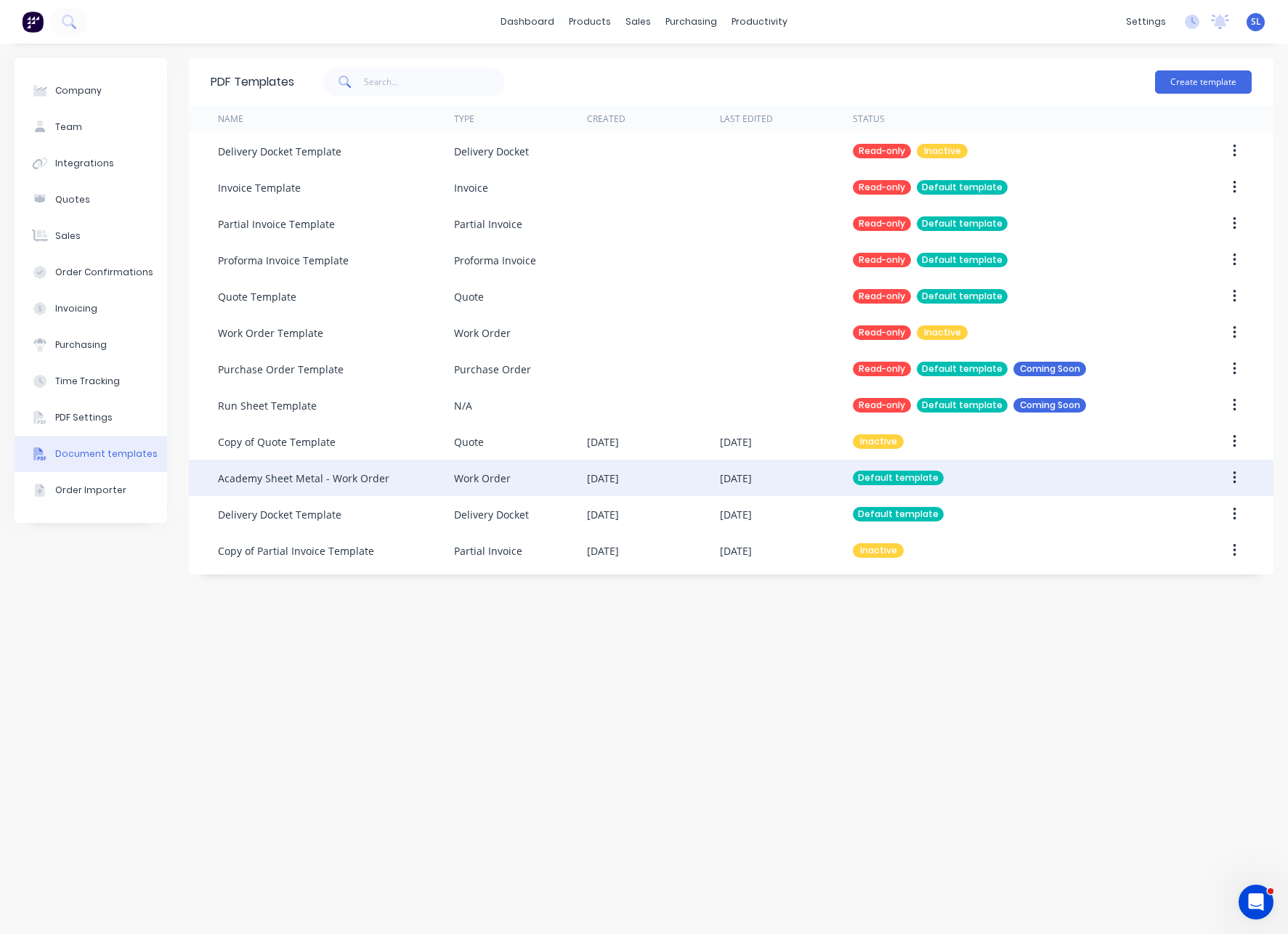
click at [515, 479] on div "Work Order" at bounding box center [521, 478] width 133 height 36
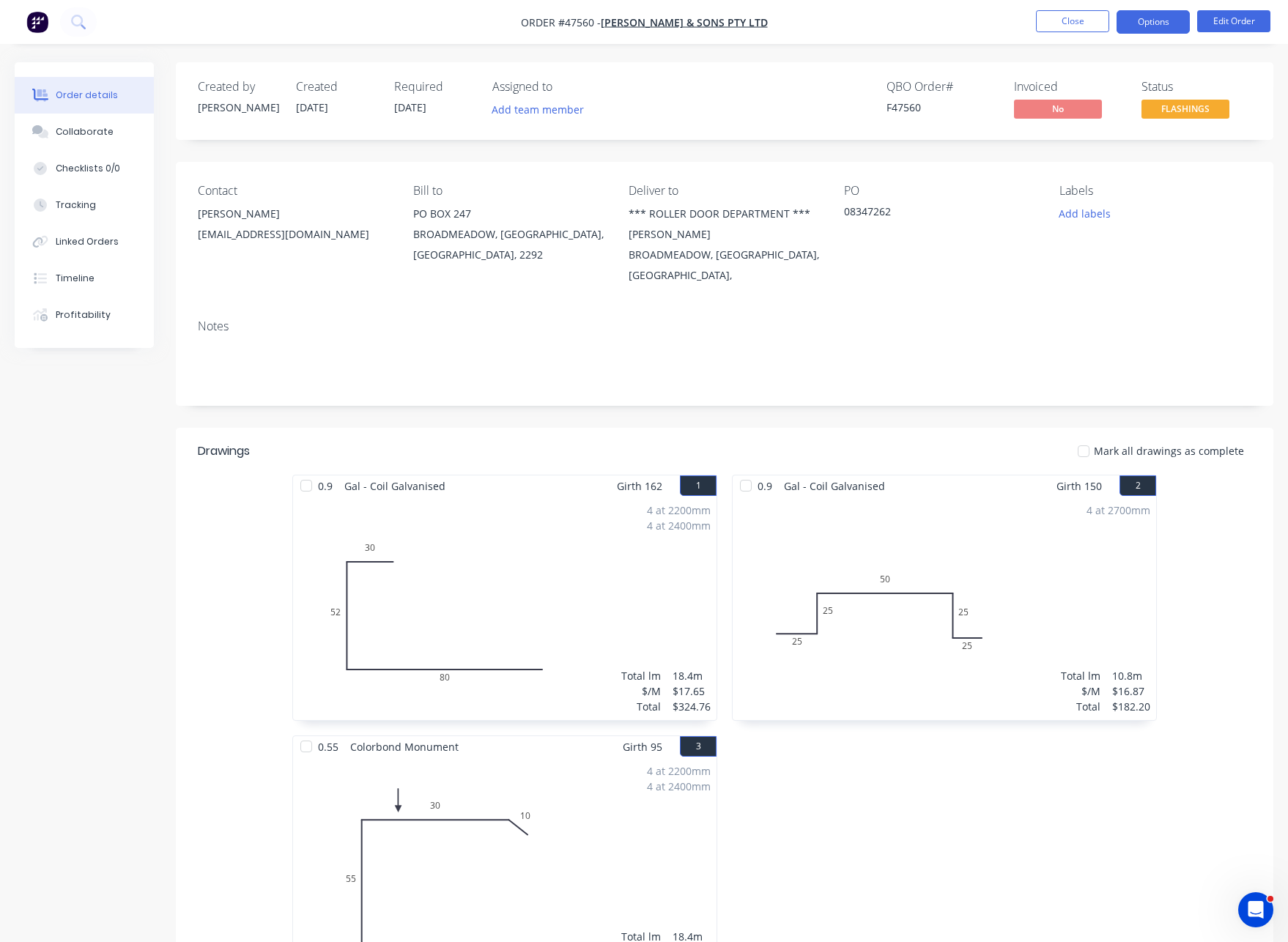
click at [1161, 27] on button "Options" at bounding box center [1153, 22] width 73 height 23
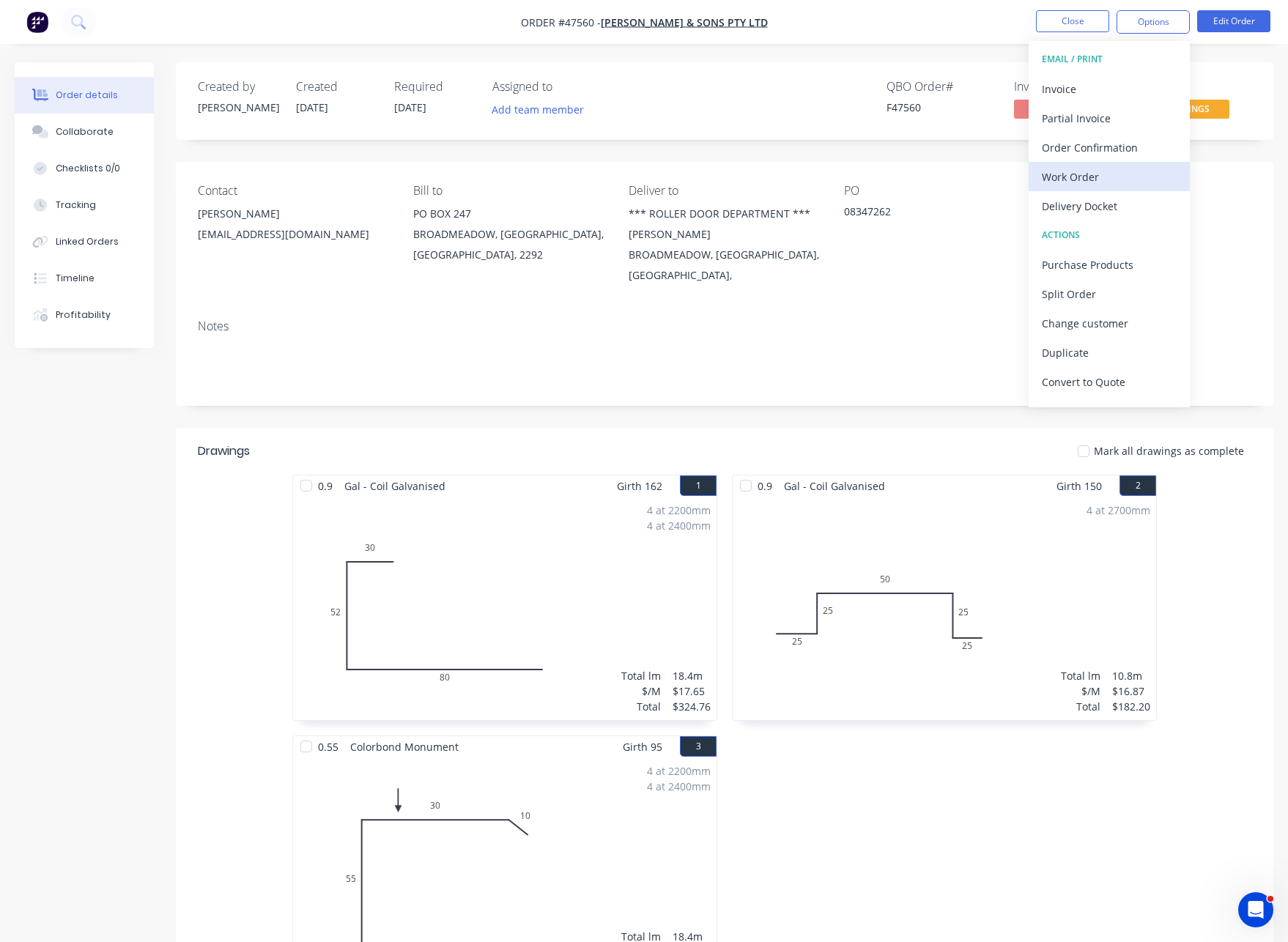
click at [1082, 182] on div "Work Order" at bounding box center [1110, 176] width 135 height 21
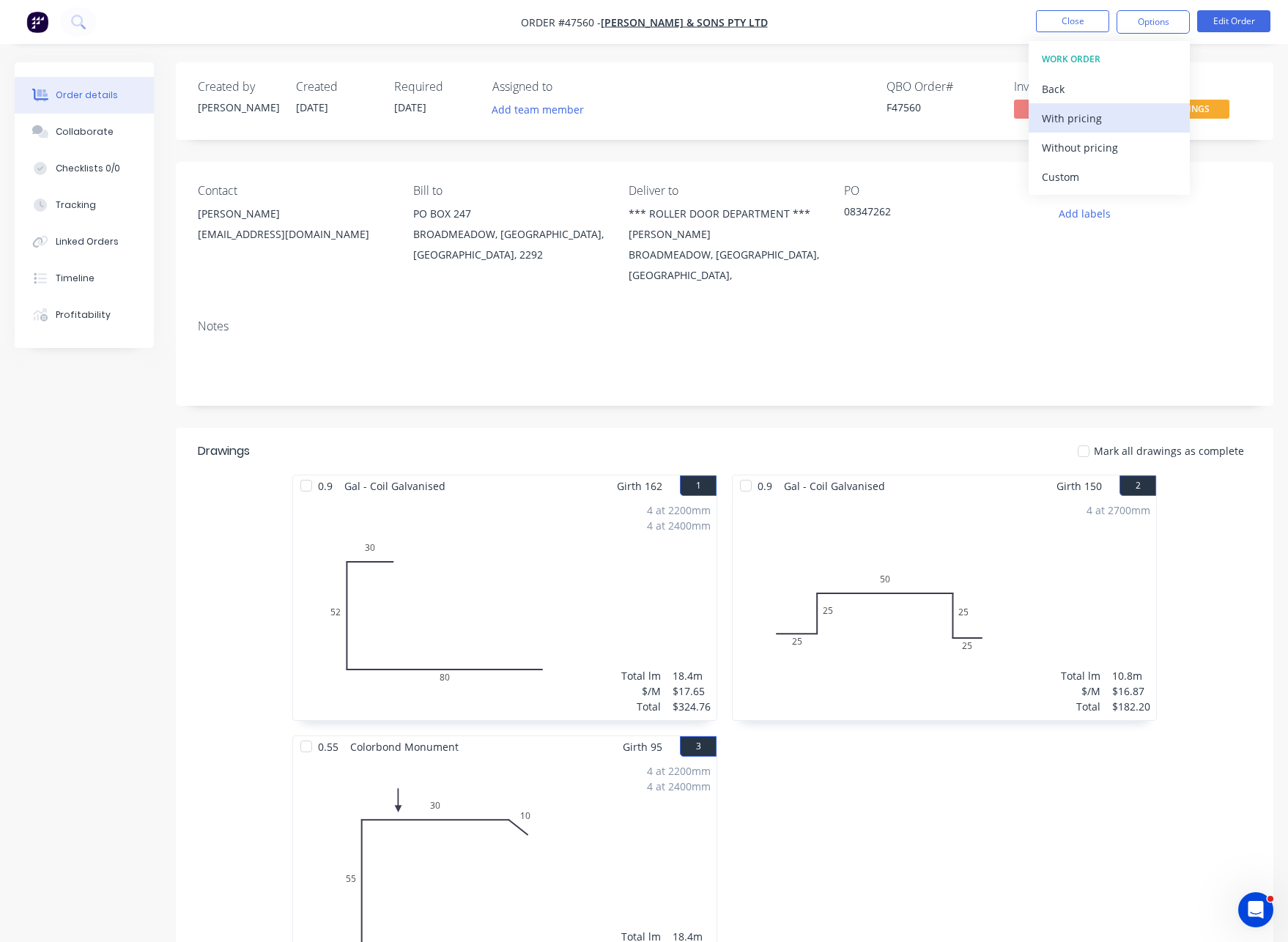
click at [1068, 124] on div "With pricing" at bounding box center [1110, 118] width 135 height 21
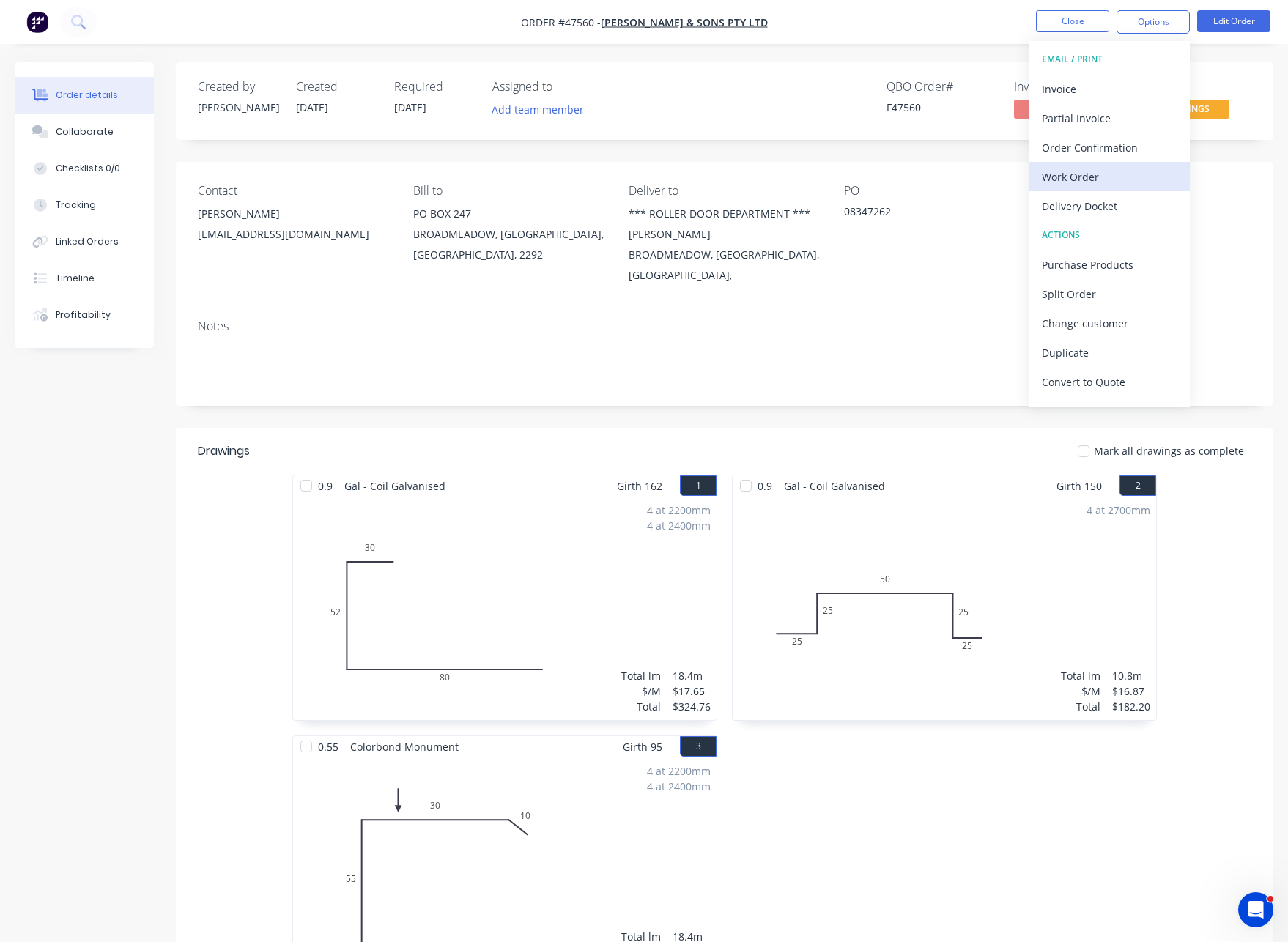
click at [1086, 177] on div "Work Order" at bounding box center [1110, 176] width 135 height 21
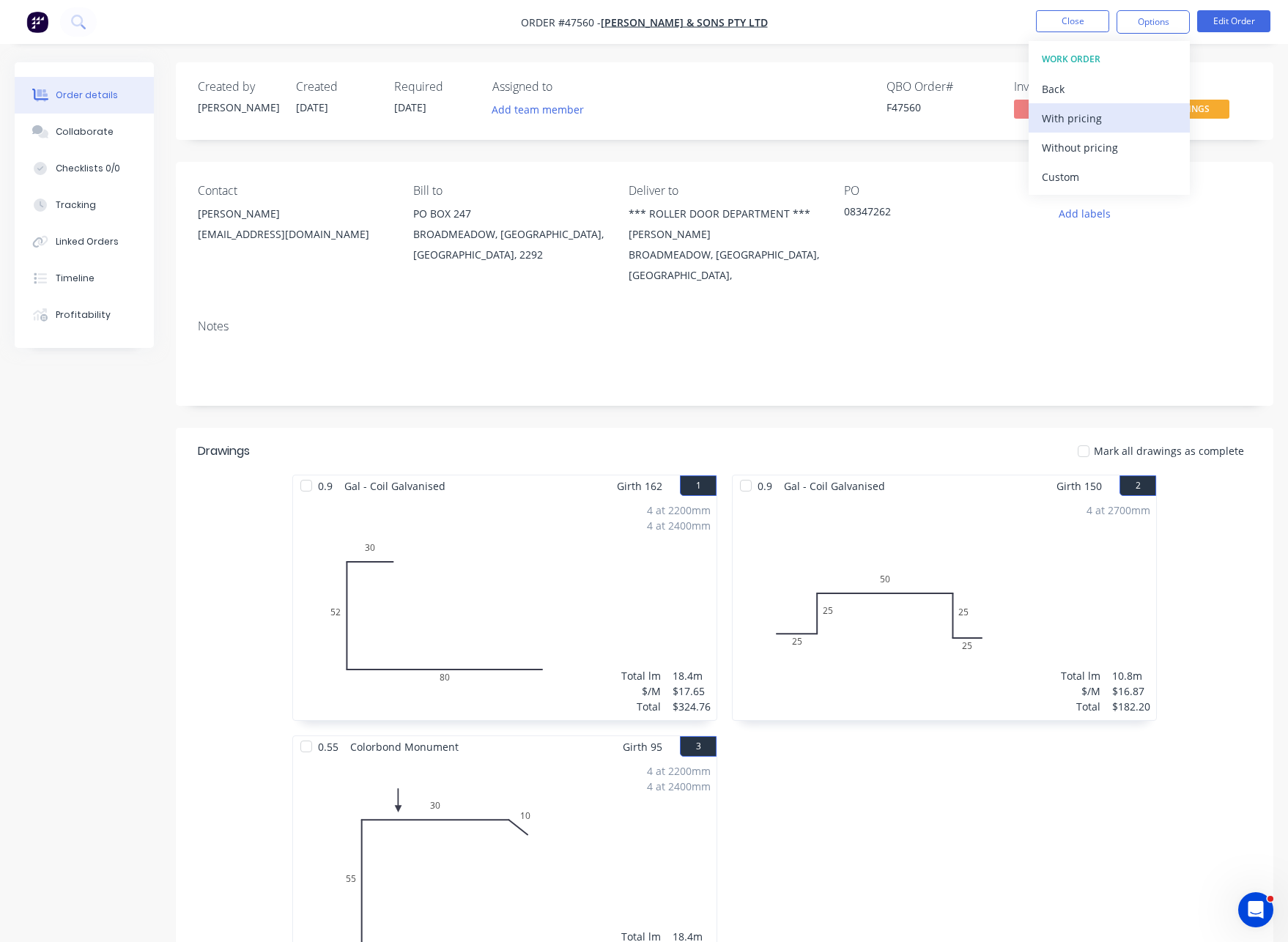
click at [1076, 128] on div "With pricing" at bounding box center [1110, 118] width 135 height 21
click at [1249, 404] on div "Notes" at bounding box center [724, 357] width 1097 height 98
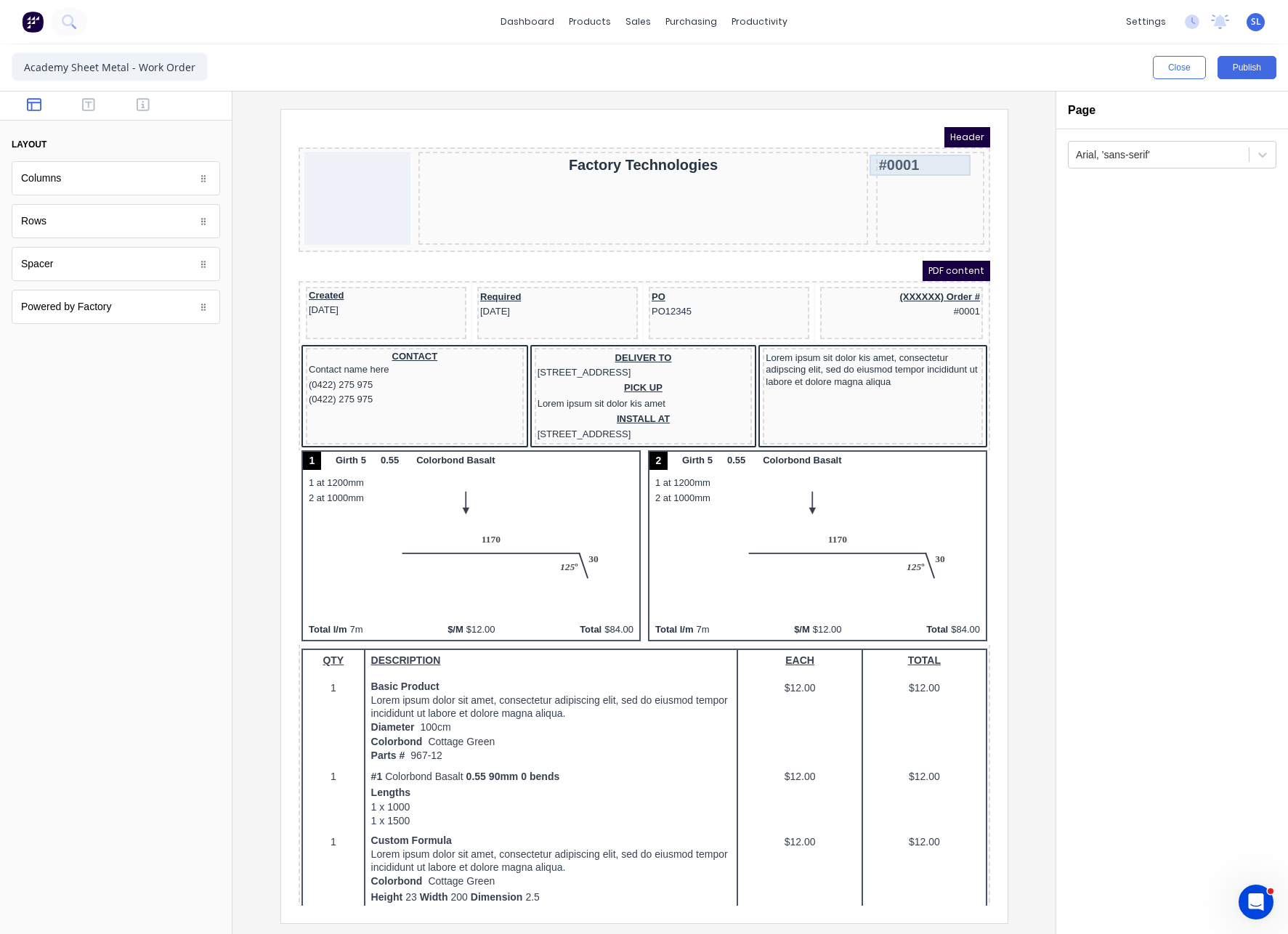
click at [894, 150] on div "#0001" at bounding box center [912, 148] width 103 height 21
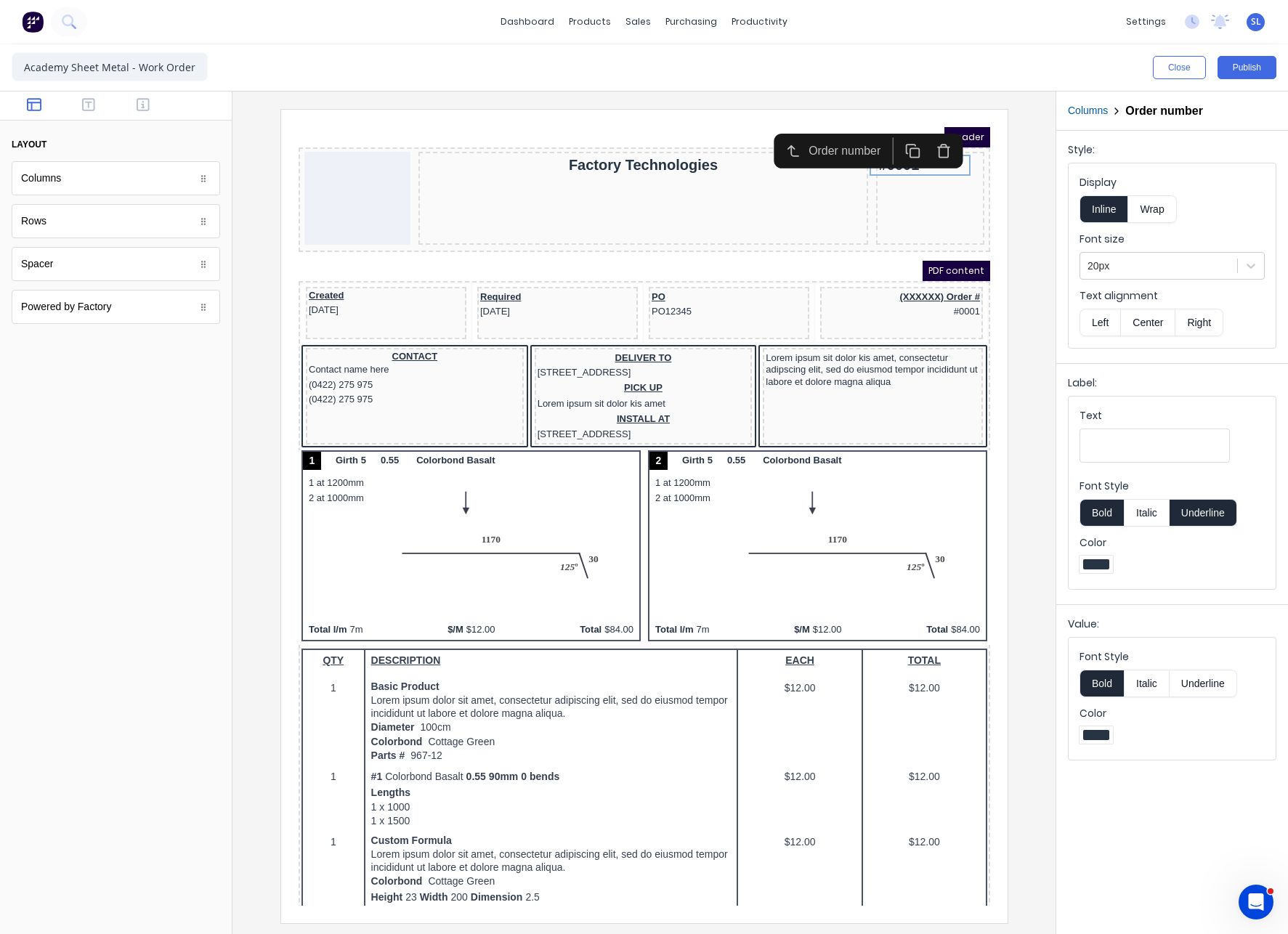
click at [517, 801] on button "Right" at bounding box center [501, 807] width 31 height 12
click at [1238, 74] on button "Publish" at bounding box center [1246, 68] width 59 height 23
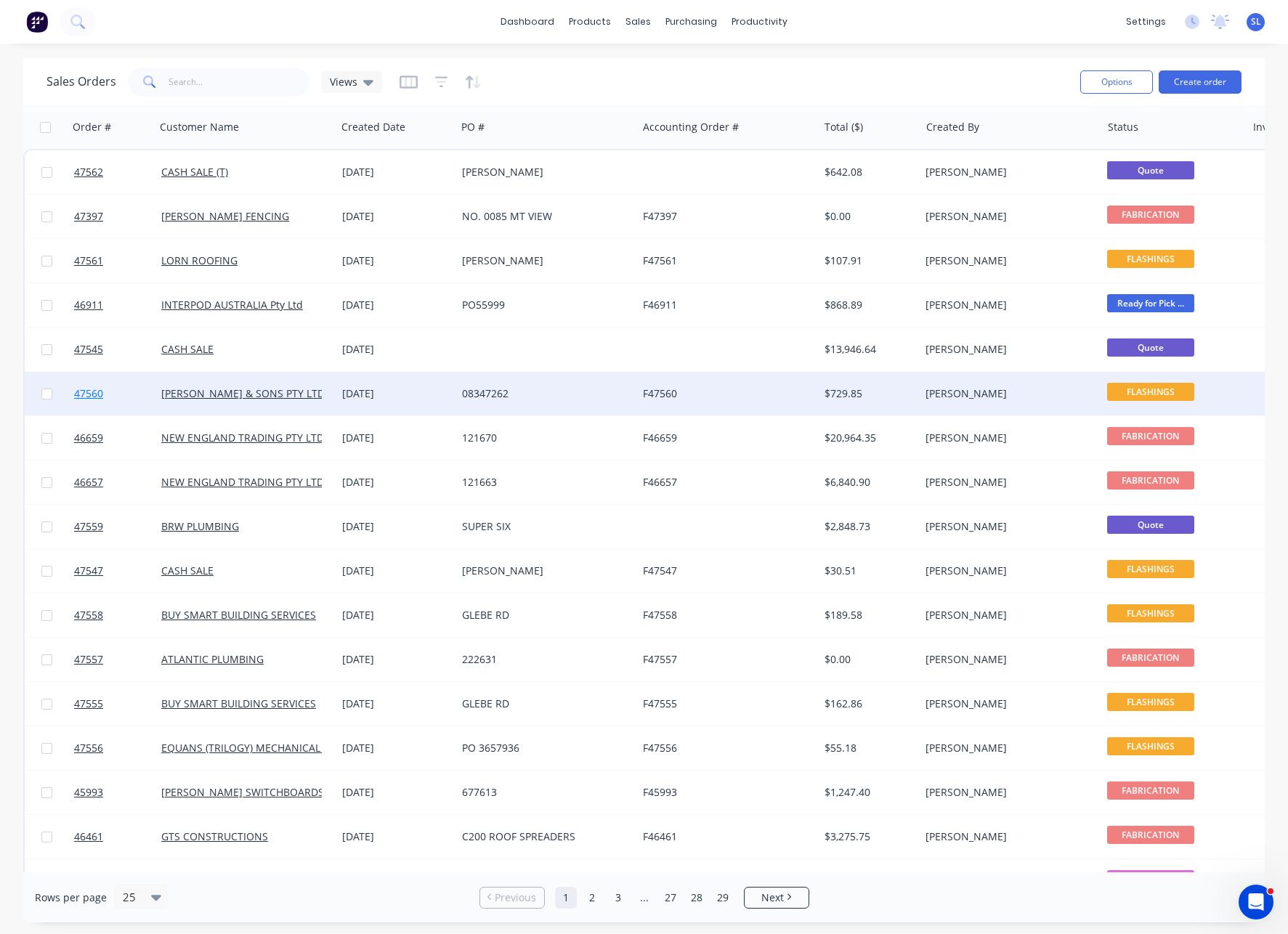
click at [80, 397] on span "47560" at bounding box center [89, 394] width 29 height 15
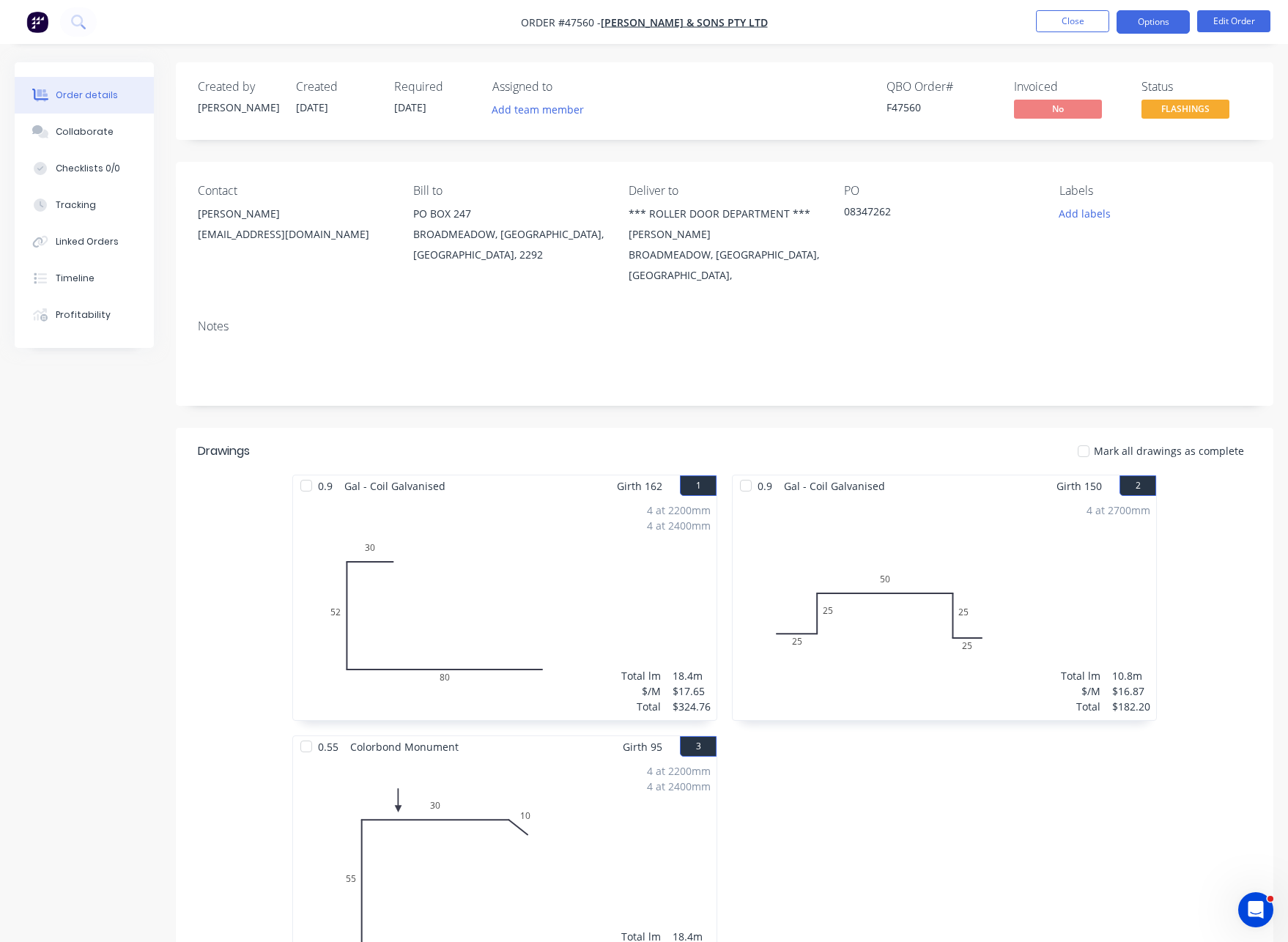
click at [1121, 32] on button "Options" at bounding box center [1153, 22] width 73 height 23
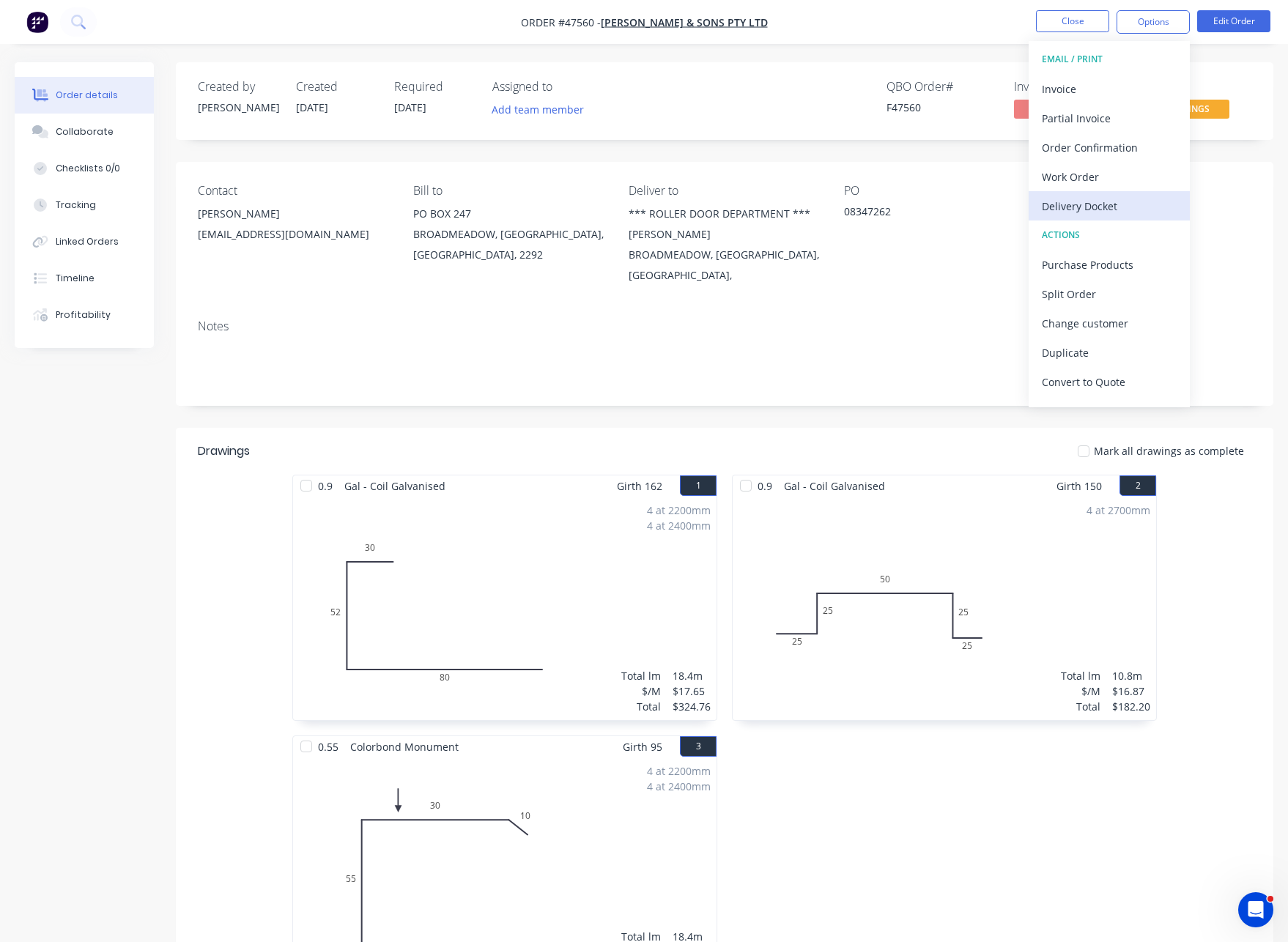
click at [1075, 196] on div "Delivery Docket" at bounding box center [1110, 206] width 135 height 21
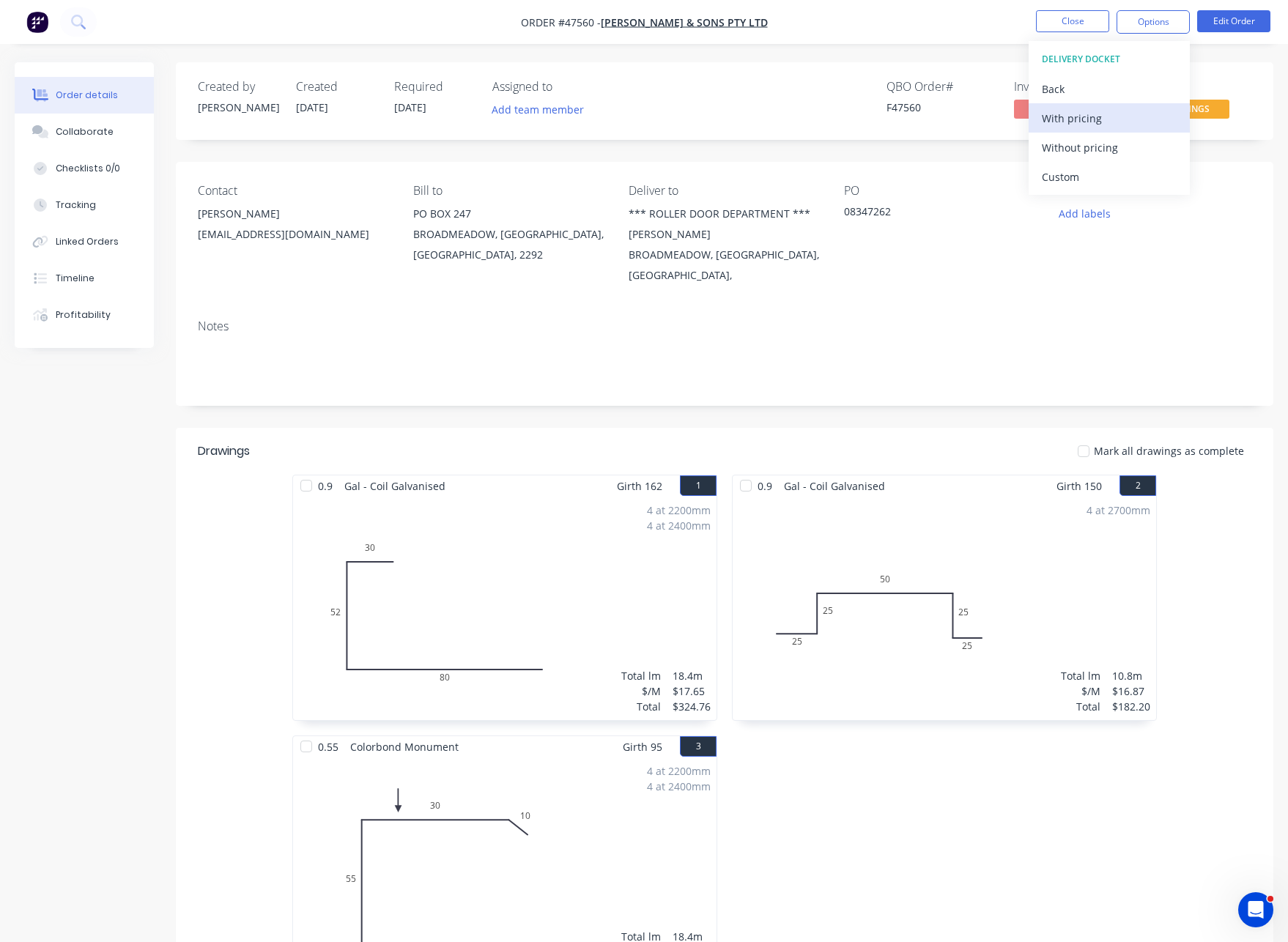
click at [1075, 123] on div "With pricing" at bounding box center [1110, 118] width 135 height 21
